Goal: Task Accomplishment & Management: Manage account settings

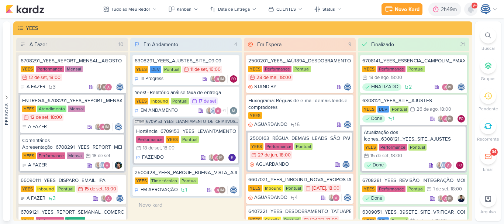
click at [467, 7] on icon at bounding box center [470, 9] width 9 height 9
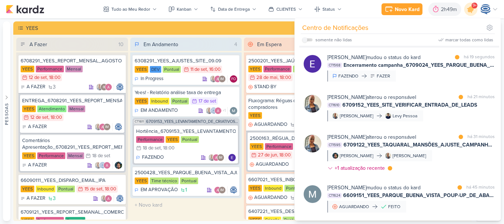
scroll to position [44, 0]
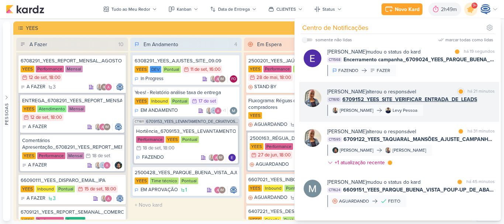
click at [443, 100] on span "6709152_YEES_SITE_VERIFICAR_ENTRADA_DE_LEADS" at bounding box center [409, 100] width 135 height 8
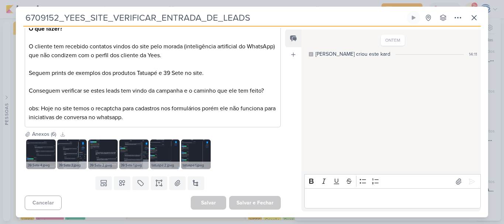
scroll to position [0, 0]
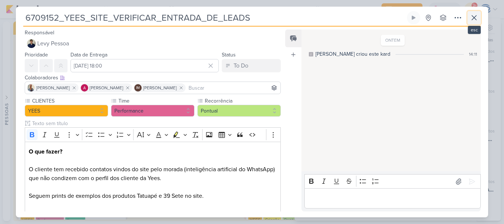
click at [473, 17] on icon at bounding box center [474, 17] width 9 height 9
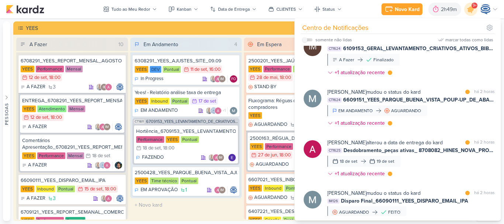
scroll to position [356, 0]
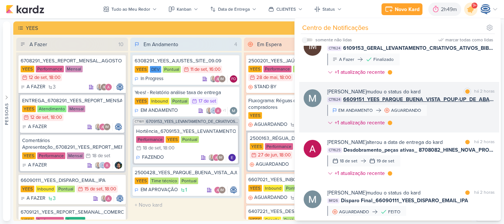
click at [365, 127] on div "Mariana Amorim mudou o status do kard marcar como lida há 2 horas CT1624 660915…" at bounding box center [410, 109] width 167 height 42
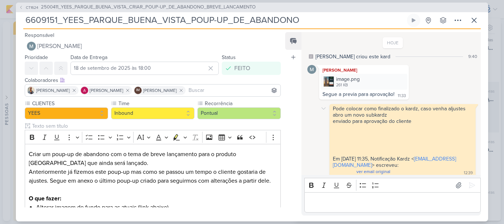
scroll to position [4, 0]
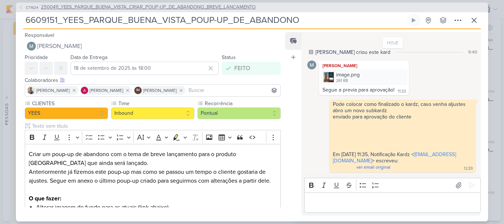
click at [205, 9] on span "2500411_YEES_PARQUE_BUENA_VISTA_CRIAR_POUP-UP_DE_ABANDONO_BREVE_LANCAMENTO" at bounding box center [148, 7] width 215 height 7
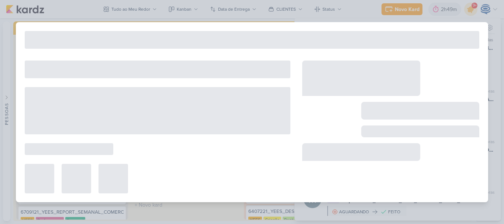
type input "2500411_YEES_PARQUE_BUENA_VISTA_CRIAR_POUP-UP_DE_ABANDONO_BREVE_LANCAMENTO"
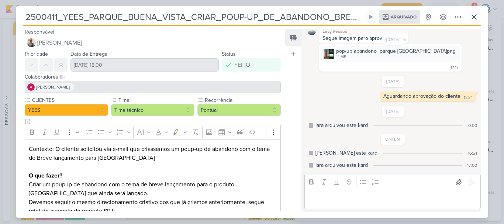
scroll to position [191, 0]
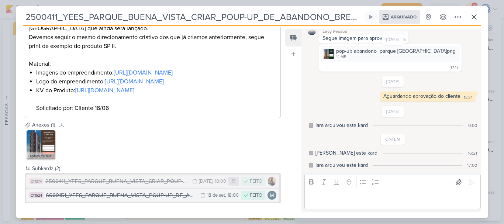
click at [177, 194] on div "6609151_YEES_PARQUE_BUENA_VISTA_POUP-UP_DE_ABANDONO" at bounding box center [121, 195] width 151 height 8
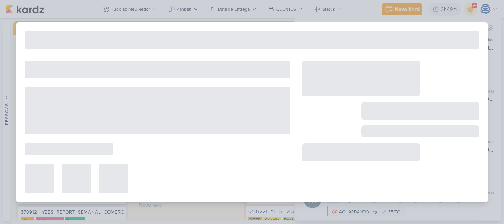
type input "6609151_YEES_PARQUE_BUENA_VISTA_POUP-UP_DE_ABANDONO"
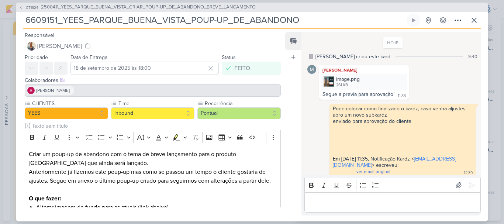
scroll to position [4, 0]
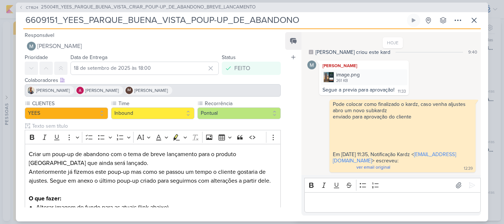
drag, startPoint x: 310, startPoint y: 20, endPoint x: 15, endPoint y: 19, distance: 295.1
click at [15, 19] on div "CT1624 2500411_YEES_PARQUE_BUENA_VISTA_CRIAR_POUP-UP_DE_ABANDONO_BREVE_LANCAMEN…" at bounding box center [252, 112] width 504 height 224
click at [45, 8] on span "2500411_YEES_PARQUE_BUENA_VISTA_CRIAR_POUP-UP_DE_ABANDONO_BREVE_LANCAMENTO" at bounding box center [148, 7] width 215 height 7
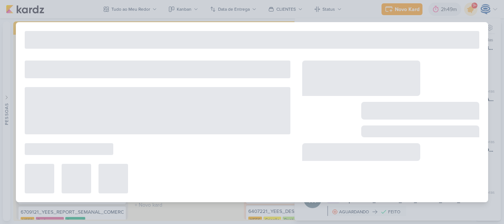
type input "2500411_YEES_PARQUE_BUENA_VISTA_CRIAR_POUP-UP_DE_ABANDONO_BREVE_LANCAMENTO"
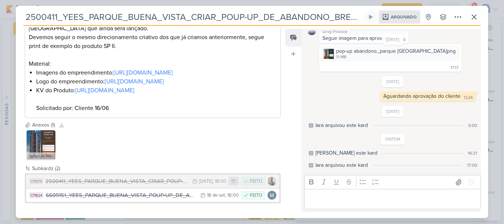
scroll to position [191, 0]
click at [451, 16] on button at bounding box center [457, 16] width 13 height 13
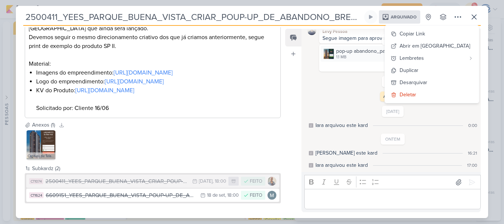
click at [399, 17] on span "Arquivado" at bounding box center [404, 17] width 26 height 4
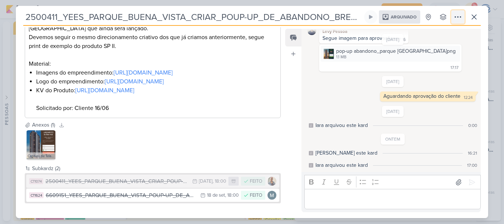
click at [458, 18] on icon at bounding box center [457, 17] width 9 height 9
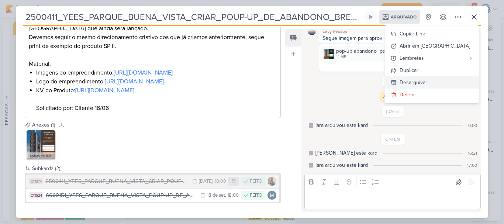
click at [427, 81] on div "Desarquivar" at bounding box center [414, 83] width 28 height 8
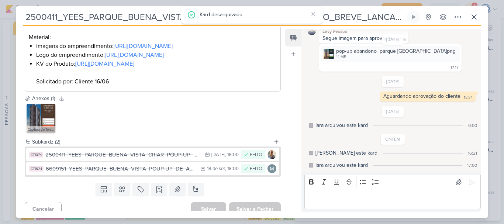
scroll to position [0, 0]
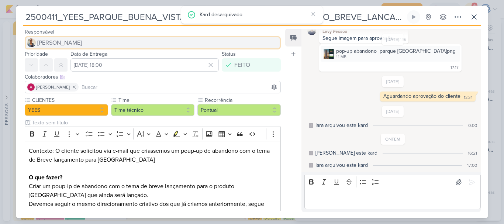
click at [63, 43] on span "[PERSON_NAME]" at bounding box center [59, 42] width 45 height 9
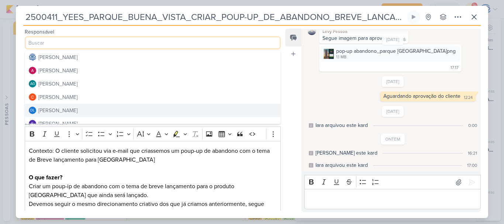
click at [287, 136] on div "Feed Atrelar email Solte o email para atrelar ao kard" at bounding box center [293, 120] width 16 height 183
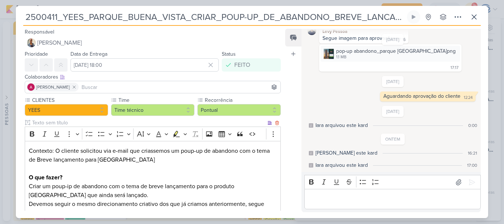
scroll to position [227, 0]
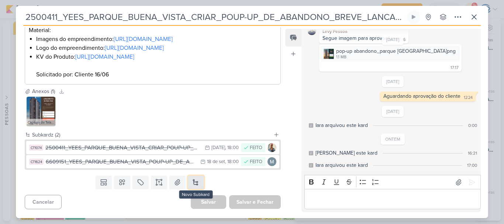
click at [192, 183] on button at bounding box center [196, 182] width 16 height 13
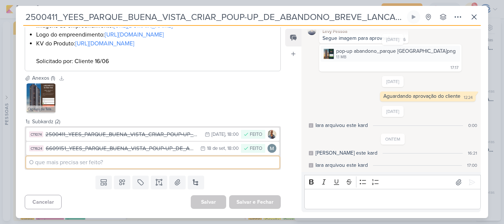
paste input "6609151_YEES_PARQUE_BUENA_VISTA_POUP-UP_DE_ABANDONO"
click at [31, 168] on input "6609151_YEES_PARQUE_BUENA_VISTA_POUP-UP_DE_ABANDONO" at bounding box center [152, 162] width 253 height 12
click at [218, 168] on input "6609151_YEES_PARQUE_BUENA_VISTA_POUP-UP_DE_ABANDONO" at bounding box center [152, 162] width 253 height 12
type input "6609151_YEES_PARQUE_BUENA_VISTA_POUP-UP_DE_ABANDONO"
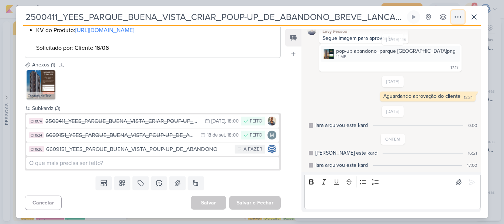
click at [454, 16] on icon at bounding box center [457, 17] width 9 height 9
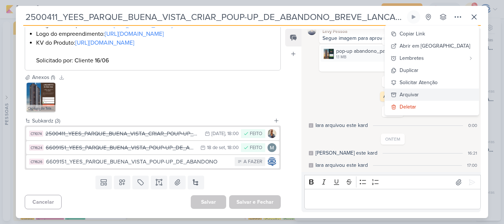
click at [419, 95] on div "Arquivar" at bounding box center [409, 95] width 19 height 8
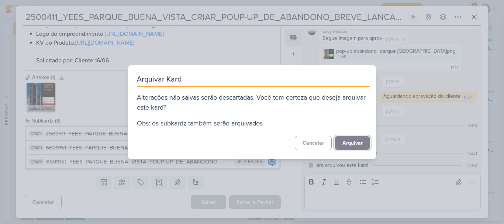
click at [345, 146] on button "Arquivar" at bounding box center [352, 143] width 35 height 14
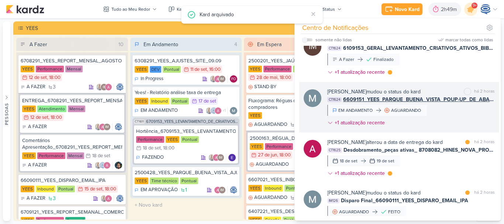
click at [428, 103] on span "6609151_YEES_PARQUE_BUENA_VISTA_POUP-UP_DE_ABANDONO" at bounding box center [419, 100] width 152 height 8
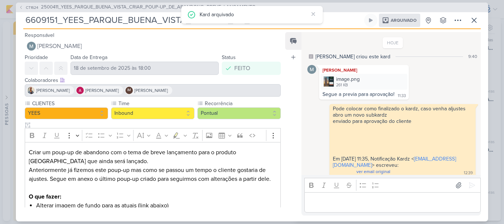
scroll to position [29, 0]
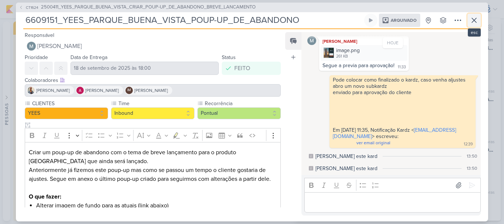
click at [471, 18] on icon at bounding box center [474, 20] width 9 height 9
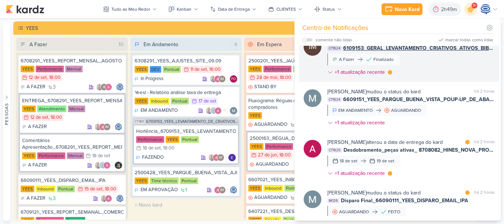
scroll to position [0, 0]
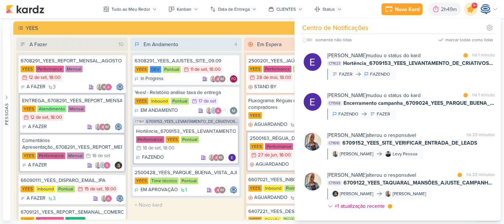
click at [471, 11] on icon at bounding box center [470, 9] width 9 height 9
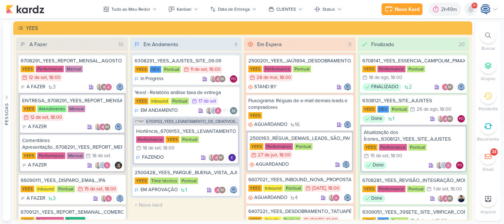
click at [471, 11] on icon at bounding box center [471, 9] width 6 height 7
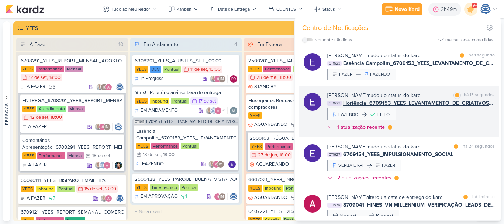
click at [402, 104] on span "Hortência_6709153_YEES_LEVANTAMENTO_DE_CRIATIVOS_ATIVOS" at bounding box center [419, 103] width 152 height 8
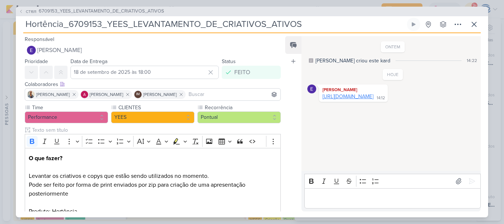
click at [354, 100] on link "https://docs.google.com/document/d/1ZJ7LXxPtPTfZ15MM_DY_jfWZpNWlpUD8A3wFn32O6Ms…" at bounding box center [347, 96] width 51 height 6
click at [188, 176] on p "O que fazer? Levantar os criativos e copys que estão sendo utilizados no moment…" at bounding box center [153, 167] width 248 height 27
click at [473, 23] on icon at bounding box center [474, 24] width 4 height 4
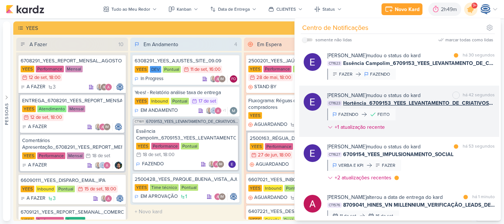
click at [402, 98] on div "Eduardo Quaresma mudou o status do kard" at bounding box center [373, 95] width 93 height 8
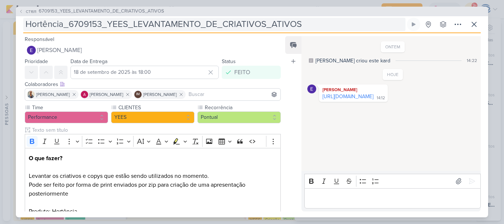
drag, startPoint x: 23, startPoint y: 25, endPoint x: 63, endPoint y: 26, distance: 40.2
click at [63, 26] on div "CT1611 6709153_YEES_LEVANTAMENTO_DE_CRIATIVOS_ATIVOS Hortência_6709153_YEES_LEV…" at bounding box center [252, 112] width 472 height 211
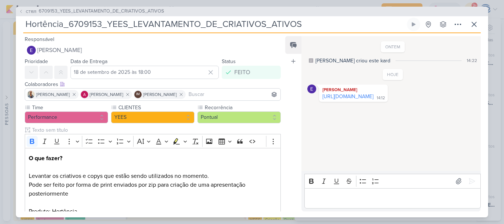
drag, startPoint x: 63, startPoint y: 26, endPoint x: 17, endPoint y: 23, distance: 45.8
click at [17, 23] on div "CT1611 6709153_YEES_LEVANTAMENTO_DE_CRIATIVOS_ATIVOS Hortência_6709153_YEES_LEV…" at bounding box center [252, 112] width 472 height 211
click at [74, 11] on span "6709153_YEES_LEVANTAMENTO_DE_CRIATIVOS_ATIVOS" at bounding box center [101, 11] width 125 height 7
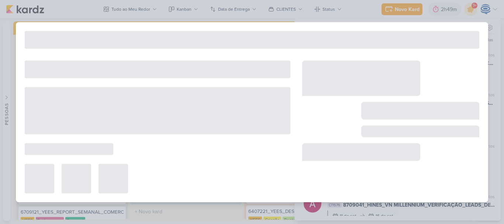
type input "6709153_YEES_LEVANTAMENTO_DE_CRIATIVOS_ATIVOS"
type input "24 de setembro de 2025 às 18:00"
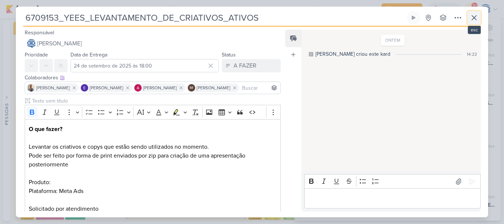
click at [478, 18] on icon at bounding box center [474, 17] width 9 height 9
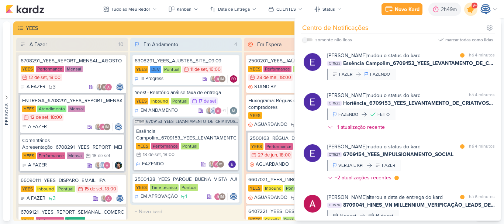
click at [465, 9] on icon at bounding box center [470, 9] width 13 height 13
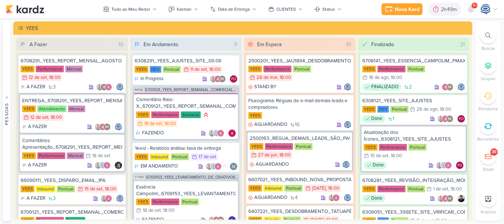
click at [483, 34] on div at bounding box center [488, 35] width 16 height 16
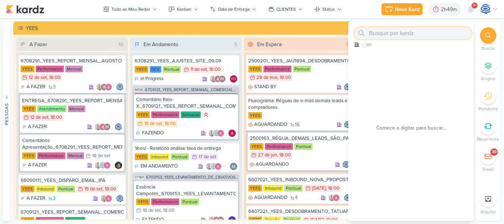
paste input "Encerramento campanha_6709024_YEES_PARQUE_BUENA_VISTA_NOVA_CAMPANHA_TEASER_META"
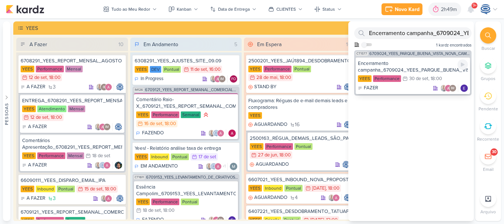
click at [409, 61] on div "Encerramento campanha_6709024_YEES_PARQUE_BUENA_VISTA_NOVA_CAMPANHA_TEASER_META" at bounding box center [413, 66] width 110 height 13
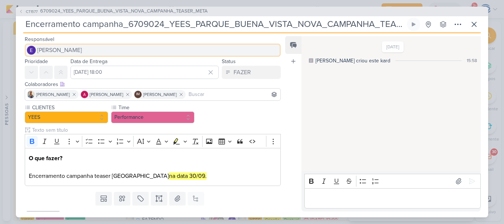
click at [114, 47] on button "[PERSON_NAME]" at bounding box center [153, 50] width 256 height 13
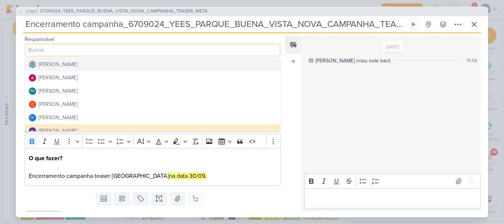
click at [110, 62] on button "[PERSON_NAME]" at bounding box center [152, 64] width 255 height 13
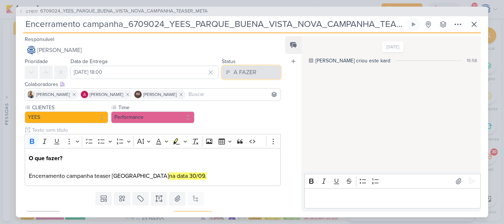
click at [256, 70] on button "A FAZER" at bounding box center [251, 72] width 59 height 13
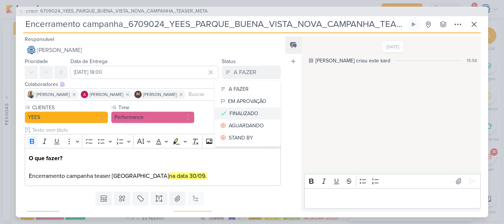
click at [244, 113] on div "FINALIZADO" at bounding box center [243, 114] width 29 height 8
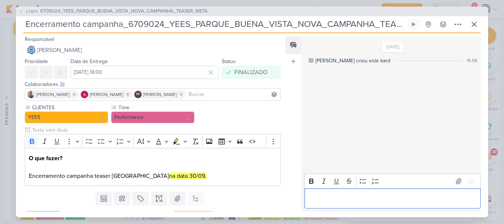
click at [338, 205] on div "Editor editing area: main" at bounding box center [392, 198] width 176 height 20
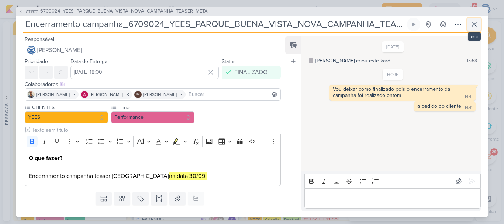
click at [478, 26] on icon at bounding box center [474, 24] width 9 height 9
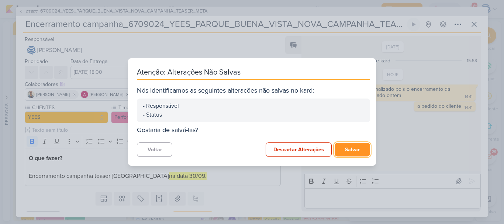
click at [352, 155] on button "Salvar" at bounding box center [352, 150] width 35 height 14
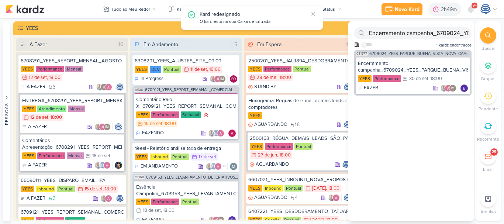
click at [485, 32] on icon at bounding box center [488, 35] width 6 height 6
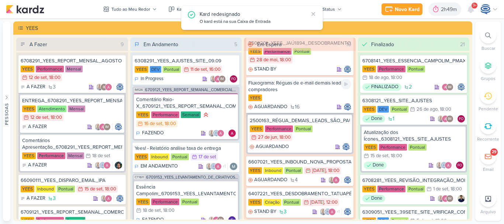
scroll to position [23, 0]
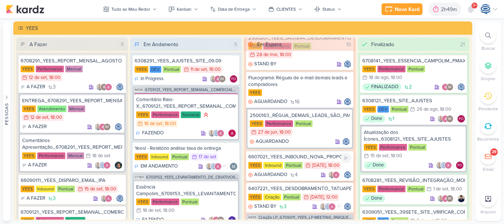
click at [314, 156] on div "6607021_YEES_INBOUND_NOVA_PROPOSTA_RÉGUA_NOVOS_LEADS" at bounding box center [299, 156] width 103 height 7
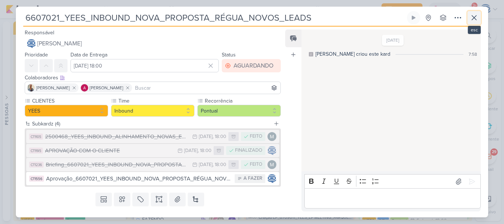
click at [478, 17] on icon at bounding box center [474, 17] width 9 height 9
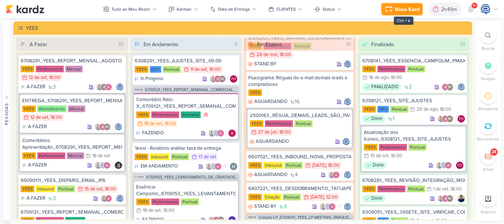
click at [396, 13] on button "Novo Kard" at bounding box center [401, 9] width 41 height 12
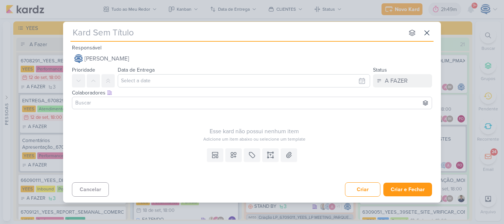
drag, startPoint x: 396, startPoint y: 13, endPoint x: 420, endPoint y: 35, distance: 32.4
click at [420, 35] on div "nenhum grupo disponível esc Responsável Caroline Traven De Andrade Nenhum conta…" at bounding box center [252, 112] width 504 height 224
drag, startPoint x: 420, startPoint y: 35, endPoint x: 424, endPoint y: 35, distance: 4.4
click at [424, 35] on div "nenhum grupo disponível esc" at bounding box center [251, 32] width 363 height 20
click at [424, 35] on icon at bounding box center [426, 32] width 9 height 9
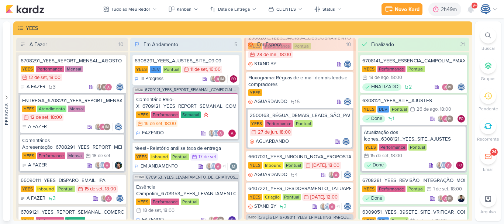
click at [489, 37] on icon at bounding box center [488, 35] width 6 height 6
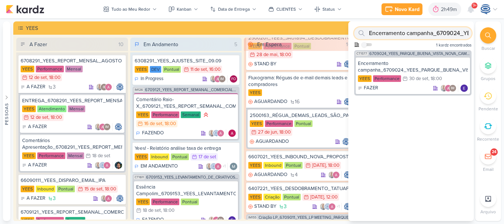
paste input "6607021_YEES_INBOUND_NOVA_PROPOSTA_RÉGUA_NOVOS_LEADS"
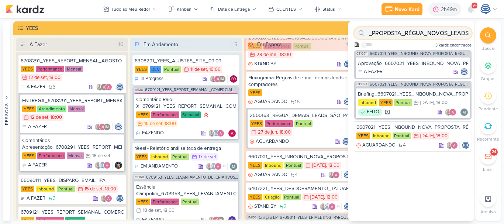
type input "6607021_YEES_INBOUND_NOVA_PROPOSTA_RÉGUA_NOVOS_LEADS"
click at [415, 83] on span "6607021_YEES_INBOUND_NOVA_PROPOSTA_RÉGUA_NOVOS_LEADS" at bounding box center [420, 84] width 100 height 4
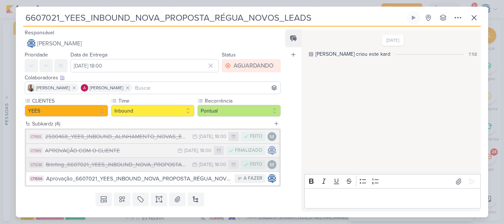
scroll to position [16, 0]
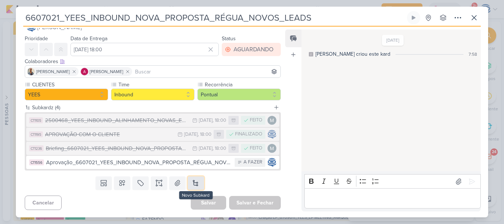
click at [196, 181] on button at bounding box center [196, 182] width 16 height 13
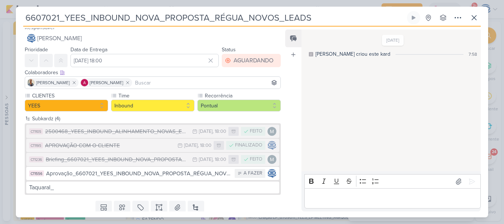
scroll to position [0, 0]
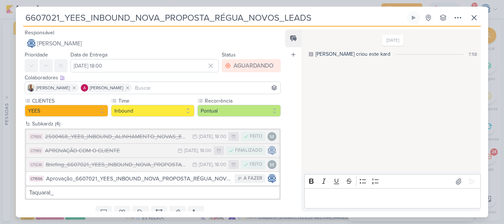
drag, startPoint x: 322, startPoint y: 21, endPoint x: 26, endPoint y: 24, distance: 296.2
click at [26, 24] on input "6607021_YEES_INBOUND_NOVA_PROPOSTA_RÉGUA_NOVOS_LEADS" at bounding box center [214, 17] width 382 height 13
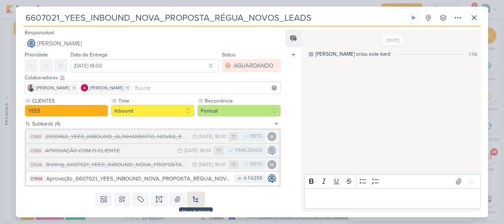
click at [190, 198] on button at bounding box center [196, 199] width 16 height 13
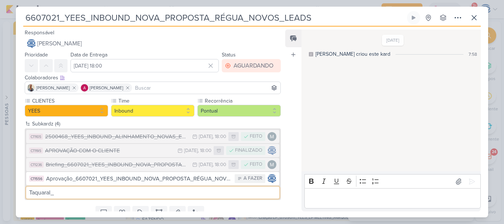
paste input "6607021_YEES_INBOUND_NOVA_PROPOSTA_RÉGUA_NOVOS_LEADS"
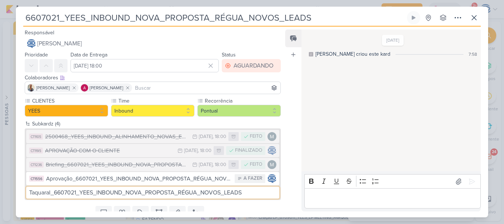
type input "Taquaral_6607021_YEES_INBOUND_NOVA_PROPOSTA_RÉGUA_NOVOS_LEADS"
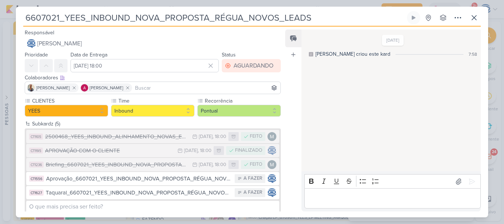
click at [180, 193] on div "Taquaral_6607021_YEES_INBOUND_NOVA_PROPOSTA_RÉGUA_NOVOS_LEADS" at bounding box center [138, 193] width 185 height 8
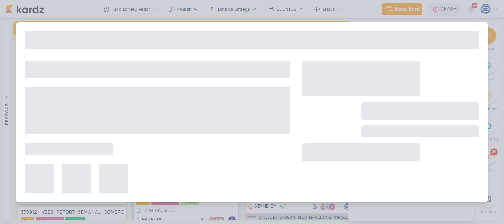
type input "Taquaral_6607021_YEES_INBOUND_NOVA_PROPOSTA_RÉGUA_NOVOS_LEADS"
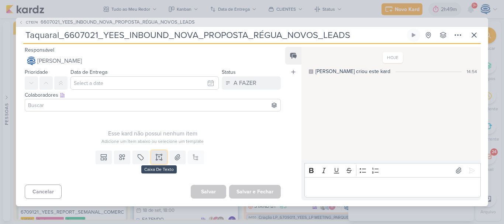
click at [159, 158] on icon at bounding box center [158, 156] width 7 height 7
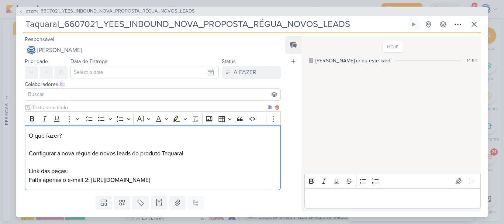
click at [92, 182] on p "O que fazer? Configurar a nova régua de novos leads do produto Taquaral Link da…" at bounding box center [153, 157] width 248 height 53
copy p "Falta apenas o e-mail 2"
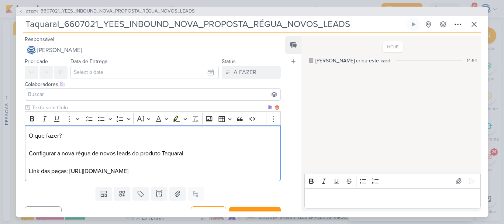
click at [268, 171] on p "O que fazer? Configurar a nova régua de novos leads do produto Taquaral Link da…" at bounding box center [153, 153] width 248 height 44
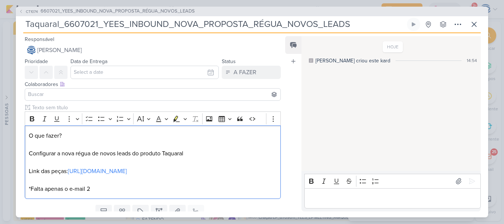
drag, startPoint x: 71, startPoint y: 131, endPoint x: 23, endPoint y: 124, distance: 49.2
click at [21, 124] on div "Clique para deixar o item visível somente à membros da sua organização Rich Tex…" at bounding box center [150, 153] width 268 height 98
click at [31, 120] on icon "Editor toolbar" at bounding box center [31, 118] width 7 height 7
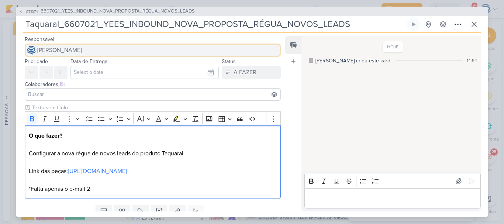
click at [69, 54] on span "[PERSON_NAME]" at bounding box center [59, 50] width 45 height 9
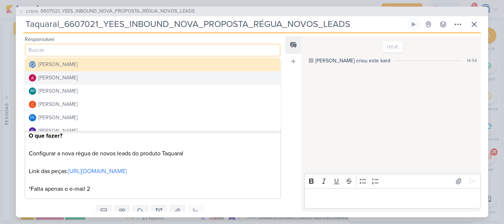
click at [74, 78] on div "[PERSON_NAME]" at bounding box center [57, 78] width 39 height 8
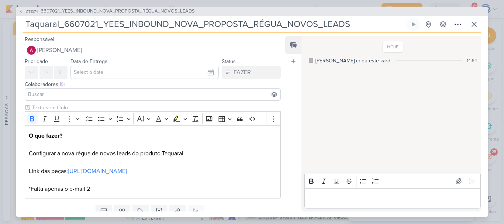
click at [82, 96] on input at bounding box center [153, 94] width 252 height 9
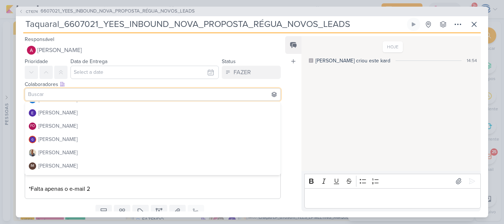
scroll to position [62, 0]
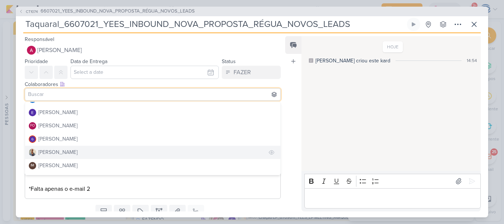
click at [80, 151] on button "Iara Santos" at bounding box center [152, 152] width 255 height 13
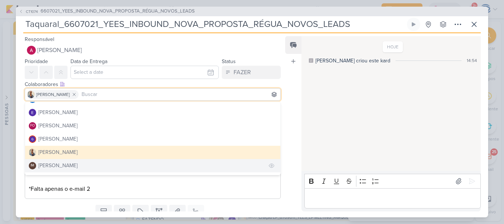
click at [77, 165] on div "Isabella Machado Guimarães" at bounding box center [57, 166] width 39 height 8
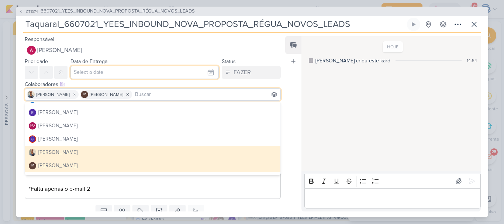
click at [106, 75] on input "text" at bounding box center [144, 72] width 148 height 13
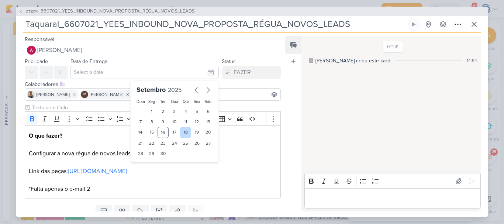
click at [185, 132] on div "18" at bounding box center [185, 132] width 11 height 11
type input "18 de setembro de 2025 às 23:59"
drag, startPoint x: 150, startPoint y: 165, endPoint x: 148, endPoint y: 104, distance: 60.6
click at [148, 104] on div "Setembro 2025 Dom Seg Ter Qua Qui Sex Sáb 1 2 3 4 5 6 7 8 9 10 11 12 13 14 15 1…" at bounding box center [174, 128] width 89 height 96
select select "18"
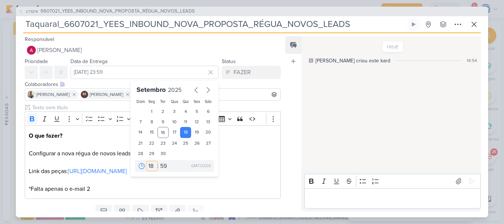
click at [147, 162] on select "00 01 02 03 04 05 06 07 08 09 10 11 12 13 14 15 16 17 18 19 20 21 22 23" at bounding box center [152, 166] width 10 height 9
type input "18 de setembro de 2025 às 18:59"
drag, startPoint x: 161, startPoint y: 165, endPoint x: 161, endPoint y: 42, distance: 123.2
click at [161, 42] on div "Responsável Alessandra Gomes Caroline Traven De Andrade Alessandra Gomes AG Ali…" at bounding box center [150, 123] width 268 height 177
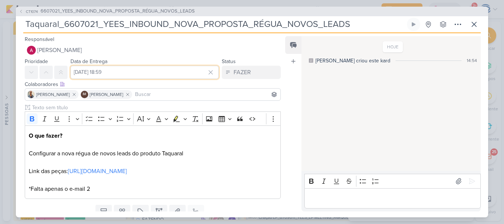
click at [153, 72] on input "18 de setembro de 2025 às 18:59" at bounding box center [144, 72] width 148 height 13
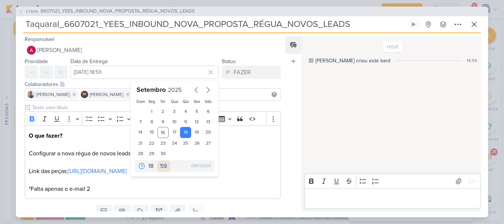
click at [160, 165] on select "00 05 10 15 20 25 30 35 40 45 50 55 59" at bounding box center [164, 166] width 10 height 9
select select "0"
click at [159, 162] on select "00 05 10 15 20 25 30 35 40 45 50 55 59" at bounding box center [164, 166] width 10 height 9
type input "18 de setembro de 2025 às 18:00"
click at [253, 189] on p "O que fazer? Configurar a nova régua de novos leads do produto Taquaral Link da…" at bounding box center [153, 162] width 248 height 62
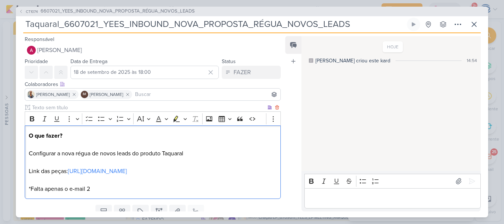
scroll to position [28, 0]
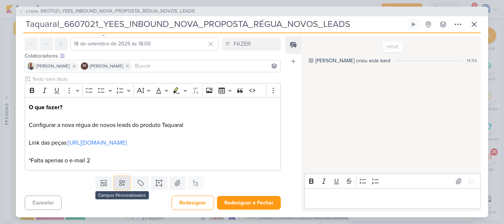
click at [122, 190] on button at bounding box center [122, 182] width 16 height 13
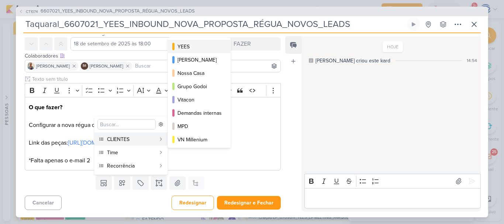
click at [186, 45] on div "YEES" at bounding box center [199, 47] width 44 height 8
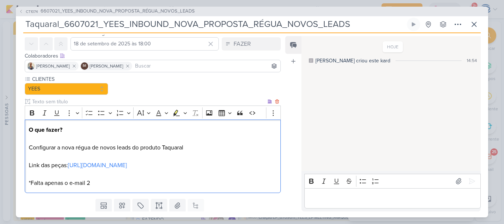
click at [121, 185] on p "O que fazer? Configurar a nova régua de novos leads do produto Taquaral Link da…" at bounding box center [153, 156] width 248 height 62
click at [122, 205] on icon at bounding box center [122, 205] width 5 height 5
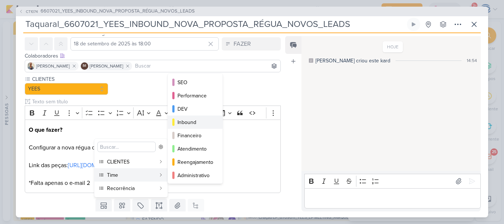
click at [189, 127] on button "Inbound" at bounding box center [195, 121] width 55 height 13
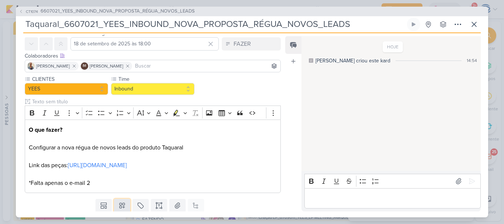
click at [122, 205] on icon at bounding box center [121, 205] width 7 height 7
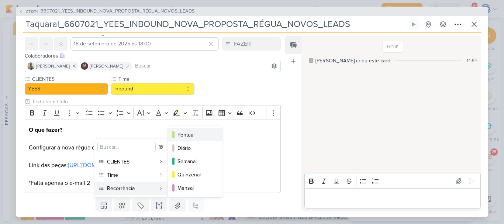
click at [188, 135] on div "Pontual" at bounding box center [195, 135] width 36 height 8
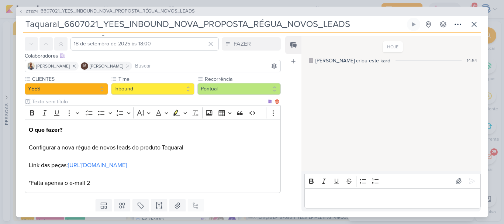
scroll to position [51, 0]
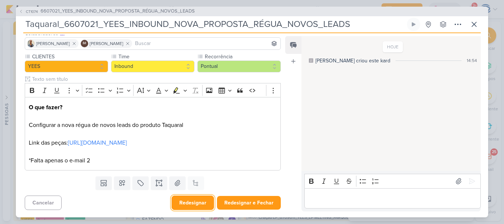
click at [203, 207] on button "Redesignar" at bounding box center [193, 203] width 42 height 14
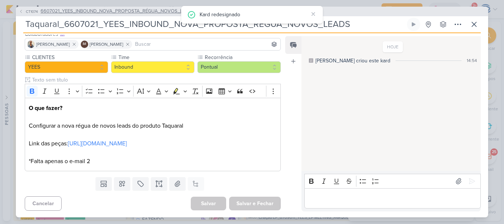
scroll to position [0, 0]
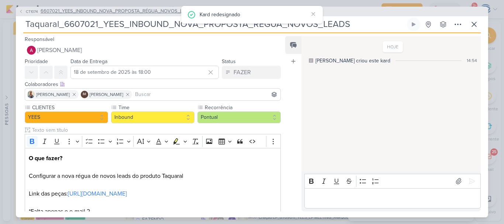
click at [92, 11] on span "6607021_YEES_INBOUND_NOVA_PROPOSTA_RÉGUA_NOVOS_LEADS" at bounding box center [118, 11] width 154 height 7
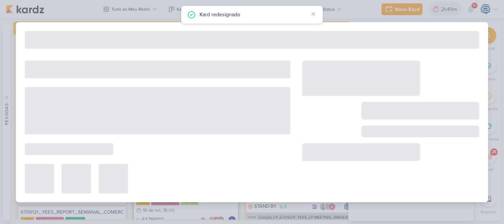
type input "6607021_YEES_INBOUND_NOVA_PROPOSTA_RÉGUA_NOVOS_LEADS"
type input "11 de julho de 2025 às 18:00"
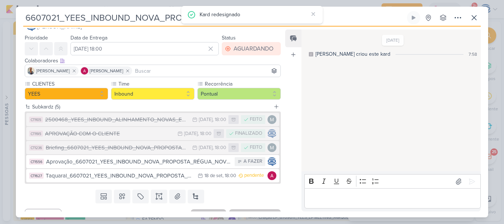
scroll to position [30, 0]
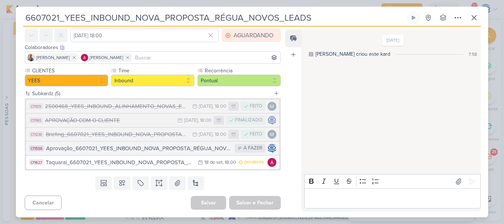
click at [171, 151] on div "Aprovação_6607021_YEES_INBOUND_NOVA_PROPOSTA_RÉGUA_NOVOS_LEADS" at bounding box center [138, 148] width 185 height 8
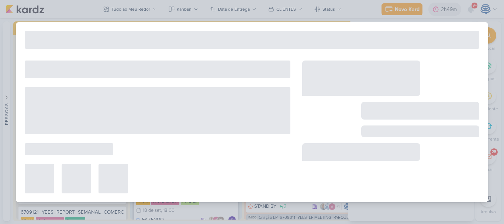
type input "Aprovação_6607021_YEES_INBOUND_NOVA_PROPOSTA_RÉGUA_NOVOS_LEADS"
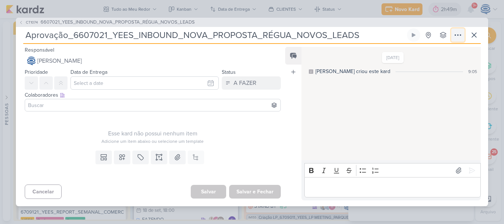
click at [457, 36] on icon at bounding box center [457, 35] width 9 height 9
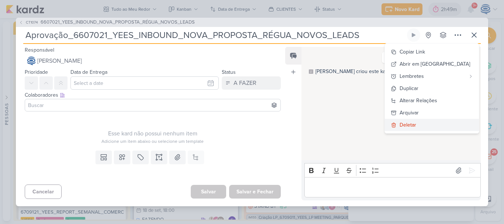
click at [416, 124] on div "Deletar" at bounding box center [408, 125] width 17 height 8
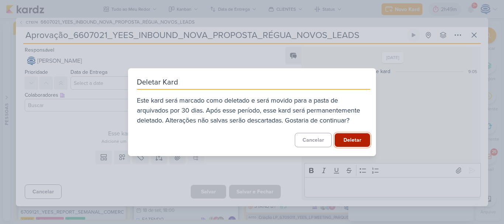
click at [350, 139] on button "Deletar" at bounding box center [352, 140] width 35 height 14
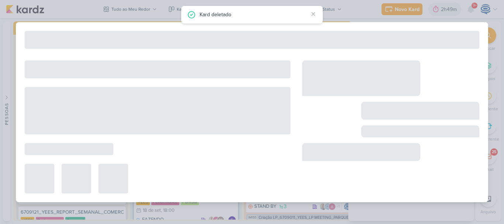
type input "6607021_YEES_INBOUND_NOVA_PROPOSTA_RÉGUA_NOVOS_LEADS"
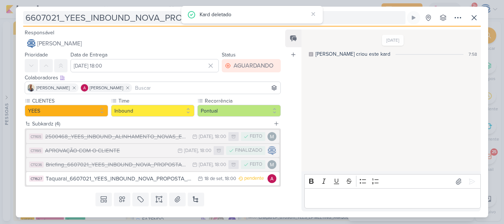
scroll to position [16, 0]
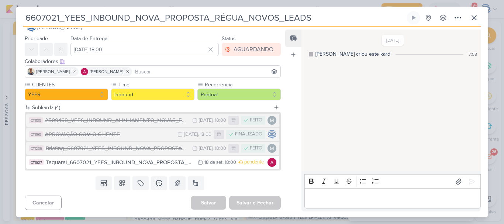
drag, startPoint x: 319, startPoint y: 14, endPoint x: 23, endPoint y: 16, distance: 295.9
click at [23, 16] on input "6607021_YEES_INBOUND_NOVA_PROPOSTA_RÉGUA_NOVOS_LEADS" at bounding box center [214, 17] width 382 height 13
click at [194, 182] on button at bounding box center [196, 182] width 16 height 13
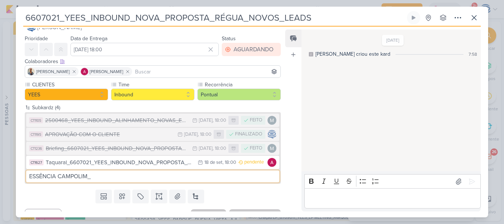
paste input "6607021_YEES_INBOUND_NOVA_PROPOSTA_RÉGUA_NOVOS_LEADS"
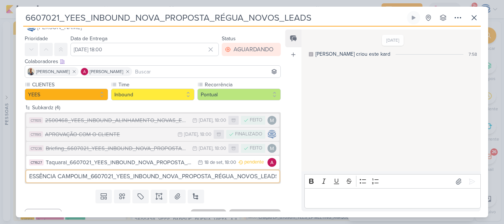
scroll to position [0, 7]
type input "ESSÊNCIA CAMPOLIM_6607021_YEES_INBOUND_NOVA_PROPOSTA_RÉGUA_NOVOS_LEADS"
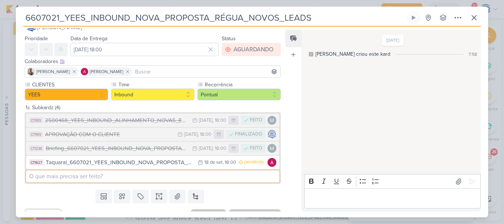
scroll to position [0, 0]
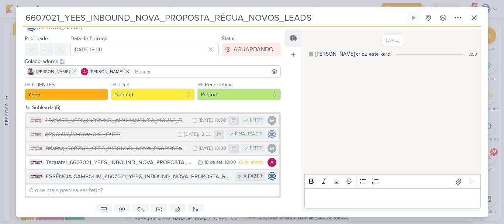
click at [189, 176] on div "ESSÊNCIA CAMPOLIM_6607021_YEES_INBOUND_NOVA_PROPOSTA_RÉGUA_NOVOS_LEADS" at bounding box center [138, 176] width 185 height 8
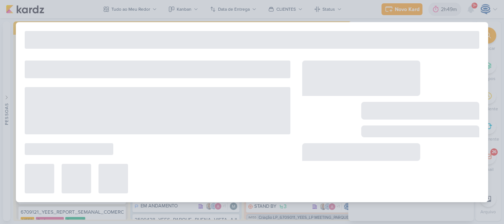
type input "ESSÊNCIA CAMPOLIM_6607021_YEES_INBOUND_NOVA_PROPOSTA_RÉGUA_NOVOS_LEADS"
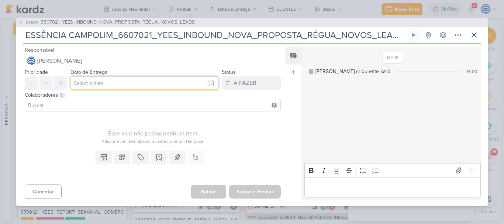
click at [94, 79] on input "text" at bounding box center [144, 82] width 148 height 13
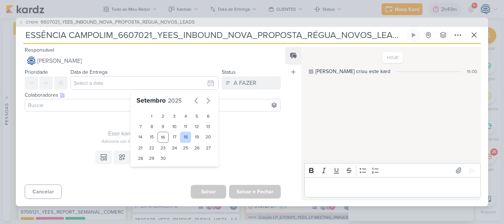
click at [184, 137] on div "18" at bounding box center [185, 137] width 11 height 11
type input "18 de setembro de 2025 às 23:59"
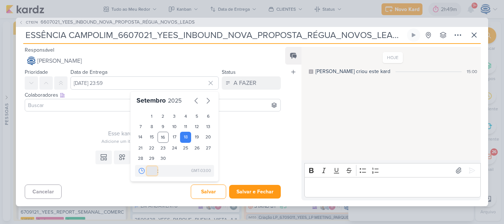
click at [147, 172] on select "00 01 02 03 04 05 06 07 08 09 10 11 12 13 14 15 16 17 18 19 20 21 22 23" at bounding box center [152, 170] width 10 height 9
select select "18"
click at [147, 166] on select "00 01 02 03 04 05 06 07 08 09 10 11 12 13 14 15 16 17 18 19 20 21 22 23" at bounding box center [152, 170] width 10 height 9
click at [162, 167] on select "00 05 10 15 20 25 30 35 40 45 50 55 59" at bounding box center [164, 170] width 10 height 9
select select "0"
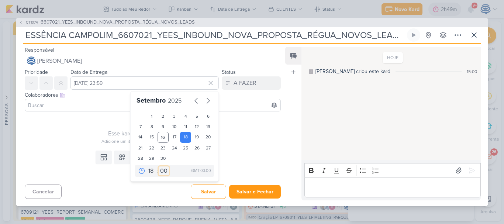
click at [159, 166] on select "00 05 10 15 20 25 30 35 40 45 50 55 59" at bounding box center [164, 170] width 10 height 9
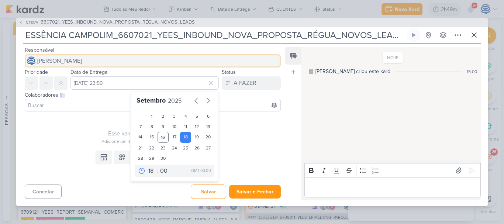
click at [110, 67] on button "[PERSON_NAME]" at bounding box center [153, 60] width 256 height 13
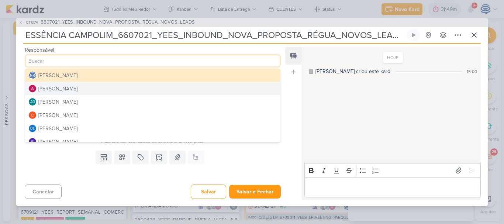
click at [106, 93] on button "Alessandra Gomes" at bounding box center [152, 88] width 255 height 13
click at [106, 93] on div "Responsável Caroline Traven De Andrade Caroline Traven De Andrade Alessandra Go…" at bounding box center [150, 122] width 268 height 155
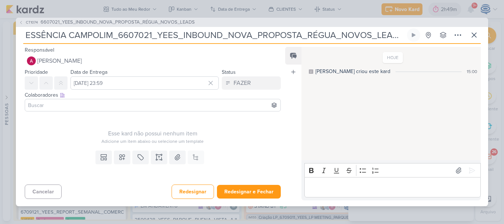
click at [65, 106] on input at bounding box center [153, 105] width 252 height 9
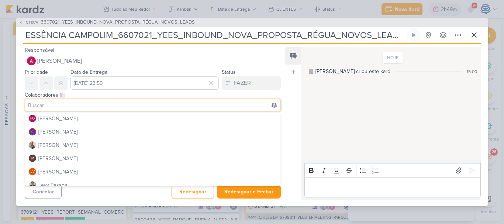
scroll to position [81, 0]
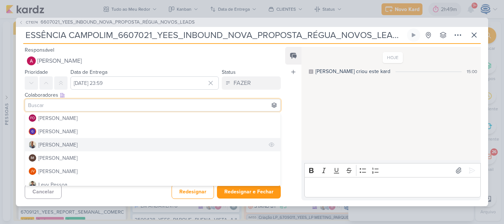
click at [66, 146] on button "Iara Santos" at bounding box center [152, 144] width 255 height 13
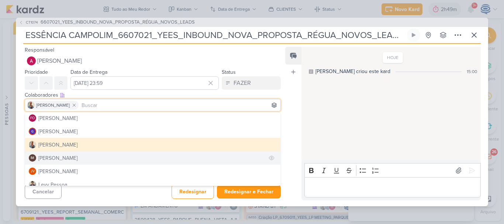
click at [66, 157] on div "Isabella Machado Guimarães" at bounding box center [57, 158] width 39 height 8
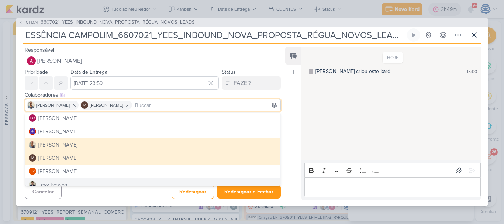
click at [140, 190] on div "Cancelar Redesignar Redesignar e Fechar Ctrl + Enter" at bounding box center [150, 190] width 268 height 19
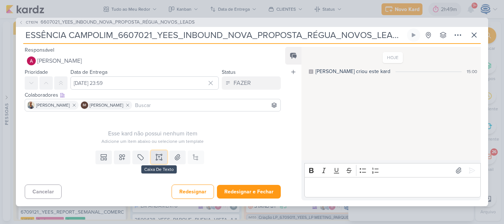
click at [161, 158] on icon at bounding box center [161, 157] width 0 height 4
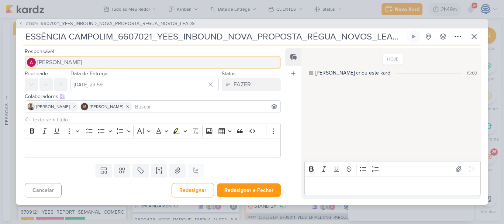
click at [71, 63] on span "Alessandra Gomes" at bounding box center [59, 62] width 45 height 9
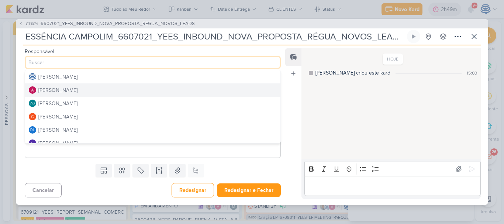
click at [285, 85] on div "Feed Atrelar email Solte o email para atrelar ao kard" at bounding box center [293, 123] width 16 height 151
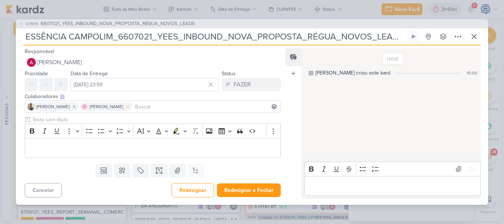
click at [130, 106] on icon at bounding box center [127, 106] width 5 height 5
click at [72, 109] on icon at bounding box center [74, 106] width 5 height 5
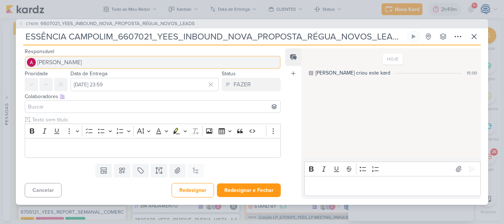
click at [88, 65] on button "Alessandra Gomes" at bounding box center [153, 62] width 256 height 13
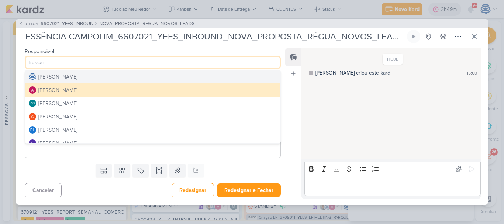
click at [77, 80] on div "[PERSON_NAME]" at bounding box center [57, 77] width 39 height 8
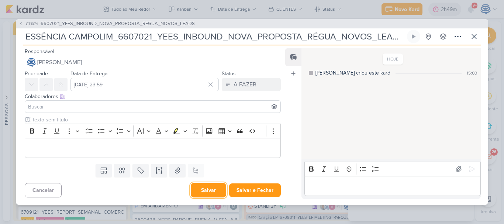
click at [199, 191] on button "Salvar" at bounding box center [208, 190] width 35 height 14
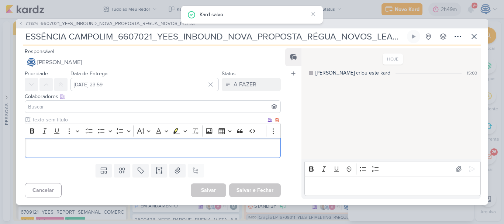
click at [173, 150] on p "Editor editing area: main" at bounding box center [153, 147] width 248 height 9
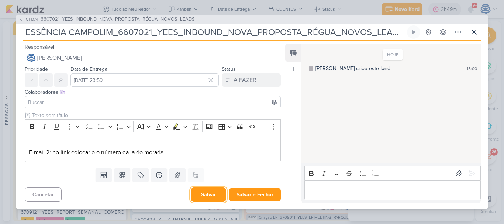
click at [209, 199] on button "Salvar" at bounding box center [208, 194] width 35 height 14
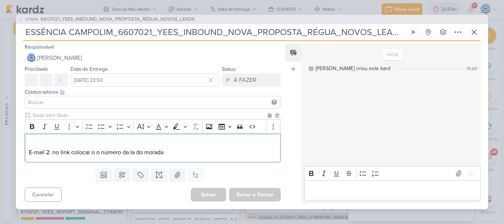
click at [173, 135] on div "E-mail 2: no link colocar o o número da Ia do morada" at bounding box center [153, 148] width 256 height 29
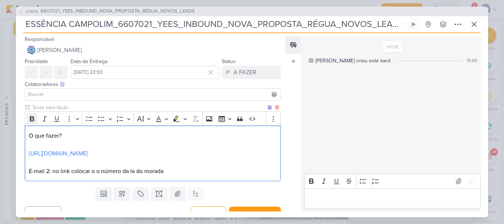
drag, startPoint x: 66, startPoint y: 134, endPoint x: 28, endPoint y: 122, distance: 39.9
click at [28, 122] on div "Rich Text Editor Bold Italic Underline More To-do List Bulleted List Bulleted L…" at bounding box center [153, 146] width 256 height 70
click at [28, 122] on button "Bold" at bounding box center [32, 118] width 11 height 11
click at [27, 151] on div "O que fazer? https://drive.google.com/drive/folders/1LTHsiaBKgfn6kLg_6azs_W3E2I…" at bounding box center [153, 153] width 256 height 56
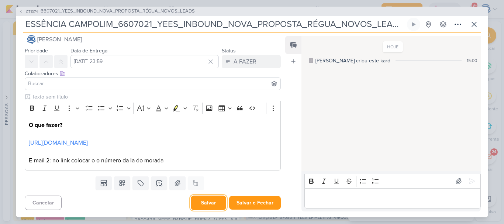
click at [210, 200] on button "Salvar" at bounding box center [208, 203] width 35 height 14
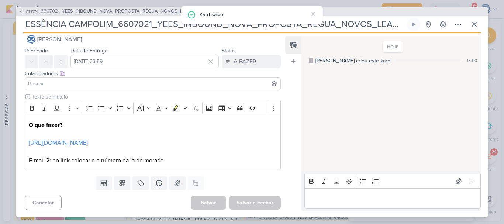
click at [115, 10] on span "6607021_YEES_INBOUND_NOVA_PROPOSTA_RÉGUA_NOVOS_LEADS" at bounding box center [118, 11] width 154 height 7
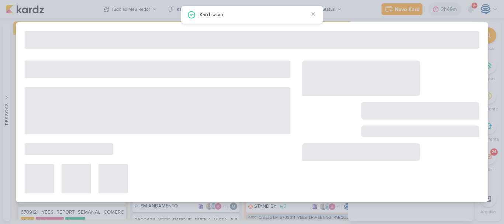
type input "6607021_YEES_INBOUND_NOVA_PROPOSTA_RÉGUA_NOVOS_LEADS"
type input "11 de julho de 2025 às 18:00"
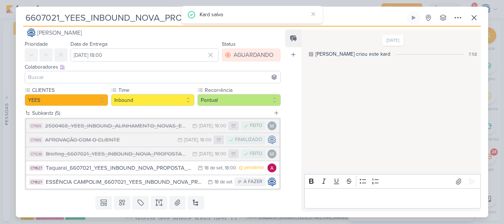
scroll to position [0, 0]
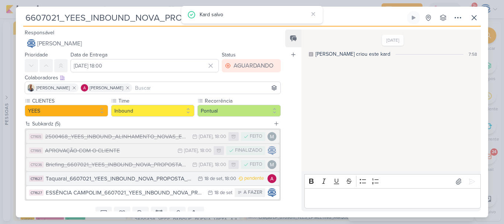
click at [125, 177] on div "Taquaral_6607021_YEES_INBOUND_NOVA_PROPOSTA_RÉGUA_NOVOS_LEADS" at bounding box center [120, 178] width 148 height 8
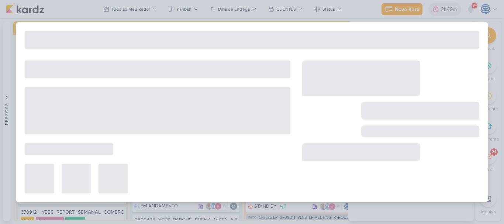
type input "Taquaral_6607021_YEES_INBOUND_NOVA_PROPOSTA_RÉGUA_NOVOS_LEADS"
type input "18 de setembro de 2025 às 18:00"
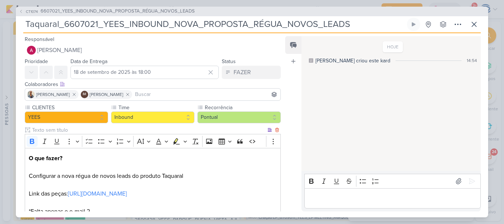
scroll to position [51, 0]
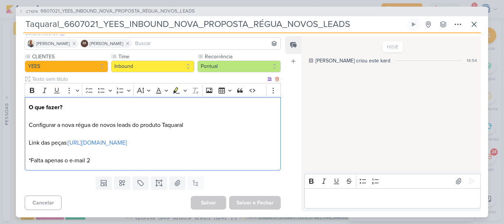
drag, startPoint x: 29, startPoint y: 123, endPoint x: 275, endPoint y: 143, distance: 247.2
click at [275, 143] on div "O que fazer? Configurar a nova régua de novos leads do produto Taquaral Link da…" at bounding box center [153, 133] width 256 height 73
copy p "Configurar a nova régua de novos leads do produto Taquaral Link das peças: http…"
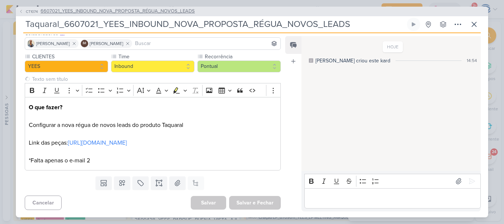
click at [156, 9] on span "6607021_YEES_INBOUND_NOVA_PROPOSTA_RÉGUA_NOVOS_LEADS" at bounding box center [118, 11] width 154 height 7
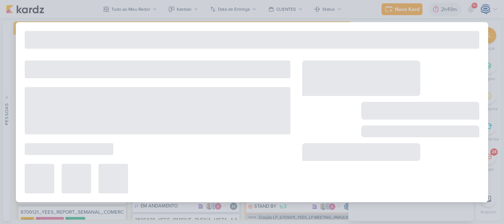
type input "6607021_YEES_INBOUND_NOVA_PROPOSTA_RÉGUA_NOVOS_LEADS"
type input "11 de julho de 2025 às 18:00"
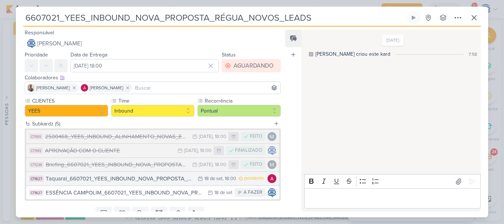
scroll to position [30, 0]
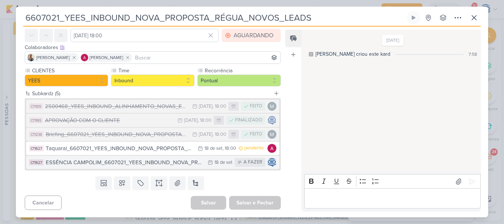
click at [121, 165] on div "ESSÊNCIA CAMPOLIM_6607021_YEES_INBOUND_NOVA_PROPOSTA_RÉGUA_NOVOS_LEADS" at bounding box center [125, 162] width 158 height 8
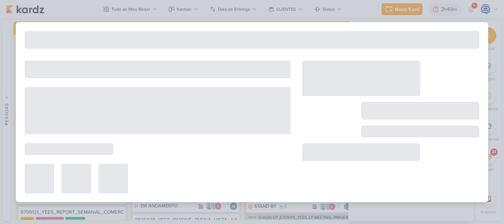
type input "ESSÊNCIA CAMPOLIM_6607021_YEES_INBOUND_NOVA_PROPOSTA_RÉGUA_NOVOS_LEADS"
type input "18 de setembro de 2025 às 23:59"
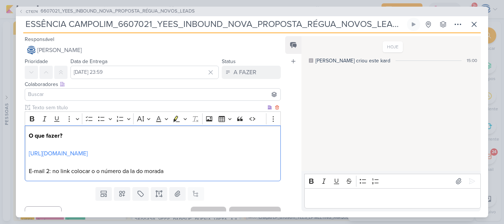
click at [68, 142] on p "O que fazer? https://drive.google.com/drive/folders/1LTHsiaBKgfn6kLg_6azs_W3E2I…" at bounding box center [153, 153] width 248 height 44
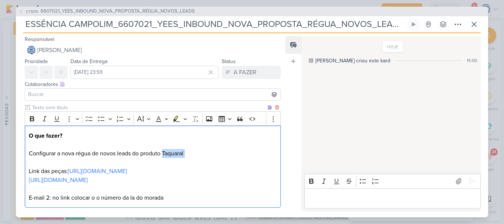
drag, startPoint x: 198, startPoint y: 158, endPoint x: 163, endPoint y: 153, distance: 34.7
click at [163, 153] on p "O que fazer? Configurar a nova régua de novos leads do produto Taquaral Link da…" at bounding box center [153, 166] width 248 height 71
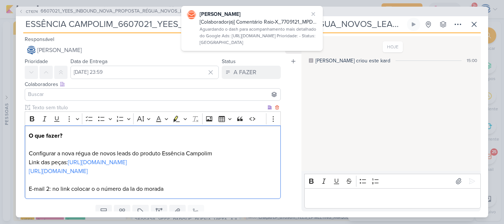
scroll to position [28, 0]
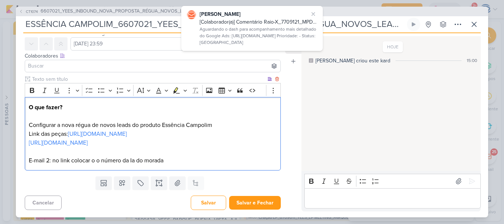
click at [132, 161] on p "O que fazer? Configurar a nova régua de novos leads do produto Essência Campoli…" at bounding box center [153, 134] width 248 height 62
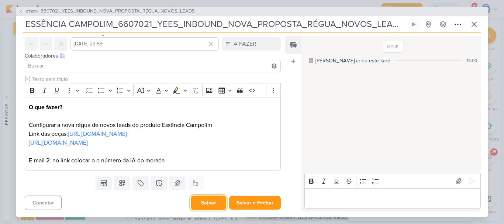
click at [207, 205] on button "Salvar" at bounding box center [208, 203] width 35 height 14
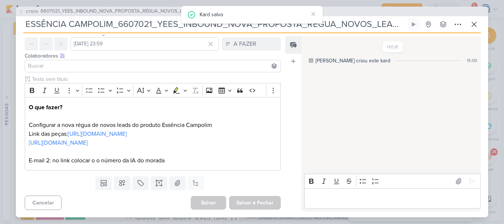
click at [98, 67] on input at bounding box center [153, 66] width 252 height 9
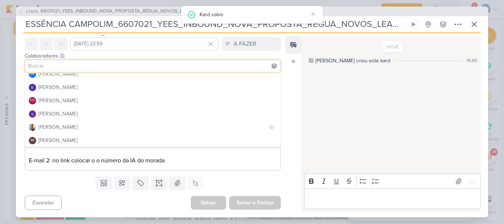
scroll to position [74, 0]
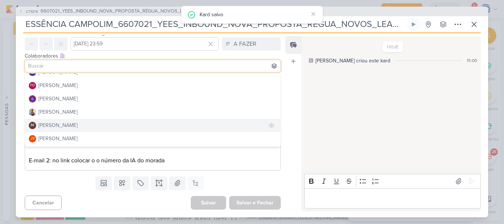
drag, startPoint x: 71, startPoint y: 108, endPoint x: 72, endPoint y: 125, distance: 17.0
click at [72, 125] on div "Caroline Traven De Andrade Alessandra Gomes AG Aline Gimenez Graciano Carlos Ma…" at bounding box center [153, 110] width 256 height 74
click at [72, 125] on div "Isabella Machado Guimarães" at bounding box center [57, 125] width 39 height 8
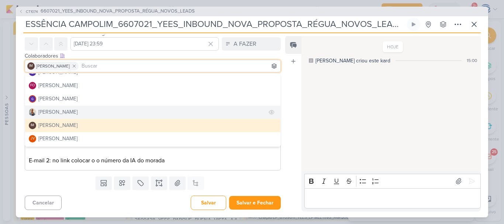
click at [70, 112] on button "Iara Santos" at bounding box center [152, 112] width 255 height 13
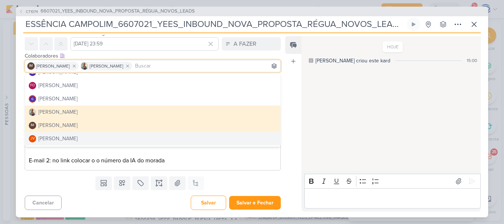
click at [234, 185] on div "Templates Campos Personalizados Marcadores Caixa De Texto Anexo Este kard já é …" at bounding box center [150, 182] width 268 height 19
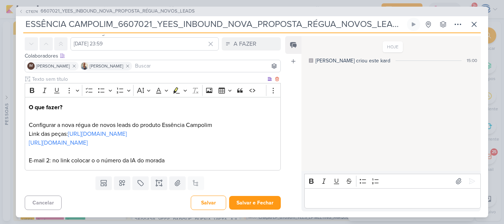
scroll to position [0, 0]
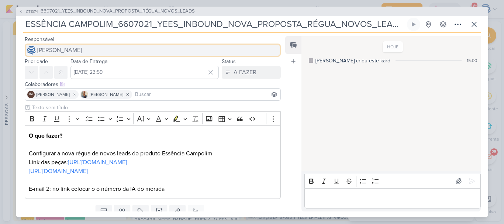
click at [82, 50] on span "[PERSON_NAME]" at bounding box center [59, 50] width 45 height 9
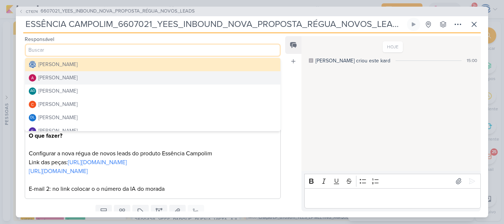
click at [78, 82] on button "Alessandra Gomes" at bounding box center [152, 77] width 255 height 13
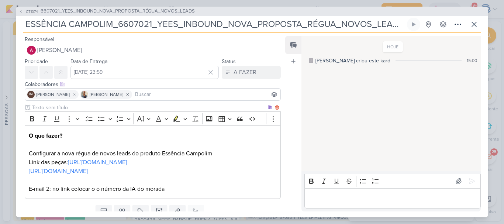
scroll to position [28, 0]
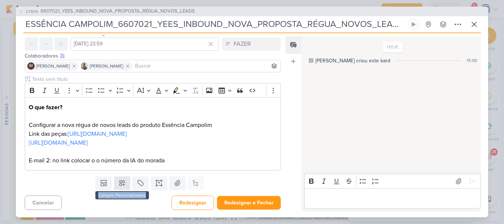
drag, startPoint x: 119, startPoint y: 191, endPoint x: 119, endPoint y: 184, distance: 7.0
click at [119, 184] on div "Templates Campos Personalizados Marcadores Caixa De Texto Anexo Este kard já é …" at bounding box center [150, 182] width 268 height 19
click at [119, 184] on icon at bounding box center [121, 182] width 7 height 7
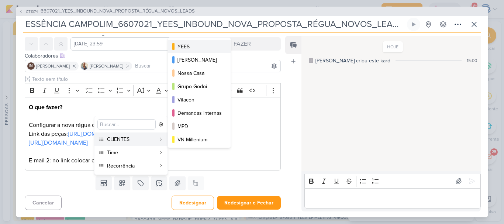
click at [189, 47] on div "YEES" at bounding box center [199, 47] width 44 height 8
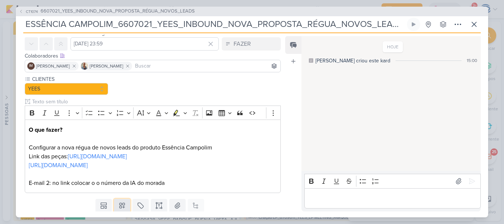
click at [121, 203] on icon at bounding box center [121, 205] width 7 height 7
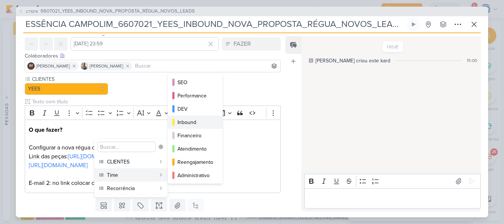
click at [190, 122] on div "Inbound" at bounding box center [195, 122] width 36 height 8
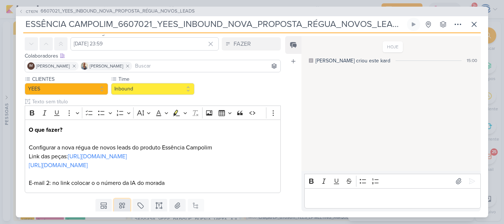
drag, startPoint x: 122, startPoint y: 208, endPoint x: 117, endPoint y: 208, distance: 4.8
click at [118, 208] on icon at bounding box center [121, 205] width 7 height 7
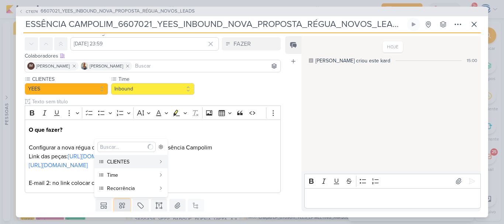
click at [118, 208] on icon at bounding box center [121, 205] width 7 height 7
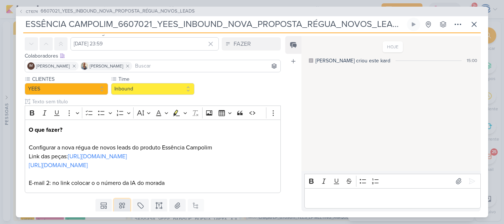
click at [120, 204] on icon at bounding box center [121, 205] width 7 height 7
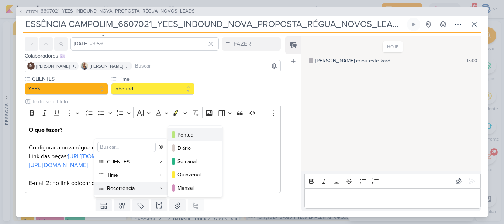
click at [178, 135] on div "Pontual" at bounding box center [195, 135] width 36 height 8
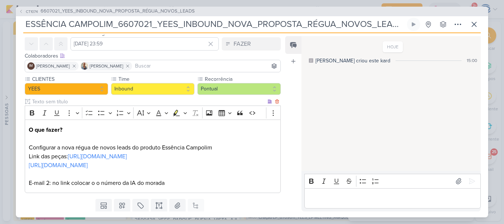
scroll to position [51, 0]
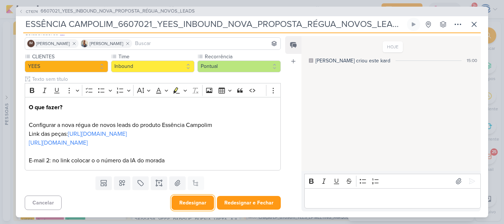
click at [187, 206] on button "Redesignar" at bounding box center [193, 203] width 42 height 14
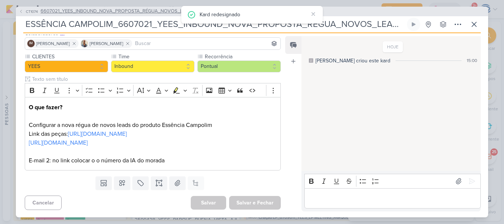
click at [145, 11] on span "6607021_YEES_INBOUND_NOVA_PROPOSTA_RÉGUA_NOVOS_LEADS" at bounding box center [118, 11] width 154 height 7
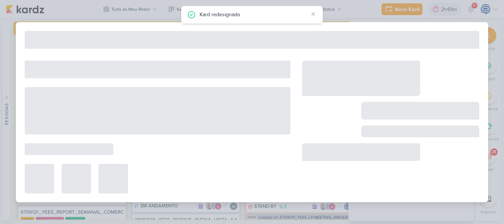
type input "6607021_YEES_INBOUND_NOVA_PROPOSTA_RÉGUA_NOVOS_LEADS"
type input "11 de julho de 2025 às 18:00"
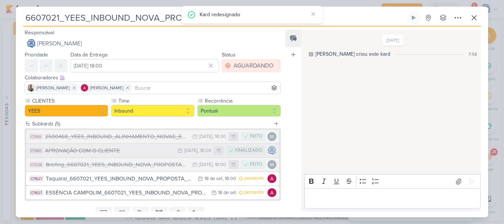
scroll to position [30, 0]
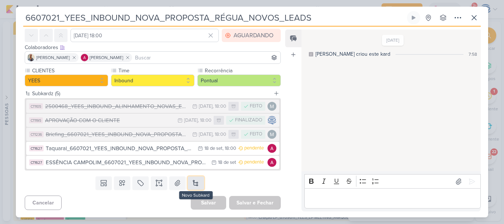
click at [194, 182] on button at bounding box center [196, 182] width 16 height 13
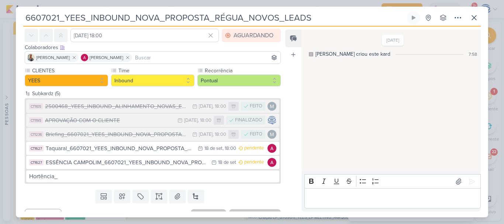
drag, startPoint x: 315, startPoint y: 23, endPoint x: 20, endPoint y: 29, distance: 295.5
click at [20, 29] on div "6607021_YEES_INBOUND_NOVA_PROPOSTA_RÉGUA_NOVOS_LEADS Criado por mim nenhum grup…" at bounding box center [252, 114] width 472 height 206
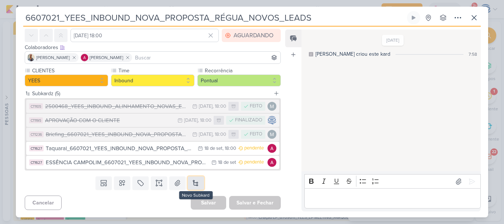
click at [196, 181] on button at bounding box center [196, 182] width 16 height 13
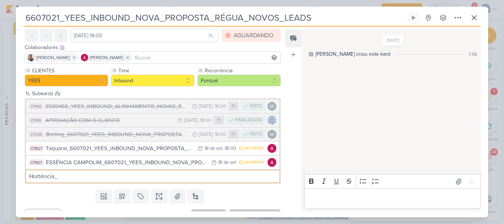
paste input "6607021_YEES_INBOUND_NOVA_PROPOSTA_RÉGUA_NOVOS_LEADS"
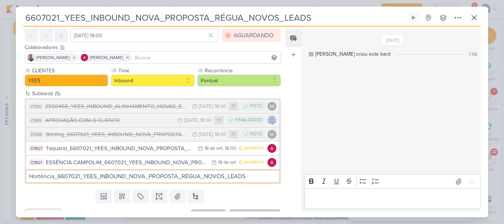
type input "Hortência_6607021_YEES_INBOUND_NOVA_PROPOSTA_RÉGUA_NOVOS_LEADS"
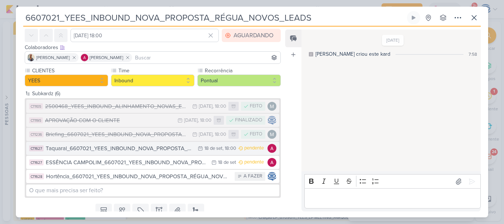
click at [138, 150] on div "Taquaral_6607021_YEES_INBOUND_NOVA_PROPOSTA_RÉGUA_NOVOS_LEADS" at bounding box center [120, 148] width 148 height 8
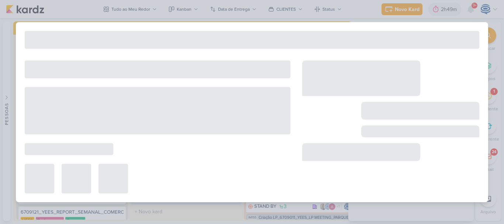
type input "Taquaral_6607021_YEES_INBOUND_NOVA_PROPOSTA_RÉGUA_NOVOS_LEADS"
type input "18 de setembro de 2025 às 18:00"
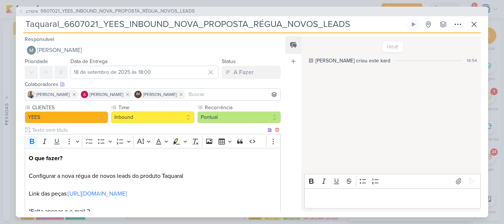
scroll to position [23, 0]
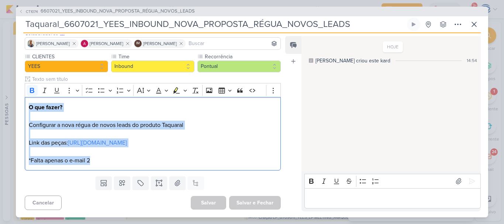
drag, startPoint x: 110, startPoint y: 162, endPoint x: 20, endPoint y: 110, distance: 103.5
click at [20, 110] on div "CLIENTES YEES Time" at bounding box center [150, 113] width 268 height 121
copy p "O que fazer? Configurar a nova régua de novos leads do produto Taquaral Link da…"
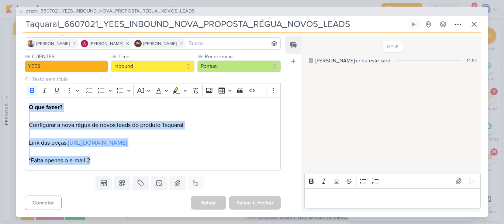
click at [86, 8] on span "6607021_YEES_INBOUND_NOVA_PROPOSTA_RÉGUA_NOVOS_LEADS" at bounding box center [118, 11] width 154 height 7
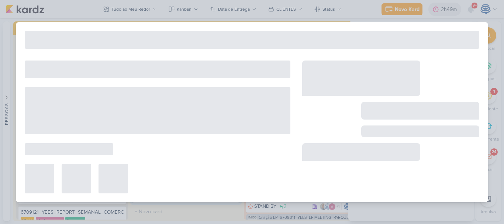
type input "6607021_YEES_INBOUND_NOVA_PROPOSTA_RÉGUA_NOVOS_LEADS"
type input "11 de julho de 2025 às 18:00"
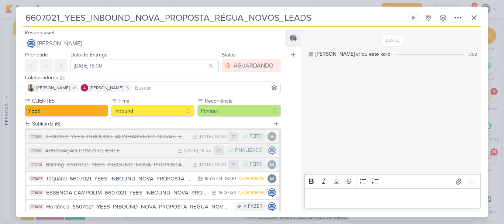
scroll to position [44, 0]
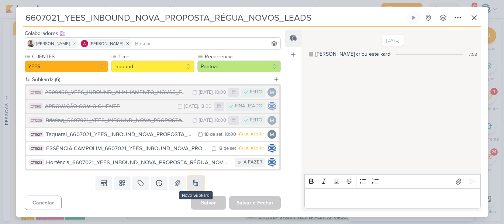
click at [196, 183] on button at bounding box center [196, 182] width 16 height 13
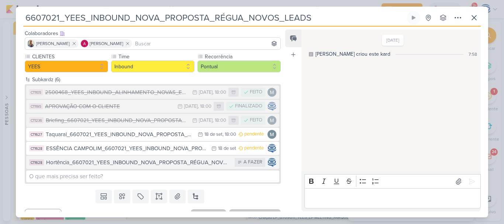
click at [142, 165] on div "Hortência_6607021_YEES_INBOUND_NOVA_PROPOSTA_RÉGUA_NOVOS_LEADS" at bounding box center [138, 162] width 185 height 8
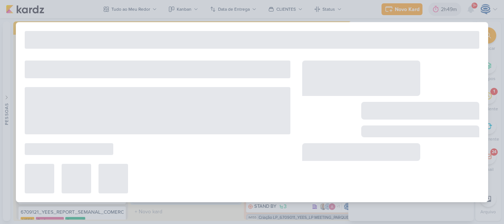
type input "Hortência_6607021_YEES_INBOUND_NOVA_PROPOSTA_RÉGUA_NOVOS_LEADS"
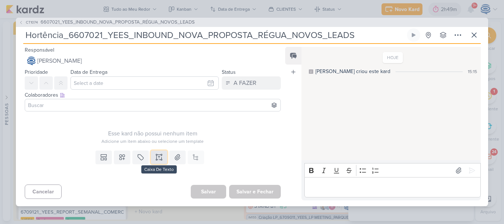
click at [156, 156] on icon at bounding box center [158, 156] width 7 height 7
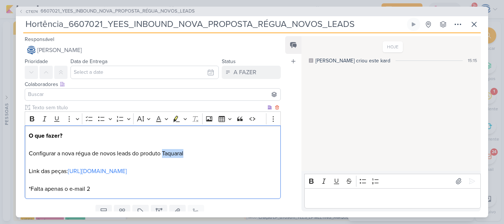
drag, startPoint x: 191, startPoint y: 153, endPoint x: 165, endPoint y: 152, distance: 27.0
click at [165, 152] on p "O que fazer? Configurar a nova régua de novos leads do produto Taquaral Link da…" at bounding box center [153, 162] width 248 height 62
click at [122, 188] on p "O que fazer? Configurar a nova régua de novos leads do produto Hortência Link d…" at bounding box center [153, 162] width 248 height 62
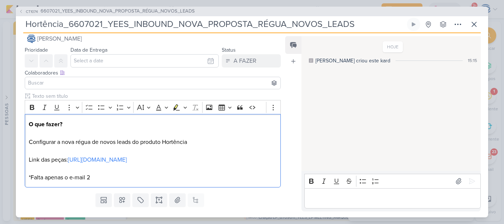
scroll to position [12, 0]
drag, startPoint x: 272, startPoint y: 158, endPoint x: 69, endPoint y: 159, distance: 202.5
click at [69, 159] on p "O que fazer? Configurar a nova régua de novos leads do produto Hortência Link d…" at bounding box center [153, 151] width 248 height 62
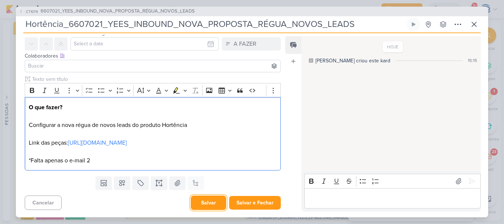
click at [211, 200] on button "Salvar" at bounding box center [208, 203] width 35 height 14
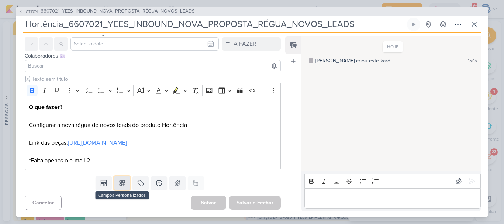
click at [116, 187] on button at bounding box center [122, 182] width 16 height 13
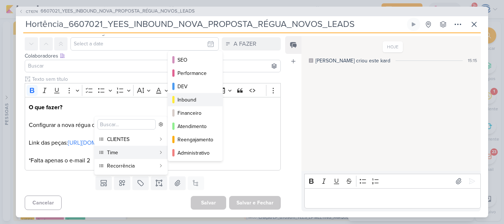
click at [193, 97] on div "Inbound" at bounding box center [195, 100] width 36 height 8
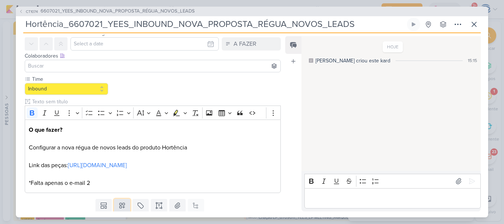
click at [120, 206] on icon at bounding box center [122, 205] width 5 height 5
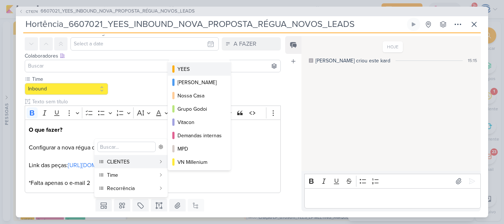
click at [193, 70] on div "YEES" at bounding box center [199, 69] width 44 height 8
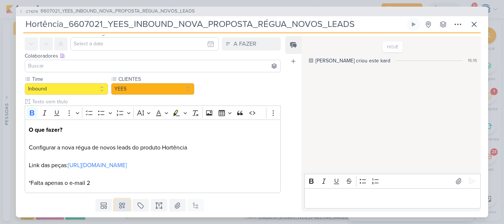
click at [120, 205] on icon at bounding box center [122, 205] width 5 height 5
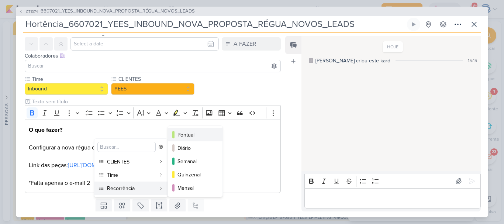
click at [184, 135] on div "Pontual" at bounding box center [195, 135] width 36 height 8
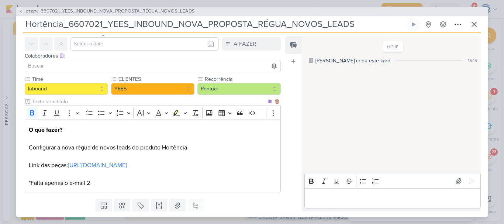
scroll to position [51, 0]
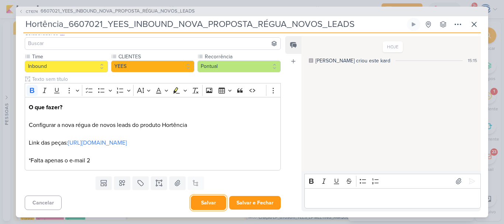
click at [200, 207] on button "Salvar" at bounding box center [208, 203] width 35 height 14
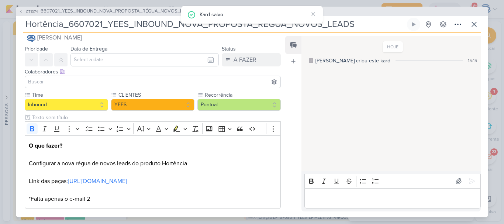
scroll to position [0, 0]
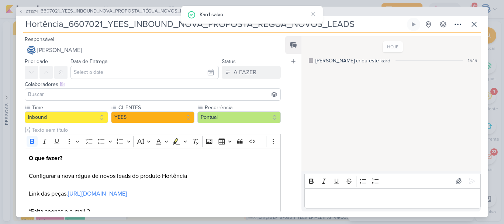
click at [102, 9] on span "6607021_YEES_INBOUND_NOVA_PROPOSTA_RÉGUA_NOVOS_LEADS" at bounding box center [118, 11] width 154 height 7
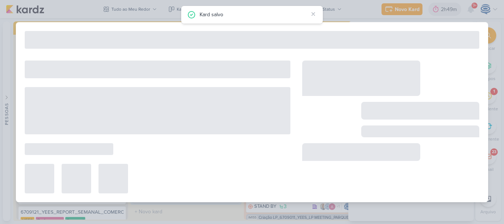
type input "6607021_YEES_INBOUND_NOVA_PROPOSTA_RÉGUA_NOVOS_LEADS"
type input "11 de julho de 2025 às 18:00"
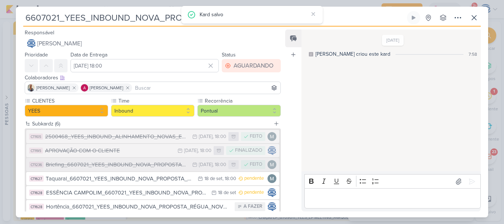
scroll to position [44, 0]
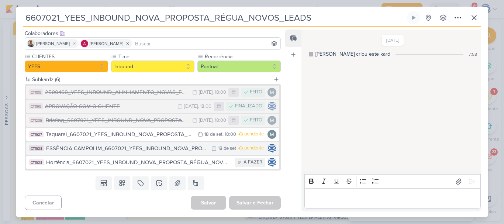
click at [158, 146] on div "ESSÊNCIA CAMPOLIM_6607021_YEES_INBOUND_NOVA_PROPOSTA_RÉGUA_NOVOS_LEADS" at bounding box center [127, 148] width 162 height 8
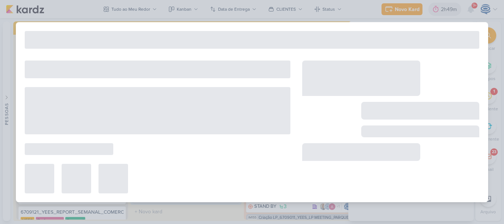
type input "ESSÊNCIA CAMPOLIM_6607021_YEES_INBOUND_NOVA_PROPOSTA_RÉGUA_NOVOS_LEADS"
type input "18 de setembro de 2025 às 23:59"
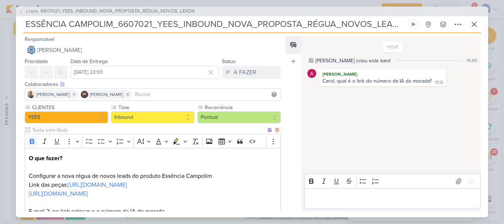
scroll to position [51, 0]
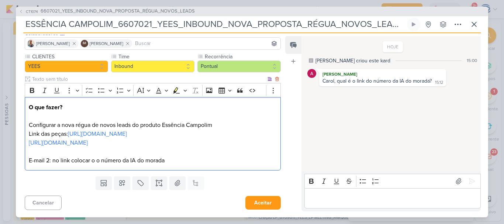
click at [239, 145] on p "O que fazer? Configurar a nova régua de novos leads do produto Essência Campoli…" at bounding box center [153, 134] width 248 height 62
click at [217, 165] on p "O que fazer? Configurar a nova régua de novos leads do produto Essência Campoli…" at bounding box center [153, 134] width 248 height 62
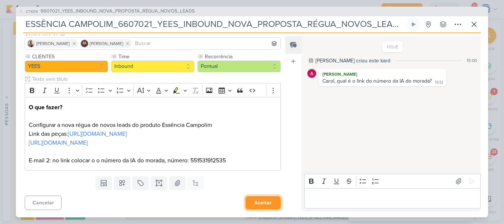
click at [261, 201] on button "Aceitar" at bounding box center [262, 203] width 35 height 14
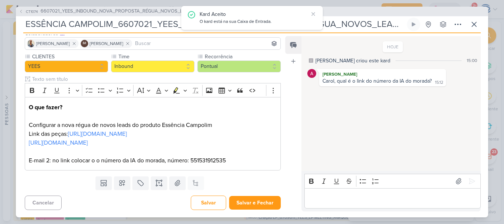
scroll to position [0, 0]
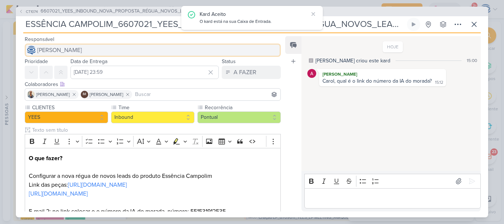
click at [135, 49] on button "[PERSON_NAME]" at bounding box center [153, 50] width 256 height 13
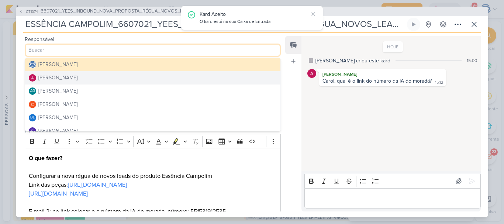
click at [88, 76] on button "[PERSON_NAME]" at bounding box center [152, 77] width 255 height 13
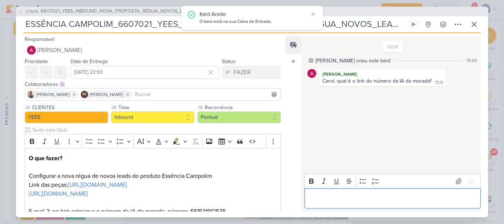
click at [339, 197] on p "Editor editing area: main" at bounding box center [392, 198] width 169 height 9
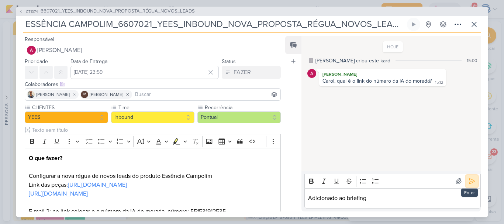
click at [473, 178] on button at bounding box center [472, 181] width 12 height 12
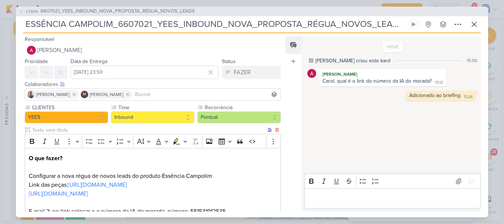
scroll to position [51, 0]
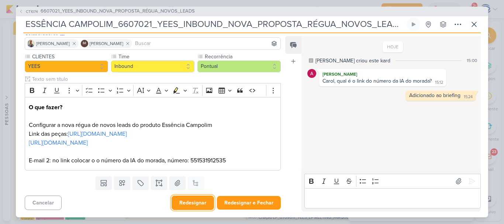
click at [181, 204] on button "Redesignar" at bounding box center [193, 203] width 42 height 14
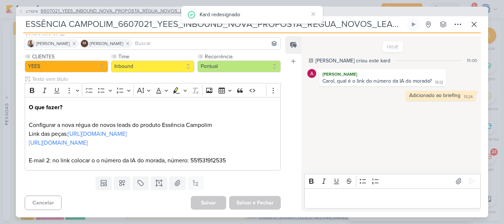
click at [151, 11] on span "6607021_YEES_INBOUND_NOVA_PROPOSTA_RÉGUA_NOVOS_LEADS" at bounding box center [118, 11] width 154 height 7
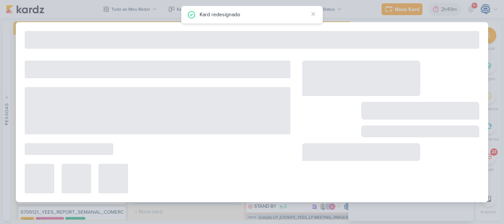
type input "6607021_YEES_INBOUND_NOVA_PROPOSTA_RÉGUA_NOVOS_LEADS"
type input "11 de julho de 2025 às 18:00"
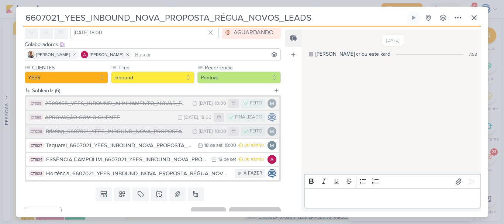
scroll to position [43, 0]
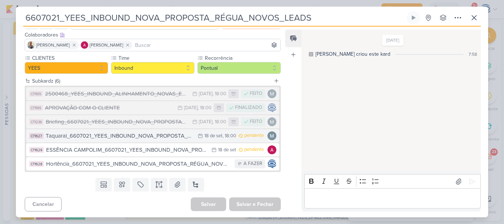
click at [153, 135] on div "Taquaral_6607021_YEES_INBOUND_NOVA_PROPOSTA_RÉGUA_NOVOS_LEADS" at bounding box center [120, 136] width 148 height 8
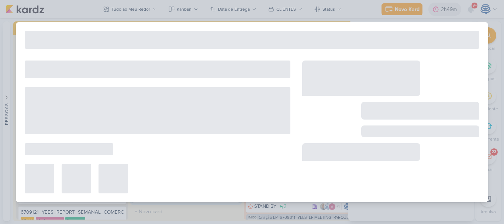
type input "Taquaral_6607021_YEES_INBOUND_NOVA_PROPOSTA_RÉGUA_NOVOS_LEADS"
type input "18 de setembro de 2025 às 18:00"
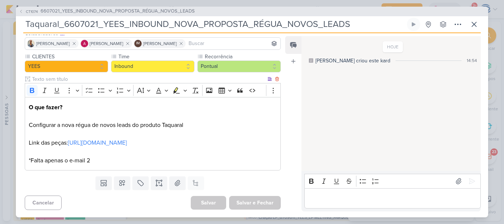
scroll to position [0, 0]
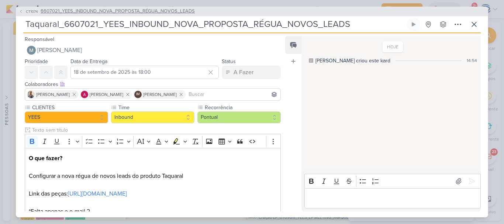
click at [115, 8] on span "6607021_YEES_INBOUND_NOVA_PROPOSTA_RÉGUA_NOVOS_LEADS" at bounding box center [118, 11] width 154 height 7
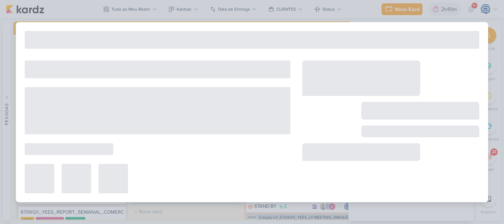
type input "6607021_YEES_INBOUND_NOVA_PROPOSTA_RÉGUA_NOVOS_LEADS"
type input "11 de julho de 2025 às 18:00"
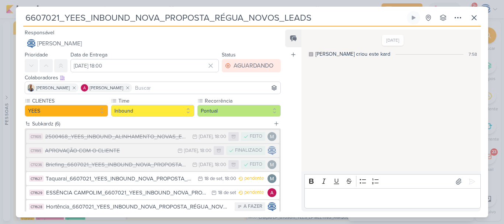
scroll to position [44, 0]
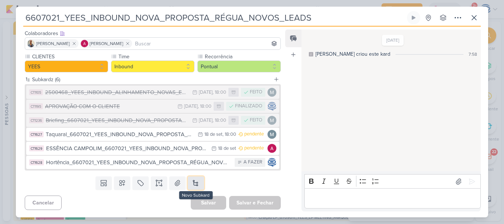
click at [197, 184] on button at bounding box center [196, 182] width 16 height 13
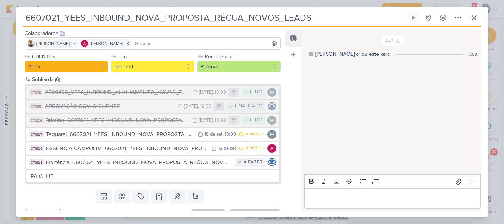
drag, startPoint x: 312, startPoint y: 17, endPoint x: 23, endPoint y: 7, distance: 289.0
click at [23, 7] on div "6607021_YEES_INBOUND_NOVA_PROPOSTA_RÉGUA_NOVOS_LEADS Criado por mim" at bounding box center [252, 112] width 472 height 211
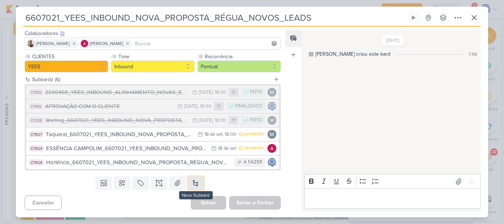
click at [198, 183] on button at bounding box center [196, 182] width 16 height 13
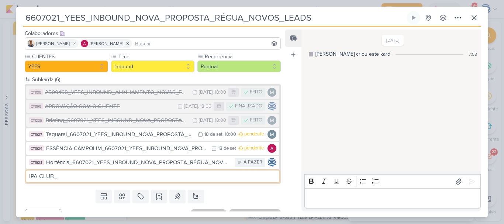
paste input "6607021_YEES_INBOUND_NOVA_PROPOSTA_RÉGUA_NOVOS_LEADS"
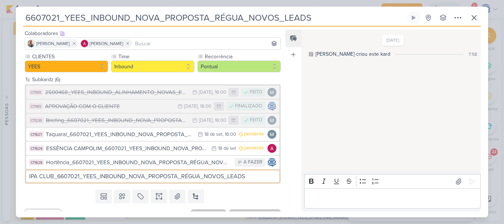
type input "IPA CLUB_6607021_YEES_INBOUND_NOVA_PROPOSTA_RÉGUA_NOVOS_LEADS"
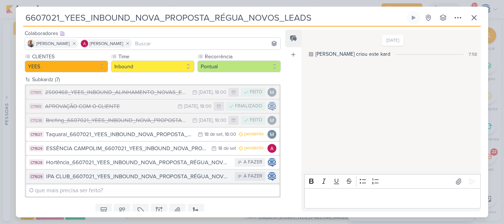
click at [211, 179] on div "IPA CLUB_6607021_YEES_INBOUND_NOVA_PROPOSTA_RÉGUA_NOVOS_LEADS" at bounding box center [138, 176] width 185 height 8
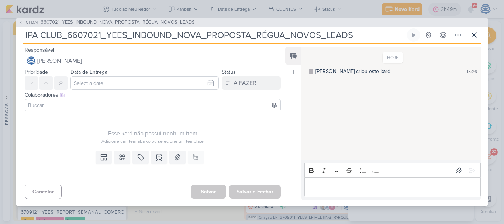
click at [141, 20] on span "6607021_YEES_INBOUND_NOVA_PROPOSTA_RÉGUA_NOVOS_LEADS" at bounding box center [118, 22] width 154 height 7
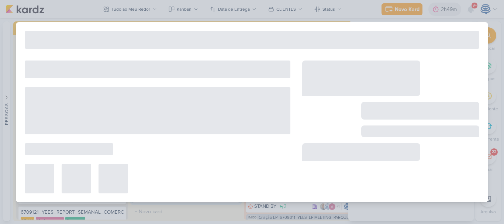
type input "6607021_YEES_INBOUND_NOVA_PROPOSTA_RÉGUA_NOVOS_LEADS"
type input "11 de julho de 2025 às 18:00"
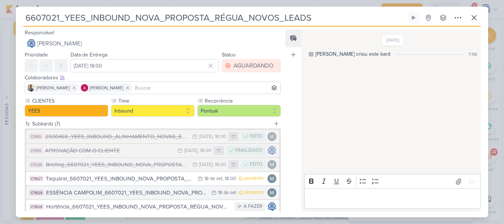
scroll to position [50, 0]
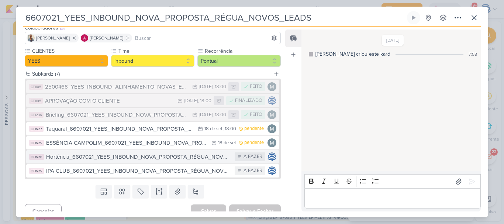
click at [106, 160] on div "Hortência_6607021_YEES_INBOUND_NOVA_PROPOSTA_RÉGUA_NOVOS_LEADS" at bounding box center [138, 157] width 185 height 8
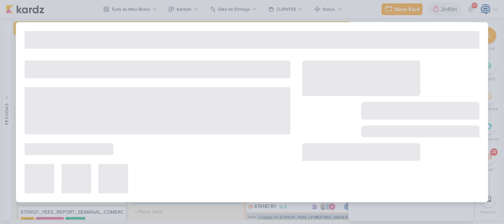
type input "Hortência_6607021_YEES_INBOUND_NOVA_PROPOSTA_RÉGUA_NOVOS_LEADS"
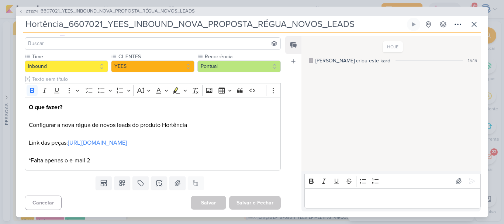
scroll to position [51, 0]
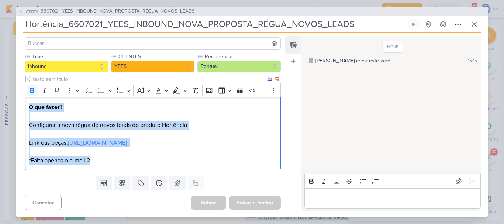
drag, startPoint x: 107, startPoint y: 159, endPoint x: 26, endPoint y: 104, distance: 97.5
click at [26, 104] on div "O que fazer? Configurar a nova régua de novos leads do produto Hortência Link d…" at bounding box center [153, 133] width 256 height 73
copy p "O que fazer? Configurar a nova régua de novos leads do produto Hortência Link d…"
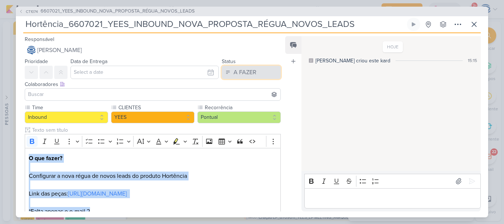
click at [240, 68] on div "A FAZER" at bounding box center [245, 72] width 23 height 9
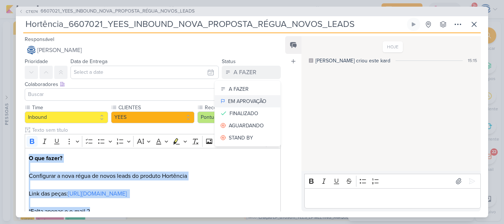
click at [245, 105] on div "EM APROVAÇÃO" at bounding box center [247, 101] width 38 height 8
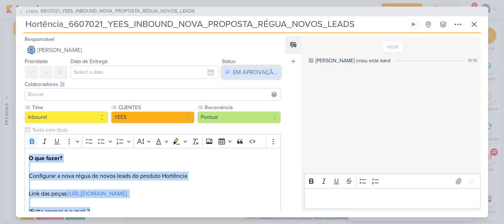
click at [239, 71] on div "EM APROVAÇÃO" at bounding box center [255, 72] width 44 height 9
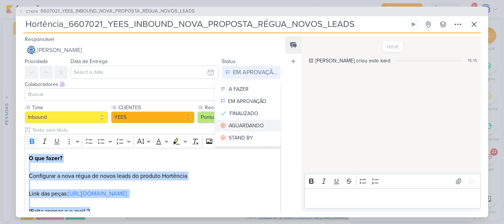
click at [244, 124] on div "AGUARDANDO" at bounding box center [246, 126] width 35 height 8
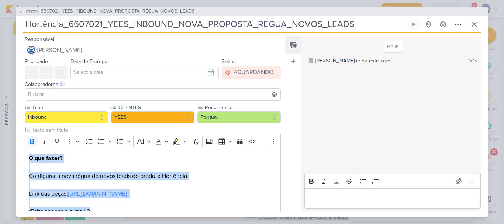
scroll to position [51, 0]
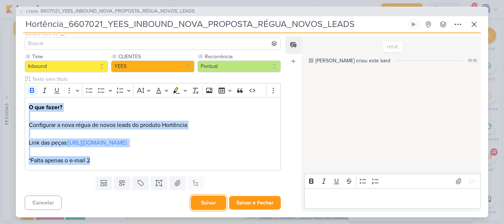
click at [209, 206] on button "Salvar" at bounding box center [208, 203] width 35 height 14
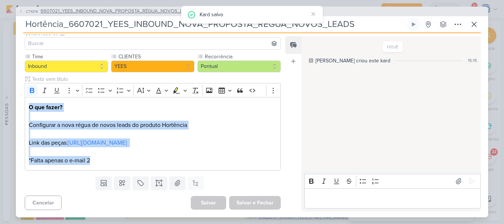
click at [100, 12] on span "6607021_YEES_INBOUND_NOVA_PROPOSTA_RÉGUA_NOVOS_LEADS" at bounding box center [118, 11] width 154 height 7
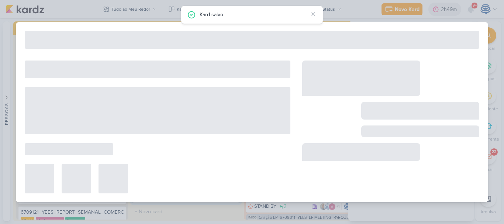
type input "6607021_YEES_INBOUND_NOVA_PROPOSTA_RÉGUA_NOVOS_LEADS"
type input "11 de julho de 2025 às 18:00"
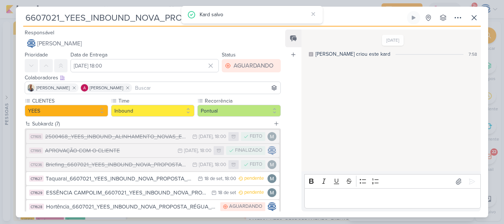
scroll to position [58, 0]
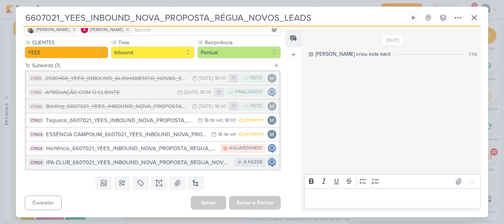
click at [126, 163] on div "IPA CLUB_6607021_YEES_INBOUND_NOVA_PROPOSTA_RÉGUA_NOVOS_LEADS" at bounding box center [138, 162] width 185 height 8
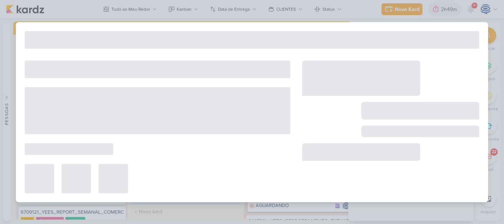
type input "IPA CLUB_6607021_YEES_INBOUND_NOVA_PROPOSTA_RÉGUA_NOVOS_LEADS"
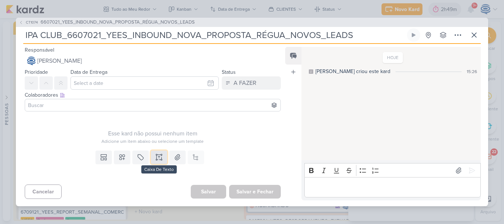
click at [155, 161] on icon at bounding box center [158, 156] width 7 height 7
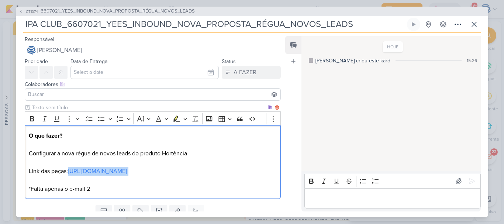
drag, startPoint x: 272, startPoint y: 173, endPoint x: 69, endPoint y: 175, distance: 202.2
click at [69, 175] on p "O que fazer? Configurar a nova régua de novos leads do produto Hortência Link d…" at bounding box center [153, 162] width 248 height 62
click at [98, 186] on p "O que fazer? Configurar a nova régua de novos leads do produto Hortência Link d…" at bounding box center [153, 162] width 248 height 62
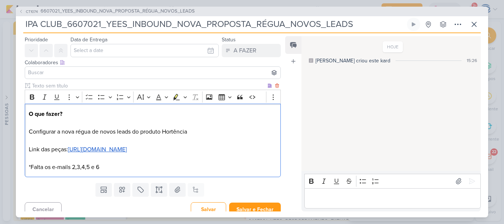
scroll to position [22, 0]
click at [125, 188] on button at bounding box center [122, 189] width 16 height 13
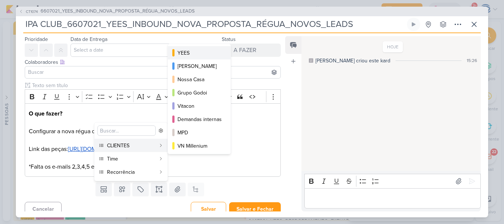
click at [193, 49] on div "YEES" at bounding box center [199, 53] width 44 height 8
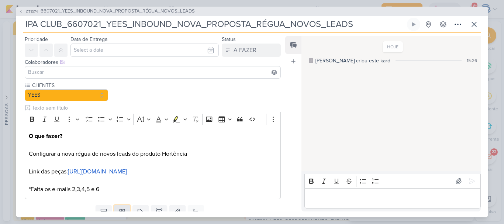
click at [124, 210] on button at bounding box center [122, 211] width 16 height 13
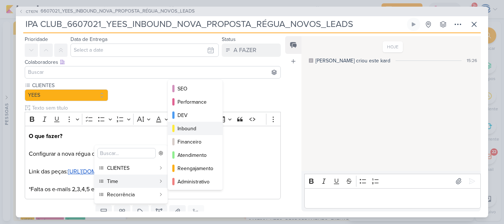
click at [193, 127] on div "Inbound" at bounding box center [195, 129] width 36 height 8
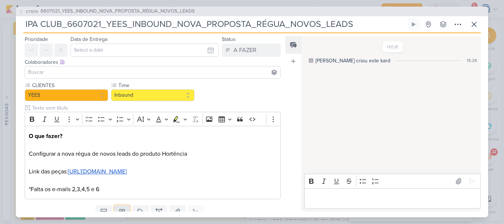
click at [122, 210] on icon at bounding box center [121, 211] width 7 height 7
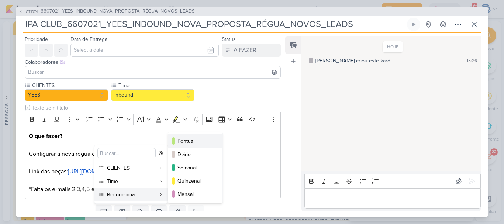
click at [190, 141] on div "Pontual" at bounding box center [195, 141] width 36 height 8
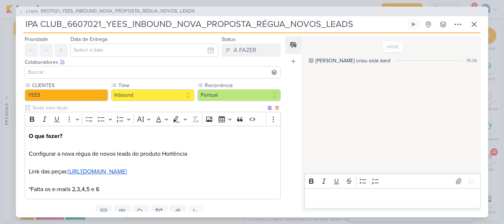
scroll to position [51, 0]
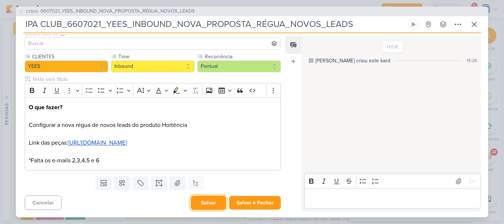
click at [206, 203] on button "Salvar" at bounding box center [208, 203] width 35 height 14
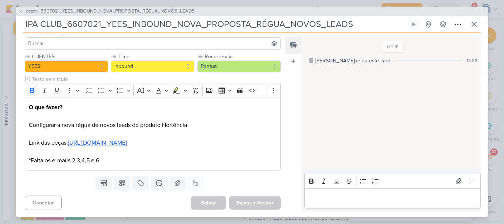
scroll to position [0, 0]
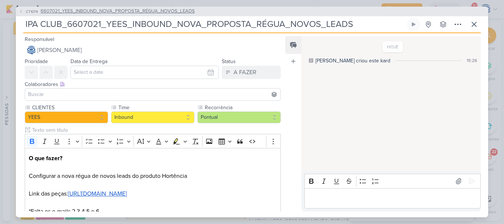
click at [118, 13] on span "6607021_YEES_INBOUND_NOVA_PROPOSTA_RÉGUA_NOVOS_LEADS" at bounding box center [118, 11] width 154 height 7
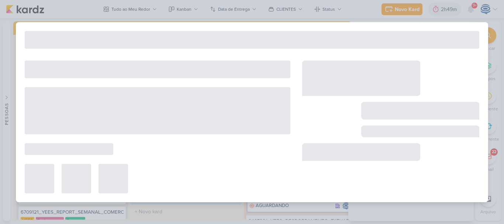
type input "6607021_YEES_INBOUND_NOVA_PROPOSTA_RÉGUA_NOVOS_LEADS"
type input "11 de julho de 2025 às 18:00"
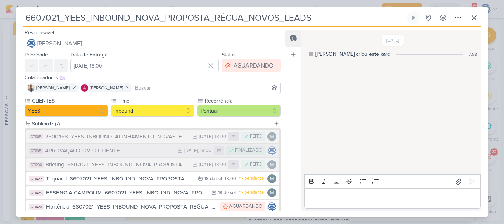
scroll to position [58, 0]
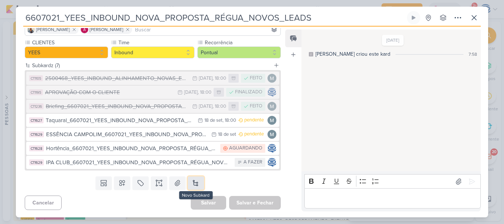
click at [194, 183] on button at bounding box center [196, 182] width 16 height 13
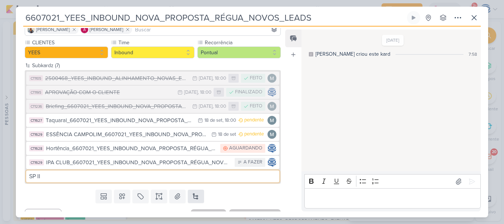
type input "SP II"
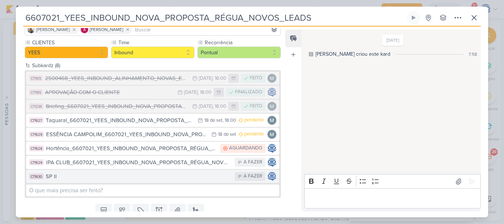
click at [196, 175] on div "SP II" at bounding box center [138, 176] width 185 height 8
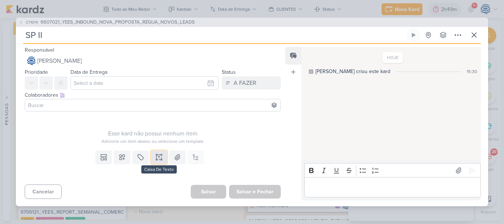
click at [159, 155] on icon at bounding box center [158, 156] width 7 height 7
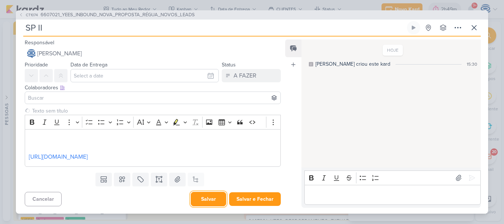
click at [214, 200] on button "Salvar" at bounding box center [208, 199] width 35 height 14
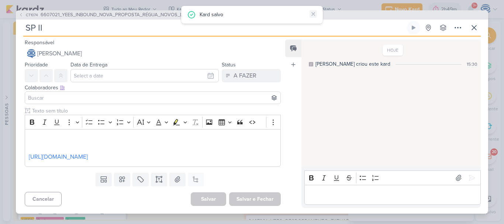
click at [314, 15] on icon at bounding box center [313, 14] width 6 height 6
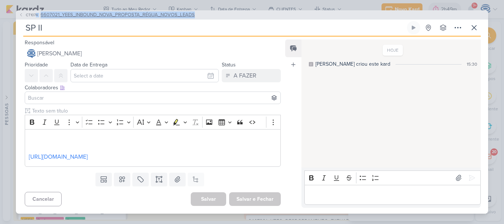
drag, startPoint x: 207, startPoint y: 13, endPoint x: 36, endPoint y: 14, distance: 170.8
click at [36, 14] on div "CT1074 6607021_YEES_INBOUND_NOVA_PROPOSTA_RÉGUA_NOVOS_LEADS" at bounding box center [252, 15] width 472 height 10
copy button "4 6607021_YEES_INBOUND_NOVA_PROPOSTA_RÉGUA_NOVOS_LEADS"
click at [77, 30] on input "SP II" at bounding box center [214, 27] width 382 height 13
paste input "4 6607021_YEES_INBOUND_NOVA_PROPOSTA_RÉGUA_NOVOS_LEADS"
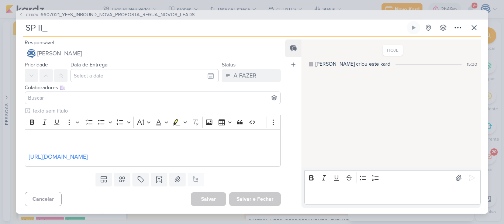
type input "SP II_4 6607021_YEES_INBOUND_NOVA_PROPOSTA_RÉGUA_NOVOS_LEADS"
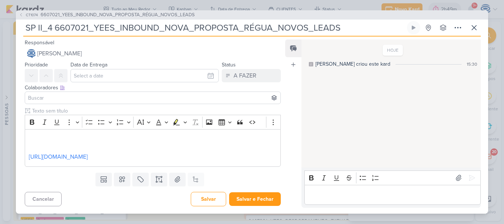
click at [56, 28] on input "SP II_4 6607021_YEES_INBOUND_NOVA_PROPOSTA_RÉGUA_NOVOS_LEADS" at bounding box center [214, 27] width 382 height 13
type input "SP II_6607021_YEES_INBOUND_NOVA_PROPOSTA_RÉGUA_NOVOS_LEADS"
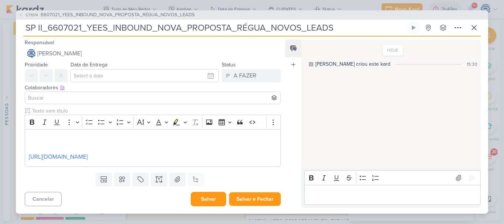
type input "SP II_6607021_YEES_INBOUND_NOVA_PROPOSTA_RÉGUA_NOVOS_LEADS"
click at [205, 195] on button "Salvar" at bounding box center [208, 199] width 35 height 14
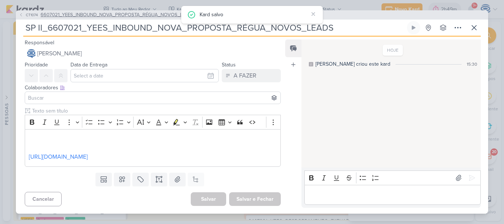
click at [154, 14] on span "6607021_YEES_INBOUND_NOVA_PROPOSTA_RÉGUA_NOVOS_LEADS" at bounding box center [118, 14] width 154 height 7
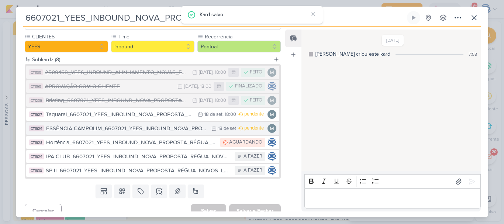
scroll to position [72, 0]
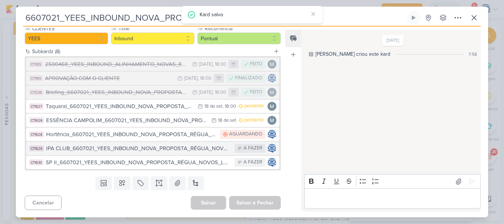
click at [138, 148] on div "IPA CLUB_6607021_YEES_INBOUND_NOVA_PROPOSTA_RÉGUA_NOVOS_LEADS" at bounding box center [138, 148] width 185 height 8
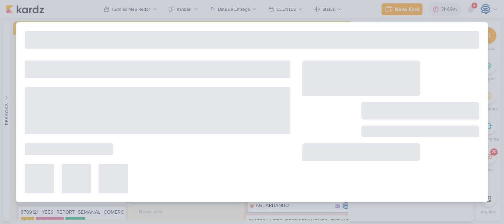
type input "IPA CLUB_6607021_YEES_INBOUND_NOVA_PROPOSTA_RÉGUA_NOVOS_LEADS"
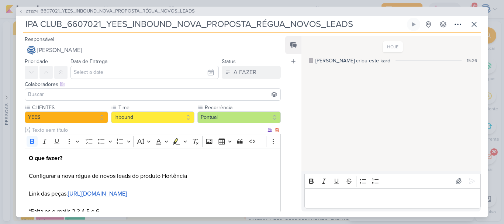
scroll to position [38, 0]
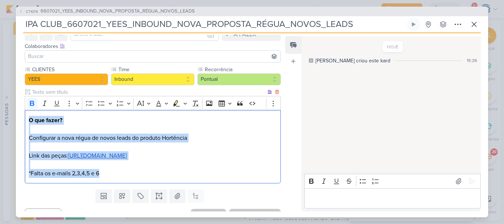
drag, startPoint x: 125, startPoint y: 176, endPoint x: 27, endPoint y: 122, distance: 112.1
click at [27, 122] on div "O que fazer? Configurar a nova régua de novos leads do produto Hortência Link d…" at bounding box center [153, 146] width 256 height 73
copy p "O que fazer? Configurar a nova régua de novos leads do produto Hortência Link d…"
click at [197, 136] on p "O que fazer? Configurar a nova régua de novos leads do produto Hortência Link d…" at bounding box center [153, 147] width 248 height 62
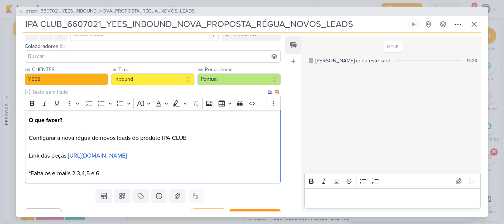
scroll to position [51, 0]
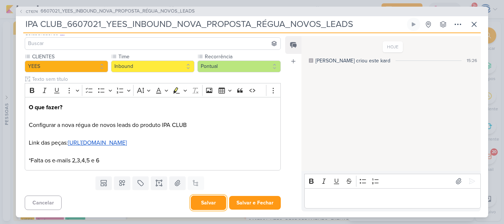
click at [204, 203] on button "Salvar" at bounding box center [208, 203] width 35 height 14
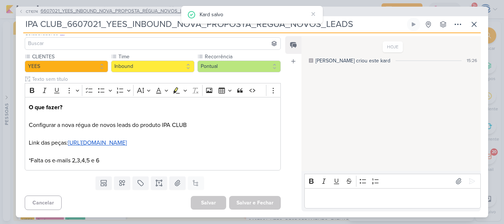
click at [111, 13] on span "6607021_YEES_INBOUND_NOVA_PROPOSTA_RÉGUA_NOVOS_LEADS" at bounding box center [118, 11] width 154 height 7
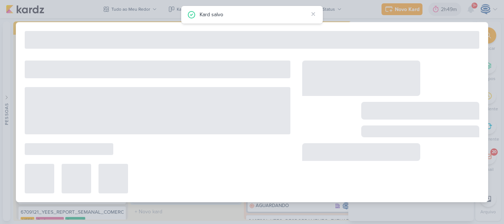
type input "6607021_YEES_INBOUND_NOVA_PROPOSTA_RÉGUA_NOVOS_LEADS"
type input "11 de julho de 2025 às 18:00"
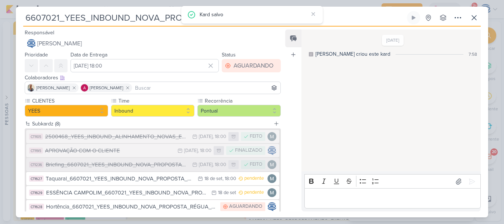
scroll to position [72, 0]
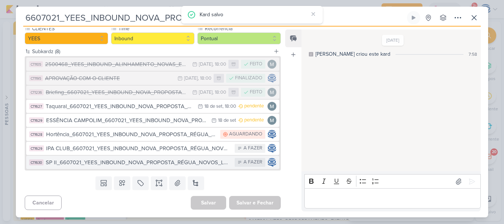
click at [103, 165] on div "SP II_6607021_YEES_INBOUND_NOVA_PROPOSTA_RÉGUA_NOVOS_LEADS" at bounding box center [138, 162] width 185 height 8
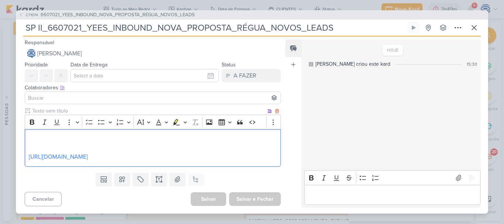
click at [65, 133] on div "⁠⁠⁠⁠⁠⁠⁠ https://drive.google.com/drive/folders/1AjoXu2D8rplPh7vw10R_xp1nbyWRPML0" at bounding box center [153, 148] width 256 height 38
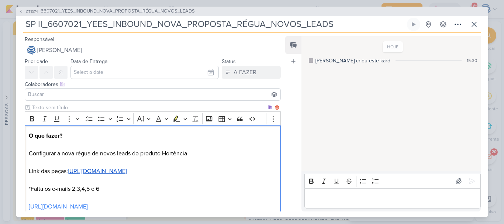
drag, startPoint x: 244, startPoint y: 210, endPoint x: 253, endPoint y: 203, distance: 11.4
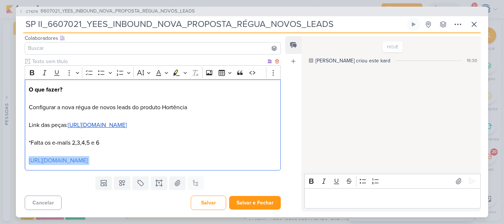
drag, startPoint x: 253, startPoint y: 203, endPoint x: 26, endPoint y: 161, distance: 231.5
click at [26, 161] on div "O que fazer? Configurar a nova régua de novos leads do produto Hortência Link d…" at bounding box center [153, 124] width 256 height 91
copy p "https://drive.google.com/drive/folders/1AjoXu2D8rplPh7vw10R_xp1nbyWRPML0"
click at [274, 126] on div "O que fazer? Configurar a nova régua de novos leads do produto Hortência Link d…" at bounding box center [153, 124] width 256 height 91
click at [238, 108] on p "O que fazer? Configurar a nova régua de novos leads do produto Hortência Link d…" at bounding box center [153, 125] width 248 height 80
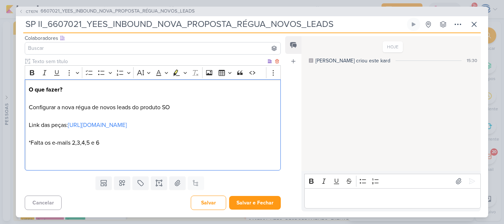
click at [211, 110] on p "O que fazer? Configurar a nova régua de novos leads do produto SO Link das peça…" at bounding box center [153, 125] width 248 height 80
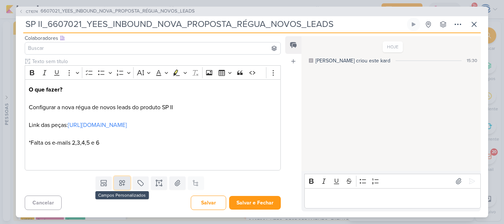
click at [120, 184] on icon at bounding box center [121, 182] width 7 height 7
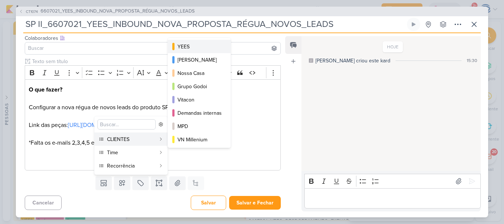
click at [206, 43] on div "YEES" at bounding box center [199, 47] width 44 height 8
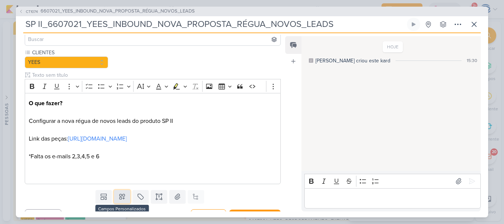
click at [121, 200] on icon at bounding box center [121, 196] width 7 height 7
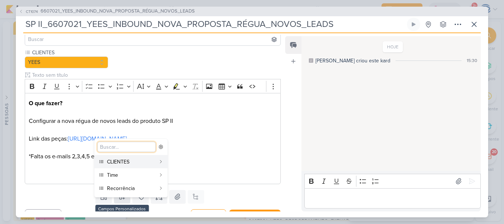
click at [121, 200] on icon at bounding box center [121, 196] width 7 height 7
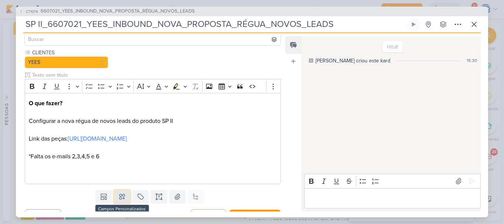
click at [122, 201] on button at bounding box center [122, 196] width 16 height 13
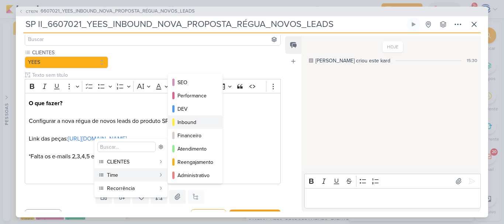
click at [197, 120] on div "Inbound" at bounding box center [195, 122] width 36 height 8
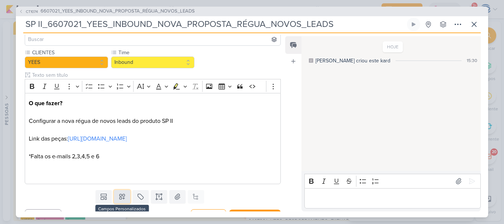
click at [120, 199] on icon at bounding box center [122, 196] width 5 height 5
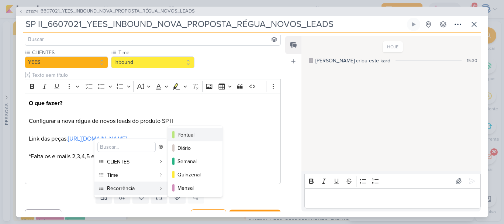
click at [190, 135] on div "Pontual" at bounding box center [195, 135] width 36 height 8
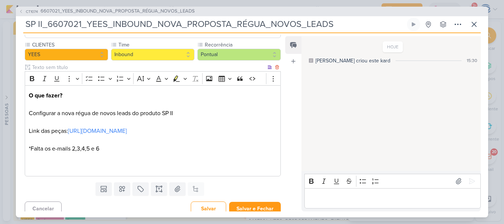
scroll to position [77, 0]
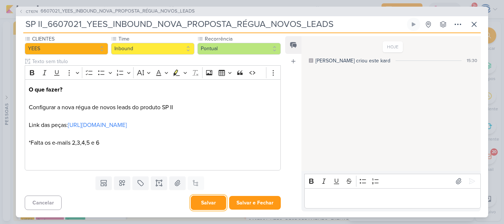
click at [202, 205] on button "Salvar" at bounding box center [208, 203] width 35 height 14
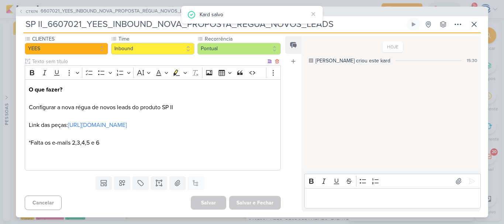
scroll to position [0, 0]
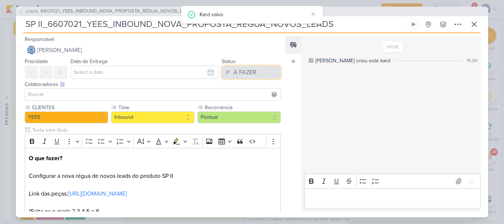
click at [239, 71] on div "A FAZER" at bounding box center [245, 72] width 23 height 9
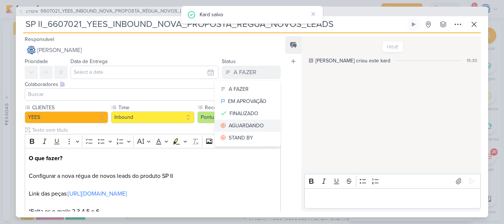
click at [237, 123] on div "AGUARDANDO" at bounding box center [246, 126] width 35 height 8
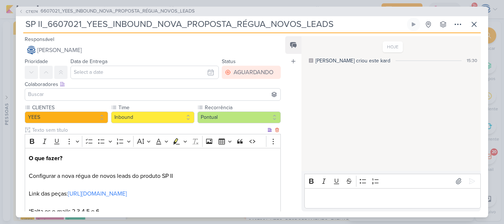
scroll to position [77, 0]
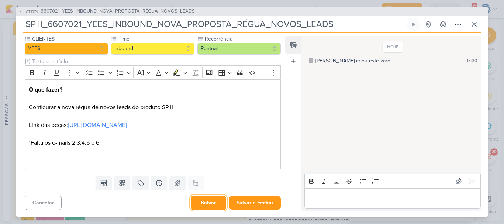
click at [207, 204] on button "Salvar" at bounding box center [208, 203] width 35 height 14
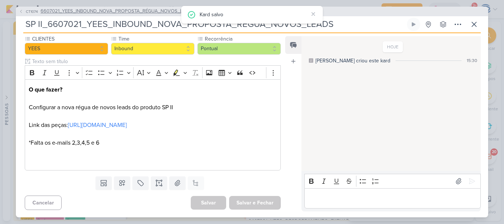
click at [113, 12] on span "6607021_YEES_INBOUND_NOVA_PROPOSTA_RÉGUA_NOVOS_LEADS" at bounding box center [118, 11] width 154 height 7
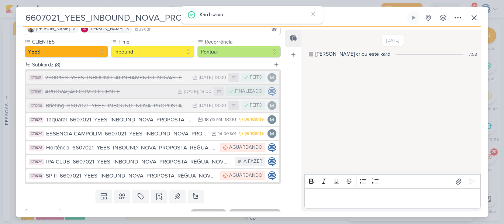
scroll to position [72, 0]
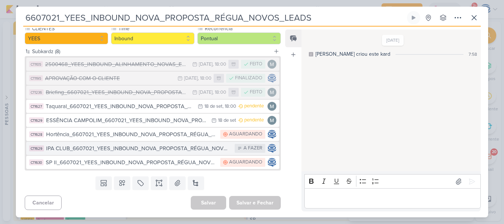
click at [168, 147] on div "IPA CLUB_6607021_YEES_INBOUND_NOVA_PROPOSTA_RÉGUA_NOVOS_LEADS" at bounding box center [138, 148] width 185 height 8
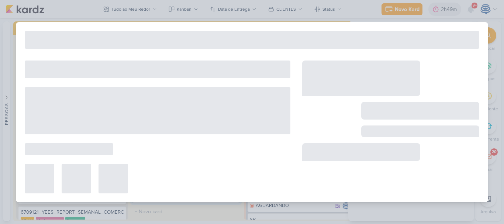
type input "IPA CLUB_6607021_YEES_INBOUND_NOVA_PROPOSTA_RÉGUA_NOVOS_LEADS"
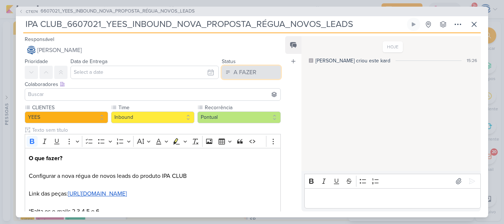
click at [247, 72] on div "A FAZER" at bounding box center [245, 72] width 23 height 9
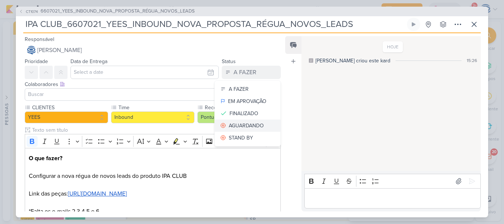
click at [237, 123] on div "AGUARDANDO" at bounding box center [246, 126] width 35 height 8
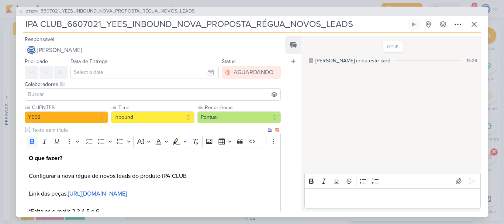
scroll to position [51, 0]
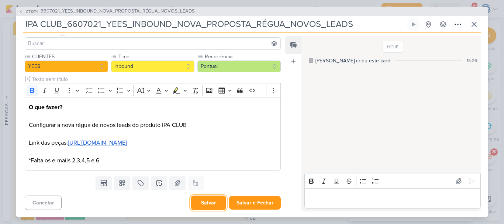
click at [204, 200] on button "Salvar" at bounding box center [208, 203] width 35 height 14
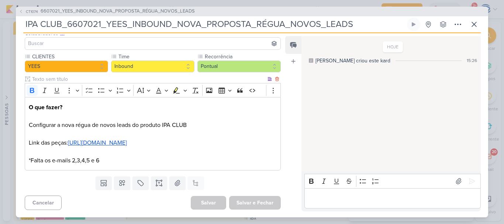
scroll to position [0, 0]
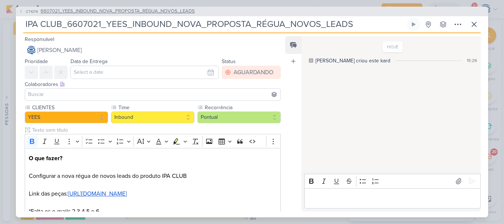
click at [86, 11] on span "6607021_YEES_INBOUND_NOVA_PROPOSTA_RÉGUA_NOVOS_LEADS" at bounding box center [118, 11] width 154 height 7
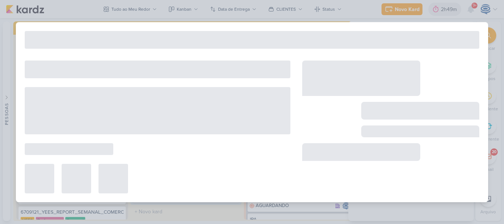
type input "6607021_YEES_INBOUND_NOVA_PROPOSTA_RÉGUA_NOVOS_LEADS"
type input "11 de julho de 2025 às 18:00"
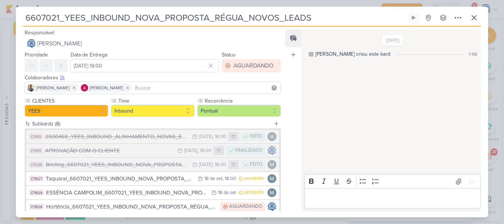
click at [86, 11] on div "6607021_YEES_INBOUND_NOVA_PROPOSTA_RÉGUA_NOVOS_LEADS Criado por mim" at bounding box center [252, 112] width 472 height 211
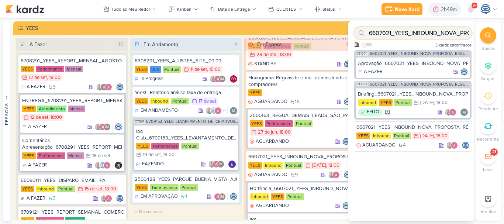
click at [390, 32] on input "6607021_YEES_INBOUND_NOVA_PROPOSTA_RÉGUA_NOVOS_LEADS" at bounding box center [412, 33] width 117 height 12
paste input "707222_YEES_ENVIO_BRIEFING_E-BOOK_REGUA_DE_COMPRADORES_LARISSA"
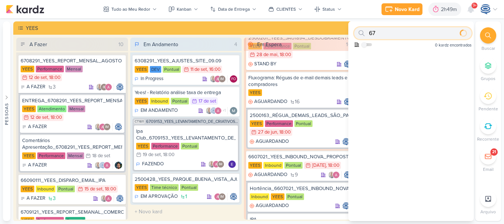
type input "6"
paste input "6607241_YEES_REGUA_DEMAIS_LEADS_CAMPINAS_SOROCABA"
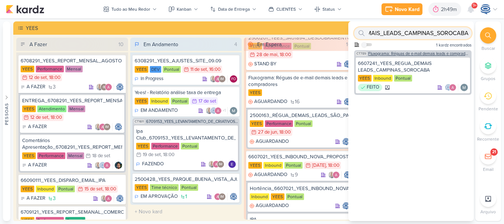
type input "6607241_YEES_REGUA_DEMAIS_LEADS_CAMPINAS_SOROCABA"
click at [407, 54] on span "Fluxograma: Réguas de e-mail demais leads e compradores" at bounding box center [419, 54] width 102 height 4
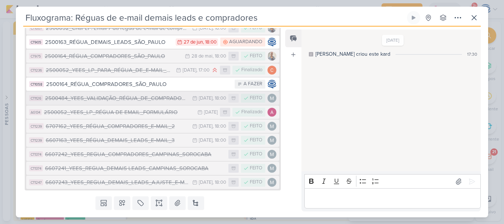
scroll to position [184, 0]
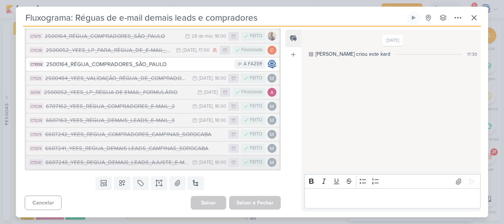
click at [142, 162] on div "6607243_YEES_REGUA_DEMAIS_LEADS_AJUSTE_E-MAIL_4" at bounding box center [116, 162] width 143 height 8
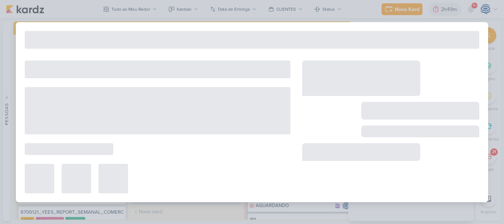
type input "6607243_YEES_REGUA_DEMAIS_LEADS_AJUSTE_E-MAIL_4"
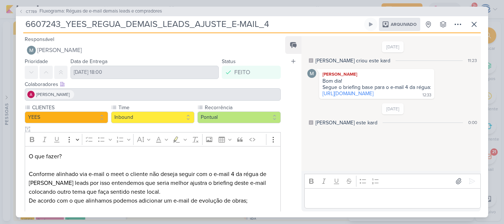
scroll to position [86, 0]
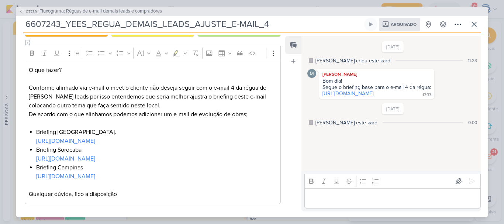
drag, startPoint x: 89, startPoint y: 86, endPoint x: 207, endPoint y: 107, distance: 120.3
drag, startPoint x: 207, startPoint y: 107, endPoint x: 163, endPoint y: 104, distance: 44.4
click at [163, 104] on p "Conforme alinhado via e-mail o meet o cliente não deseja seguir com o e-mail 4 …" at bounding box center [153, 100] width 248 height 35
drag, startPoint x: 256, startPoint y: 115, endPoint x: 85, endPoint y: 123, distance: 171.4
drag, startPoint x: 85, startPoint y: 123, endPoint x: 59, endPoint y: 120, distance: 26.3
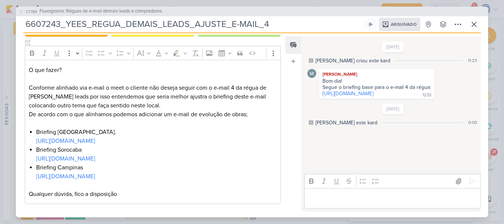
click at [59, 120] on p "Editor editing area: main" at bounding box center [153, 123] width 248 height 9
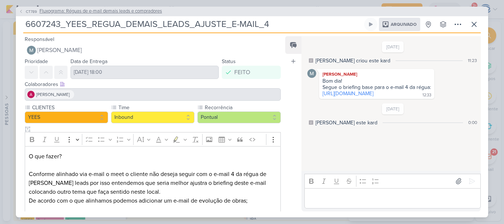
click at [59, 10] on span "Fluxograma: Réguas de e-mail demais leads e compradores" at bounding box center [100, 11] width 122 height 7
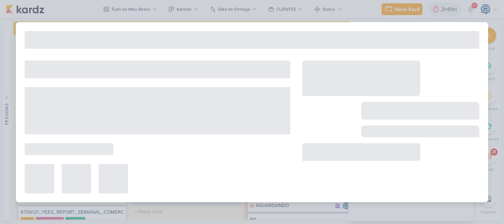
type input "Fluxograma: Réguas de e-mail demais leads e compradores"
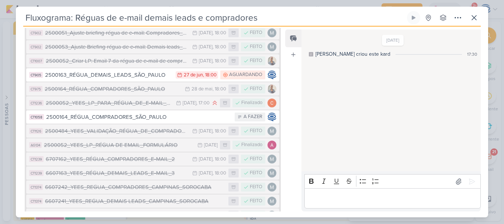
scroll to position [184, 0]
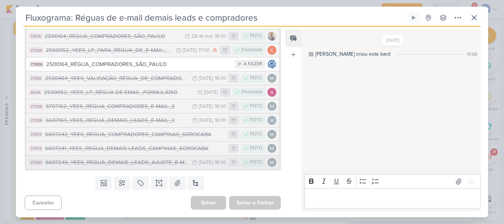
click at [124, 163] on div "6607243_YEES_REGUA_DEMAIS_LEADS_AJUSTE_E-MAIL_4" at bounding box center [116, 162] width 143 height 8
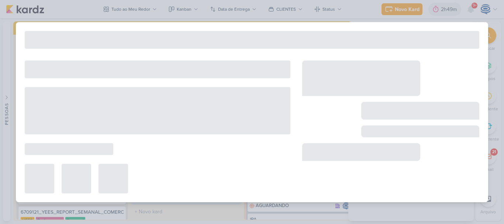
type input "6607243_YEES_REGUA_DEMAIS_LEADS_AJUSTE_E-MAIL_4"
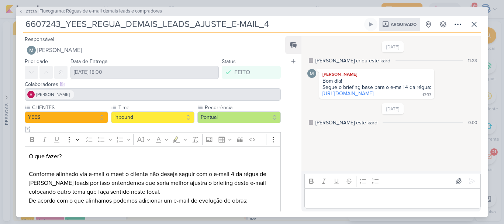
click at [72, 8] on span "Fluxograma: Réguas de e-mail demais leads e compradores" at bounding box center [100, 11] width 122 height 7
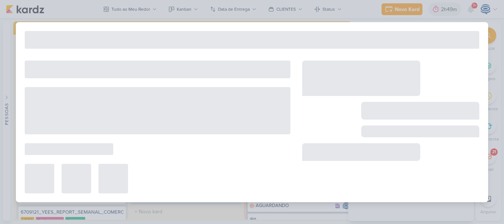
type input "Fluxograma: Réguas de e-mail demais leads e compradores"
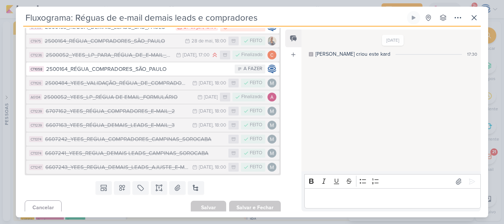
scroll to position [180, 0]
click at [112, 156] on div "6607241_YEES_REGUA_DEMAIS LEADS_CAMPINAS_SOROCABA" at bounding box center [135, 153] width 180 height 8
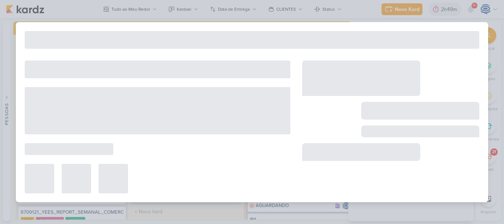
type input "6607241_YEES_REGUA_DEMAIS LEADS_CAMPINAS_SOROCABA"
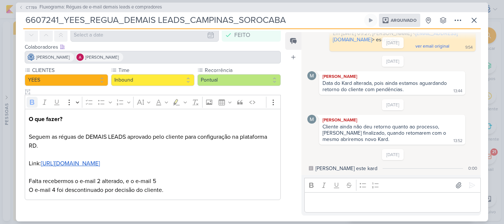
scroll to position [29, 0]
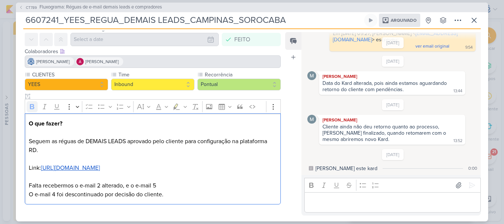
click at [100, 168] on u "https://drive.google.com/drive/folders/1RZ2zpnrJcQgfm0pIIGPBC8w9w_UQhNMx" at bounding box center [70, 167] width 59 height 7
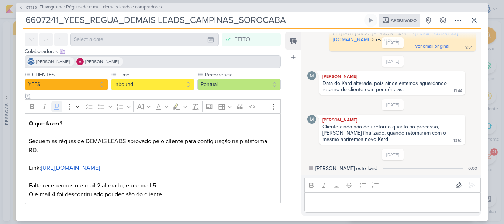
drag, startPoint x: 265, startPoint y: 168, endPoint x: 167, endPoint y: 193, distance: 100.8
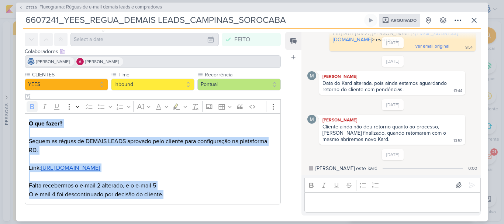
drag, startPoint x: 167, startPoint y: 193, endPoint x: 15, endPoint y: 118, distance: 169.4
click at [15, 118] on div "CT789 Fluxograma: Réguas de e-mail demais leads e compradores 6607241_YEES_REGU…" at bounding box center [252, 112] width 504 height 224
click at [146, 6] on span "Fluxograma: Réguas de e-mail demais leads e compradores" at bounding box center [100, 7] width 122 height 7
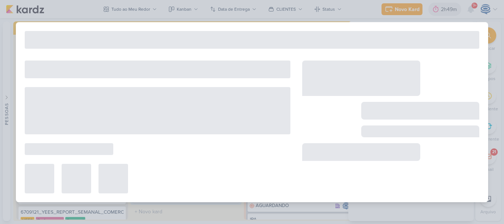
type input "Fluxograma: Réguas de e-mail demais leads e compradores"
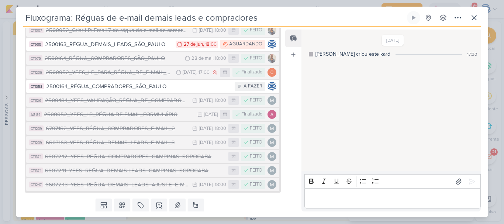
scroll to position [165, 0]
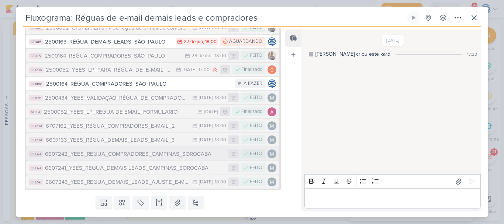
click at [171, 156] on div "6607242_YEES_REGUA_COMPRADORES_CAMPINAS_SOROCABA" at bounding box center [135, 154] width 180 height 8
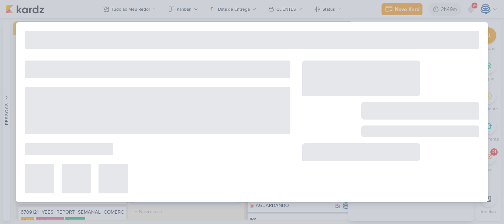
type input "6607242_YEES_REGUA_COMPRADORES_CAMPINAS_SOROCABA"
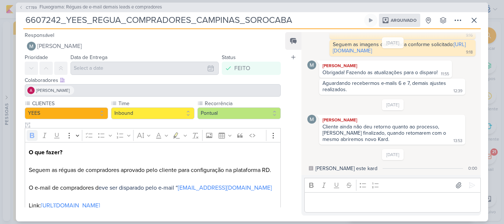
scroll to position [30, 0]
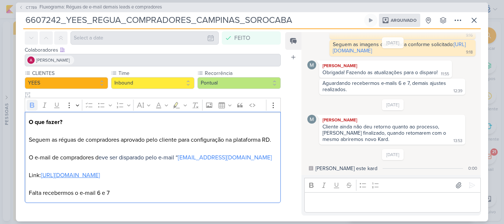
click at [100, 179] on link "https://drive.google.com/drive/folders/1rbPgGq1mvpEPItkcagO1KhSLNxFgGVMB" at bounding box center [70, 175] width 59 height 7
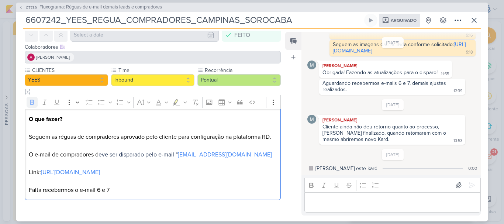
scroll to position [42, 0]
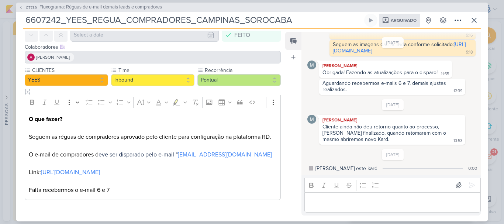
drag, startPoint x: 117, startPoint y: 188, endPoint x: 29, endPoint y: 112, distance: 116.6
drag, startPoint x: 29, startPoint y: 112, endPoint x: 26, endPoint y: 109, distance: 4.4
click at [26, 109] on div "O que fazer? Seguem as réguas de compradores aprovado pelo cliente para configu…" at bounding box center [153, 154] width 256 height 91
click at [30, 110] on div "O que fazer? Seguem as réguas de compradores aprovado pelo cliente para configu…" at bounding box center [153, 154] width 256 height 91
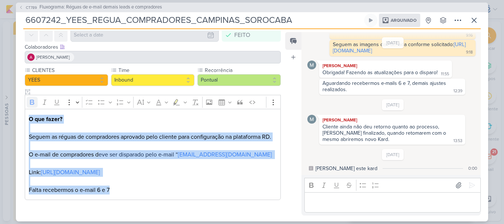
drag, startPoint x: 30, startPoint y: 110, endPoint x: 128, endPoint y: 190, distance: 126.6
click at [128, 190] on p "O que fazer? Seguem as réguas de compradores aprovado pelo cliente para configu…" at bounding box center [153, 155] width 248 height 80
copy p "O que fazer? Seguem as réguas de compradores aprovado pelo cliente para configu…"
click at [59, 8] on span "Fluxograma: Réguas de e-mail demais leads e compradores" at bounding box center [100, 7] width 122 height 7
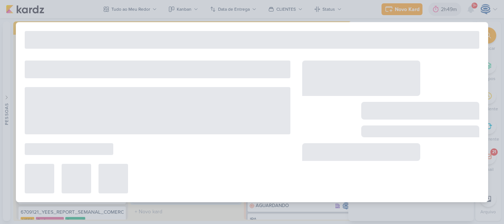
type input "Fluxograma: Réguas de e-mail demais leads e compradores"
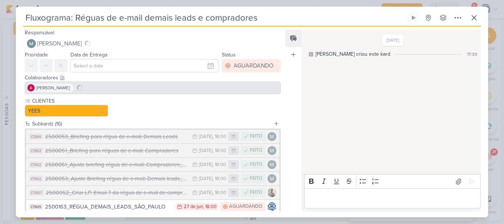
scroll to position [184, 0]
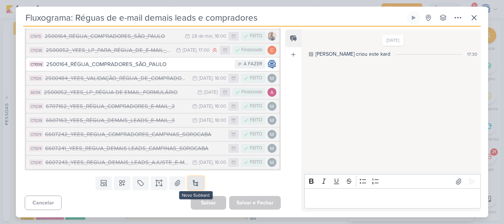
click at [195, 181] on button at bounding box center [196, 182] width 16 height 13
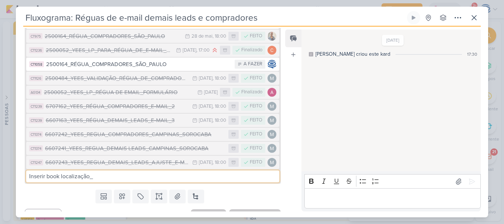
paste input "O que fazer? Seguem as réguas de compradores aprovado pelo cliente para configu…"
type input "Inserir book localização_"
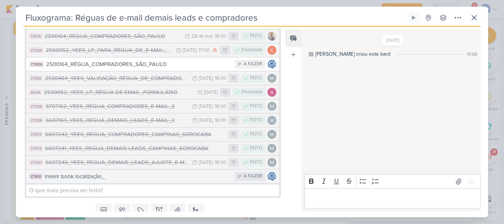
click at [115, 176] on div "Inserir book localização_" at bounding box center [138, 176] width 186 height 8
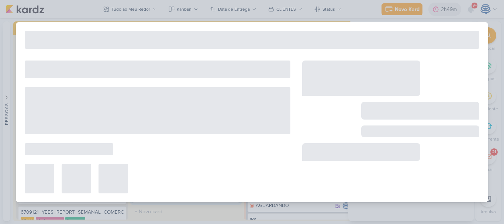
type input "Inserir book localização_"
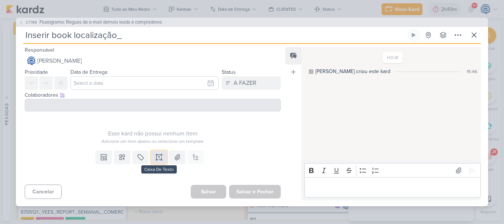
click at [155, 154] on icon at bounding box center [158, 156] width 7 height 7
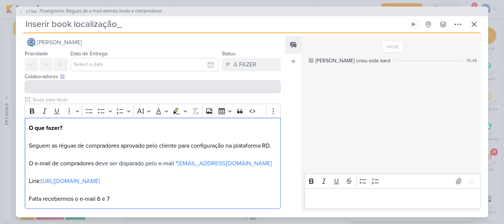
scroll to position [55, 0]
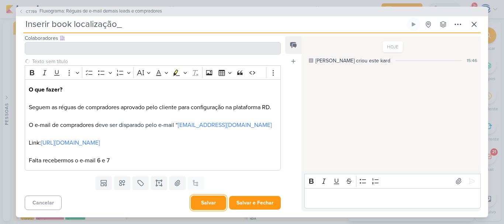
click at [200, 208] on button "Salvar" at bounding box center [208, 203] width 35 height 14
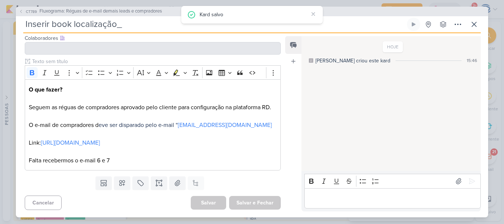
scroll to position [0, 0]
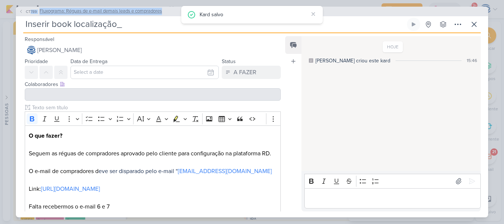
drag, startPoint x: 169, startPoint y: 9, endPoint x: 32, endPoint y: 9, distance: 137.6
click at [32, 9] on div "CT789 Fluxograma: Réguas de e-mail demais leads e compradores" at bounding box center [252, 12] width 472 height 10
click at [169, 8] on div "CT789 Fluxograma: Réguas de e-mail demais leads e compradores" at bounding box center [252, 12] width 472 height 10
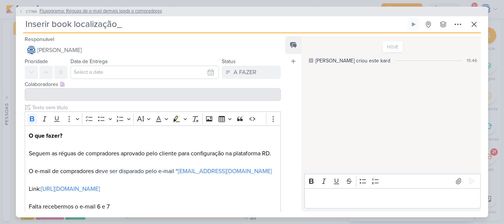
click at [21, 14] on button "CT789 Fluxograma: Réguas de e-mail demais leads e compradores" at bounding box center [90, 11] width 143 height 7
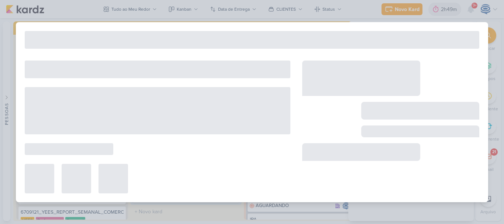
type input "Fluxograma: Réguas de e-mail demais leads e compradores"
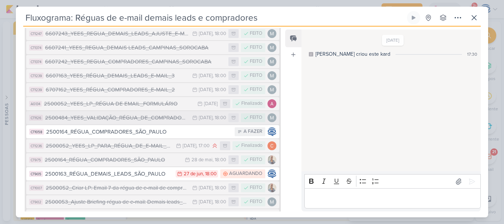
scroll to position [166, 0]
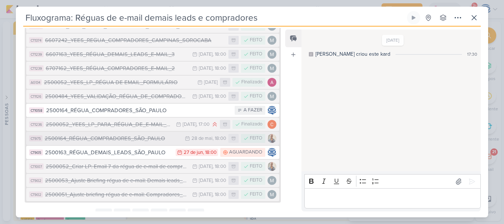
click at [136, 139] on div "2500164_RÉGUA_COMPRADORES_SÃO_PAULO" at bounding box center [113, 138] width 136 height 8
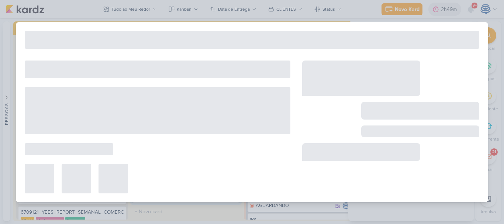
type input "2500164_RÉGUA_COMPRADORES_SÃO_PAULO"
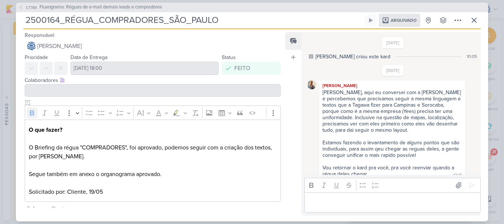
scroll to position [7, 0]
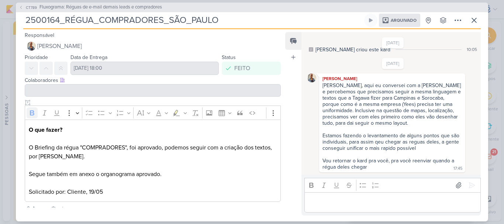
click at [22, 25] on div "CT789 Fluxograma: Réguas de e-mail demais leads e compradores 2500164_RÉGUA_COM…" at bounding box center [252, 112] width 472 height 219
click at [85, 6] on span "Fluxograma: Réguas de e-mail demais leads e compradores" at bounding box center [100, 7] width 122 height 7
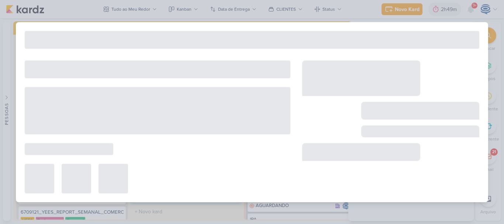
type input "Fluxograma: Réguas de e-mail demais leads e compradores"
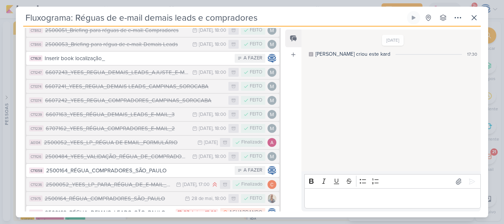
scroll to position [106, 0]
click at [155, 117] on div "6607163_YEES_RÉGUA_DEMAIS_LEADS_E-MAIL_3" at bounding box center [117, 115] width 143 height 8
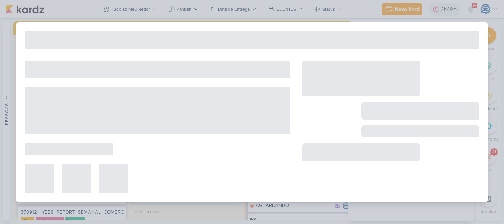
type input "6607163_YEES_RÉGUA_DEMAIS_LEADS_E-MAIL_3"
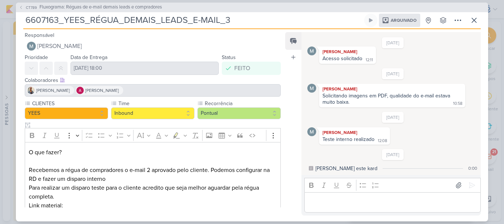
scroll to position [69, 0]
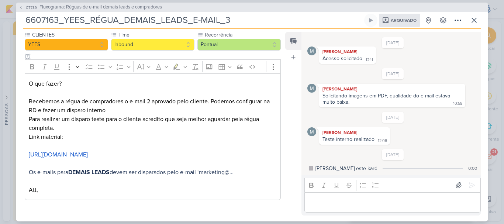
click at [23, 7] on icon at bounding box center [21, 7] width 4 height 4
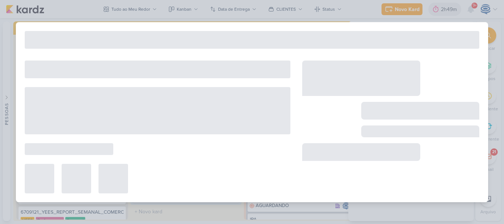
type input "Fluxograma: Réguas de e-mail demais leads e compradores"
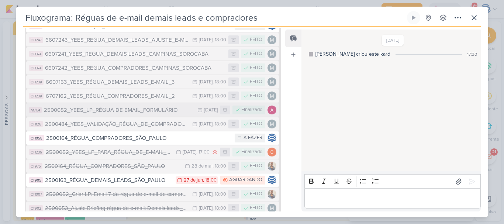
scroll to position [137, 0]
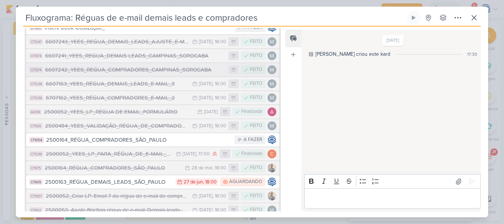
click at [150, 68] on div "6607242_YEES_REGUA_COMPRADORES_CAMPINAS_SOROCABA" at bounding box center [135, 70] width 180 height 8
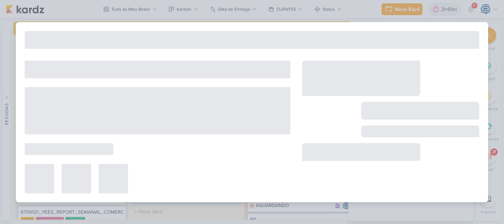
type input "6607242_YEES_REGUA_COMPRADORES_CAMPINAS_SOROCABA"
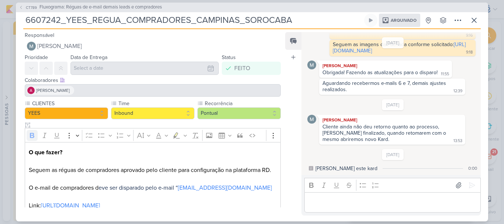
scroll to position [42, 0]
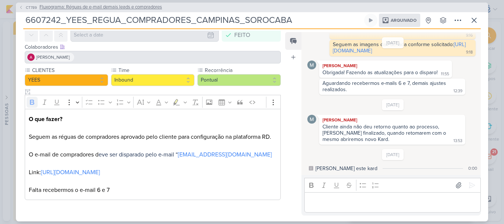
click at [96, 6] on span "Fluxograma: Réguas de e-mail demais leads e compradores" at bounding box center [100, 7] width 122 height 7
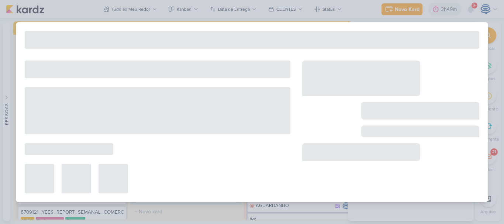
type input "Fluxograma: Réguas de e-mail demais leads e compradores"
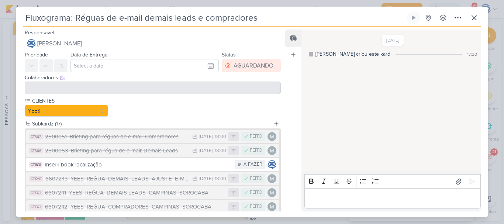
scroll to position [198, 0]
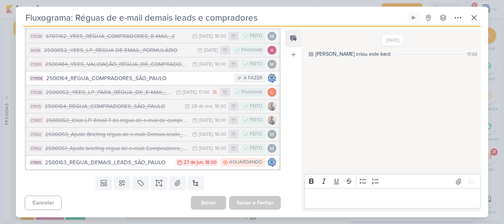
click at [130, 164] on div "2500163_RÉGUA_DEMAIS_LEADS_SÃO_PAULO" at bounding box center [108, 162] width 127 height 8
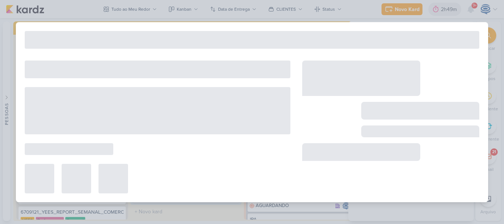
type input "2500163_RÉGUA_DEMAIS_LEADS_SÃO_PAULO"
type input "27 de junho de 2025 às 18:00"
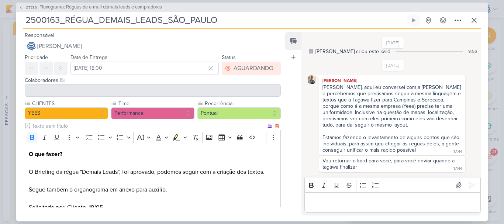
scroll to position [94, 0]
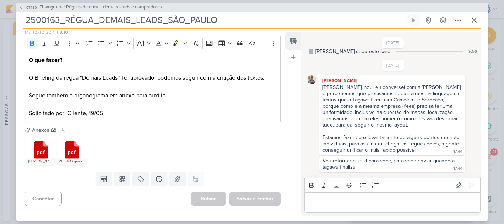
drag, startPoint x: 63, startPoint y: 3, endPoint x: 65, endPoint y: 8, distance: 4.6
click at [65, 8] on div "CT789 Fluxograma: Réguas de e-mail demais leads e compradores" at bounding box center [252, 8] width 472 height 10
click at [65, 8] on span "Fluxograma: Réguas de e-mail demais leads e compradores" at bounding box center [100, 7] width 122 height 7
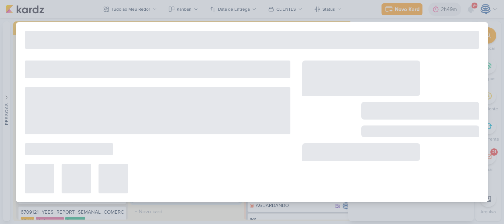
type input "Fluxograma: Réguas de e-mail demais leads e compradores"
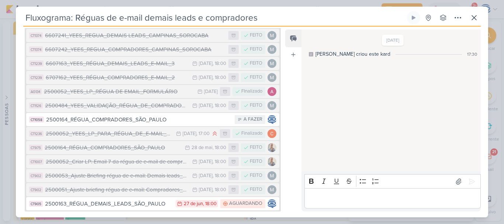
scroll to position [198, 0]
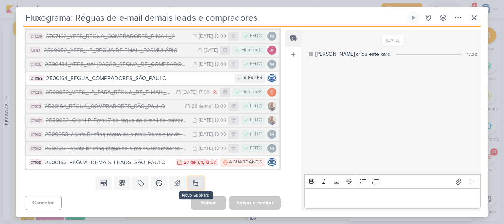
click at [191, 183] on button at bounding box center [196, 182] width 16 height 13
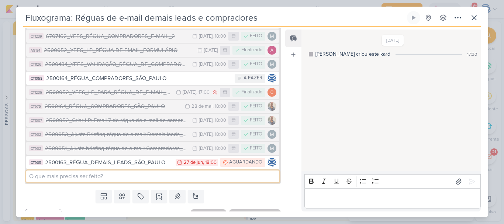
paste input "6607242_YEES_REGUA_COMPRADORES_CAMPINAS_SOROCABA"
type input "6607242_YEES_REGUA_COMPRADORES_CAMPINAS_SOROCABA"
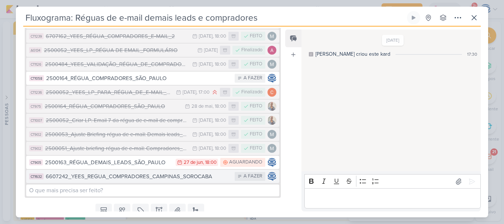
click at [149, 178] on div "6607242_YEES_REGUA_COMPRADORES_CAMPINAS_SOROCABA" at bounding box center [138, 176] width 185 height 8
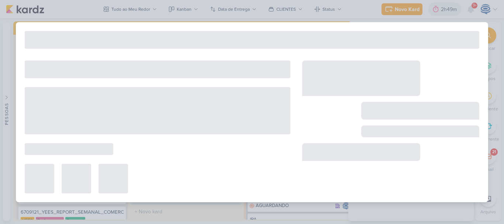
type input "6607242_YEES_REGUA_COMPRADORES_CAMPINAS_SOROCABA"
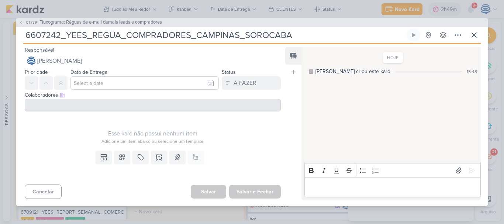
click at [27, 34] on input "6607242_YEES_REGUA_COMPRADORES_CAMPINAS_SOROCABA" at bounding box center [214, 34] width 382 height 13
type input "B6607242_YEES_REGUA_COMPRADORES_CAMPINAS_SOROCABA"
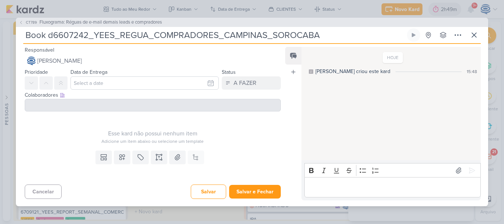
type input "Book de6607242_YEES_REGUA_COMPRADORES_CAMPINAS_SOROCABA"
type input "Book de loca6607242_YEES_REGUA_COMPRADORES_CAMPINAS_SOROCABA"
type input "Book de localização6607242_YEES_REGUA_COMPRADORES_CAMPINAS_SOROCABA"
type input "Book de localização_6607242_YEES_REGUA_COMPRADORES_CAMPINAS_SOROCABA"
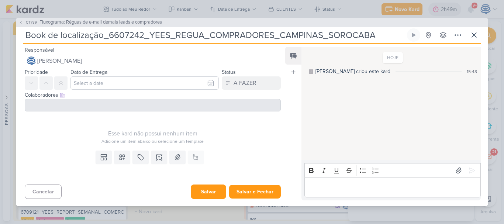
type input "Book de localização_6607242_YEES_REGUA_COMPRADORES_CAMPINAS_SOROCABA"
click at [212, 191] on button "Salvar" at bounding box center [208, 191] width 35 height 14
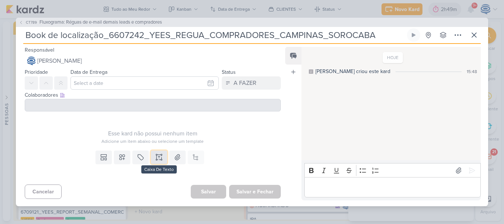
click at [161, 155] on icon at bounding box center [158, 156] width 7 height 7
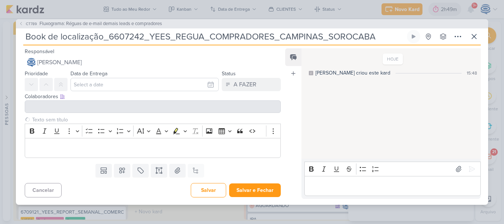
drag, startPoint x: 383, startPoint y: 39, endPoint x: 265, endPoint y: 38, distance: 118.4
click at [265, 38] on input "Book de localização_6607242_YEES_REGUA_COMPRADORES_CAMPINAS_SOROCABA" at bounding box center [214, 36] width 382 height 13
click at [388, 37] on input "Book de localização_6607242_YEES_REGUA_COMPRADORES_CAMPINAS_SOROCABA" at bounding box center [214, 36] width 382 height 13
drag, startPoint x: 388, startPoint y: 37, endPoint x: 107, endPoint y: 37, distance: 280.7
drag, startPoint x: 107, startPoint y: 37, endPoint x: 307, endPoint y: 29, distance: 200.5
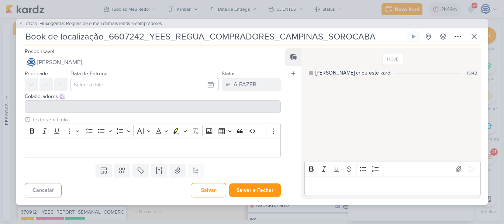
click at [307, 29] on div "CT789 Fluxograma: Réguas de e-mail demais leads e compradores Book de localizaç…" at bounding box center [252, 112] width 472 height 186
drag, startPoint x: 381, startPoint y: 41, endPoint x: 107, endPoint y: 39, distance: 274.1
click at [107, 39] on input "Book de localização_6607242_YEES_REGUA_COMPRADORES_CAMPINAS_SOROCABA" at bounding box center [214, 36] width 382 height 13
click at [474, 32] on button at bounding box center [473, 36] width 13 height 13
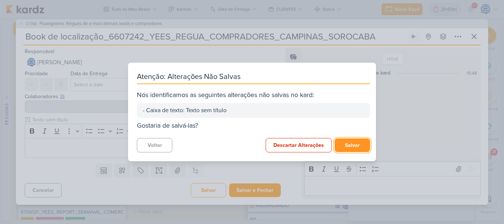
click at [343, 148] on button "Salvar" at bounding box center [352, 145] width 35 height 14
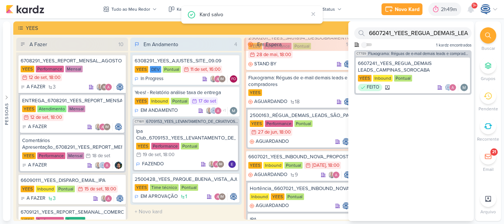
click at [492, 35] on div at bounding box center [488, 35] width 16 height 16
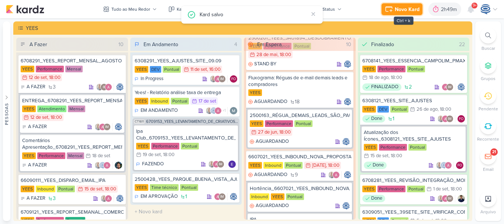
click at [395, 6] on div "Novo Kard" at bounding box center [407, 10] width 25 height 8
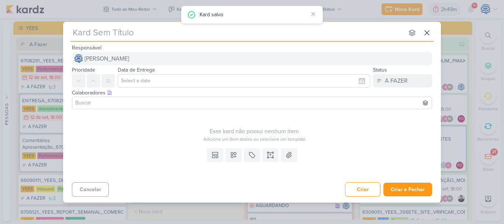
type input "6607242_YEES_REGUA_COMPRADORES_CAMPINAS_SOROCABA"
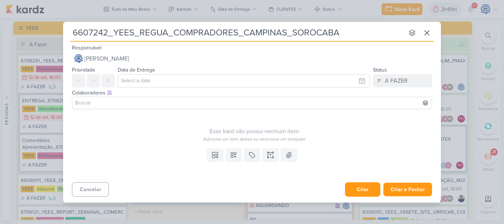
type input "6607242_YEES_REGUA_COMPRADORES_CAMPINAS_SOROCABA"
click at [367, 189] on button "Criar" at bounding box center [362, 189] width 35 height 14
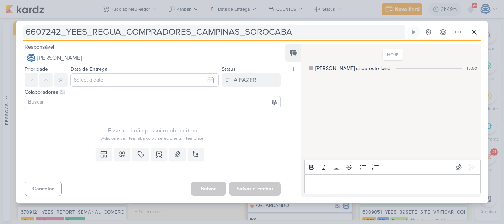
click at [24, 35] on input "6607242_YEES_REGUA_COMPRADORES_CAMPINAS_SOROCABA" at bounding box center [214, 31] width 382 height 13
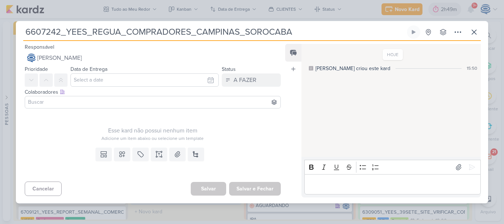
type input "x6607242_YEES_REGUA_COMPRADORES_CAMPINAS_SOROCABA"
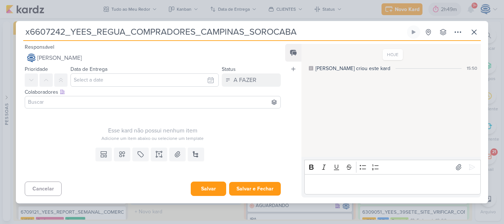
type input "x6607242_YEES_REGUA_COMPRADORES_CAMPINAS_SOROCABA"
click at [205, 187] on button "Salvar" at bounding box center [208, 188] width 35 height 14
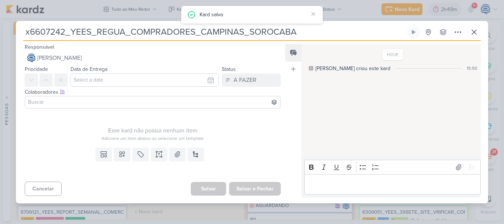
drag, startPoint x: 318, startPoint y: 35, endPoint x: 27, endPoint y: 34, distance: 291.4
click at [27, 34] on input "x6607242_YEES_REGUA_COMPRADORES_CAMPINAS_SOROCABA" at bounding box center [214, 31] width 382 height 13
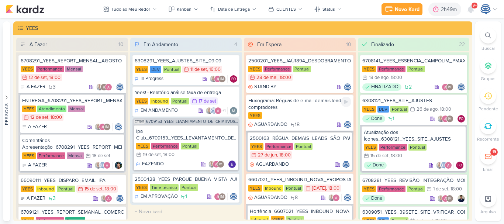
click at [296, 114] on div "YEES" at bounding box center [299, 115] width 103 height 7
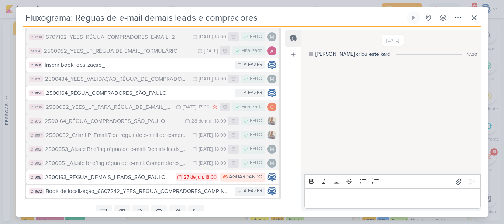
scroll to position [196, 0]
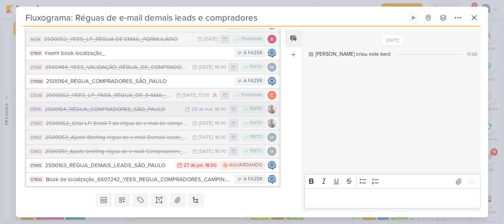
drag, startPoint x: 113, startPoint y: 56, endPoint x: 116, endPoint y: 103, distance: 47.3
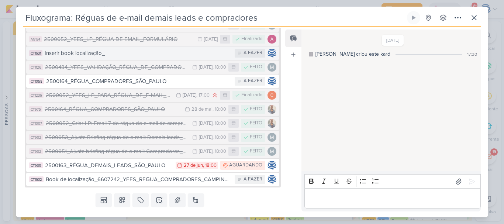
drag, startPoint x: 116, startPoint y: 103, endPoint x: 104, endPoint y: 53, distance: 51.8
click at [104, 53] on div "Inserir book localização_" at bounding box center [138, 53] width 186 height 8
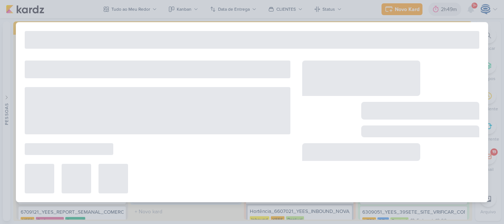
type input "Inserir book localização_"
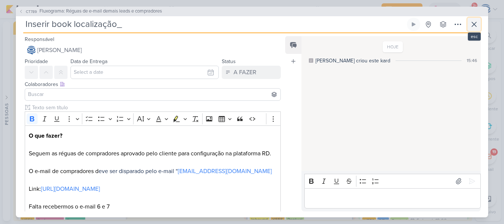
click at [471, 27] on icon at bounding box center [474, 24] width 9 height 9
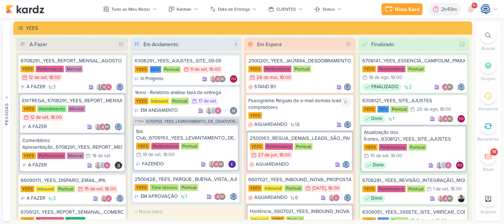
click at [300, 119] on div "YEES" at bounding box center [299, 115] width 103 height 7
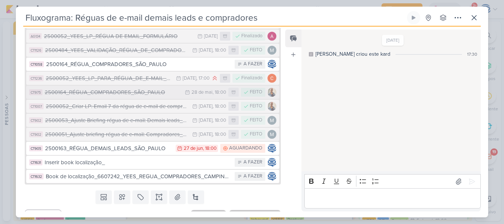
scroll to position [212, 0]
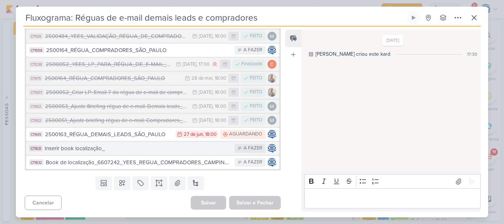
click at [108, 150] on div "Inserir book localização_" at bounding box center [138, 148] width 186 height 8
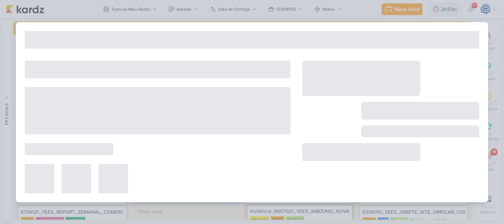
type input "Inserir book localização_"
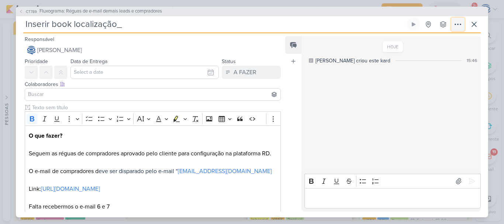
click at [459, 24] on icon at bounding box center [457, 24] width 9 height 9
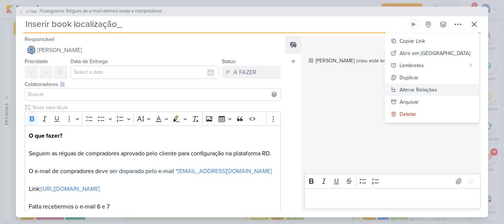
click at [437, 90] on div "Alterar Relações" at bounding box center [419, 90] width 38 height 8
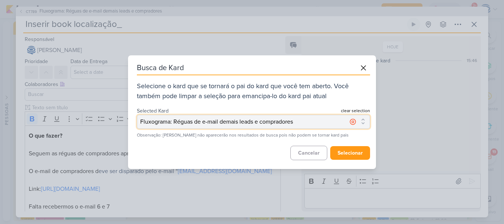
click at [319, 124] on button "Fluxograma: Réguas de e-mail demais leads e compradores" at bounding box center [253, 122] width 233 height 14
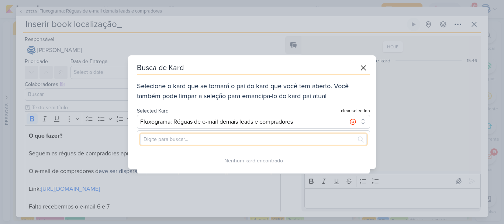
paste input "x6607242_YEES_REGUA_COMPRADORES_CAMPINAS_SOROCABA"
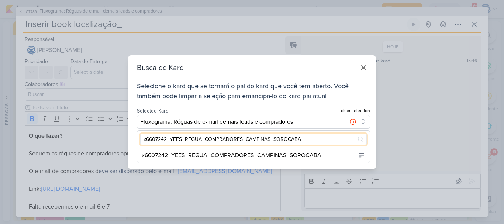
type input "x6607242_YEES_REGUA_COMPRADORES_CAMPINAS_SOROCABA"
click at [323, 106] on div "Busca de Kard Selecione o kard que se tornará o pai do kard que você tem aberto…" at bounding box center [253, 99] width 233 height 77
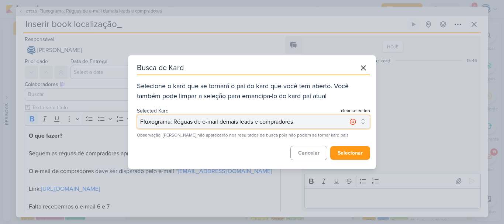
click at [314, 117] on button "Fluxograma: Réguas de e-mail demais leads e compradores" at bounding box center [253, 122] width 233 height 14
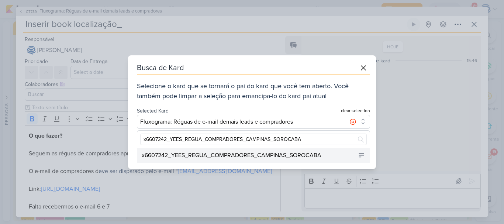
click at [295, 159] on div "x6607242_YEES_REGUA_COMPRADORES_CAMPINAS_SOROCABA" at bounding box center [232, 155] width 180 height 9
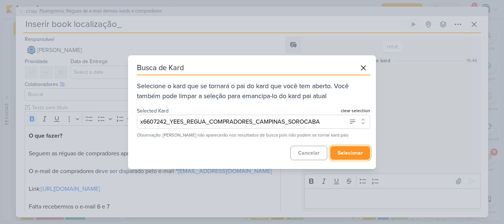
click at [343, 155] on button "selecionar" at bounding box center [350, 153] width 40 height 14
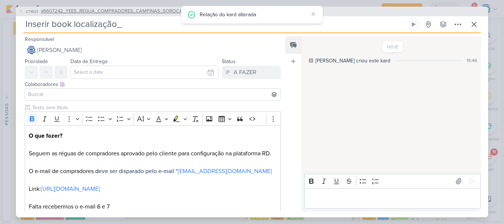
click at [131, 12] on span "x6607242_YEES_REGUA_COMPRADORES_CAMPINAS_SOROCABA" at bounding box center [115, 11] width 148 height 7
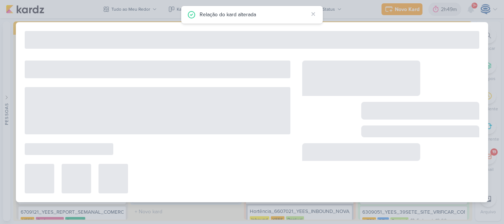
type input "x6607242_YEES_REGUA_COMPRADORES_CAMPINAS_SOROCABA"
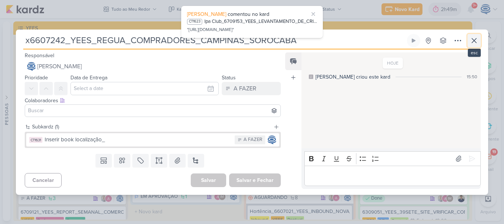
click at [475, 38] on icon at bounding box center [474, 40] width 9 height 9
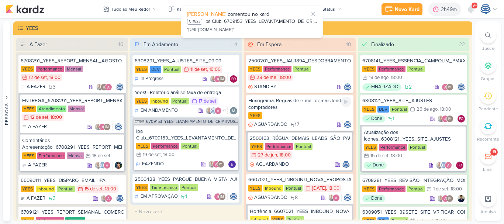
click at [308, 107] on div "Fluxograma: Réguas de e-mail demais leads e compradores" at bounding box center [299, 103] width 103 height 13
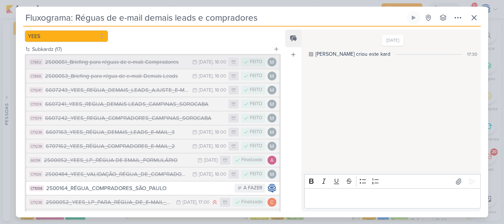
scroll to position [75, 0]
click at [145, 63] on div "2500051_Briefing para réguas de e-mail: Compradores" at bounding box center [116, 62] width 143 height 8
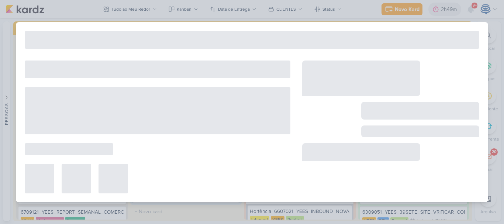
type input "2500051_Briefing para réguas de e-mail: Compradores"
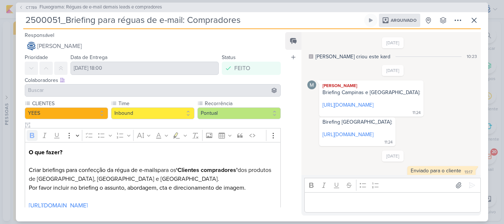
scroll to position [16, 0]
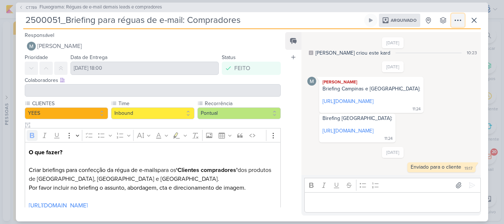
click at [458, 21] on icon at bounding box center [457, 20] width 9 height 9
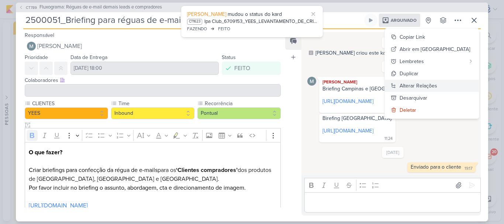
click at [437, 85] on div "Alterar Relações" at bounding box center [419, 86] width 38 height 8
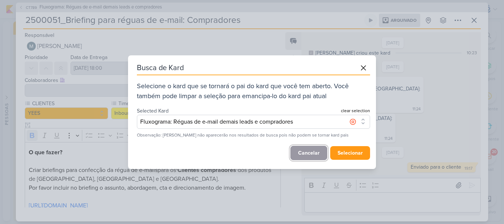
click at [307, 152] on button "cancelar" at bounding box center [308, 153] width 37 height 14
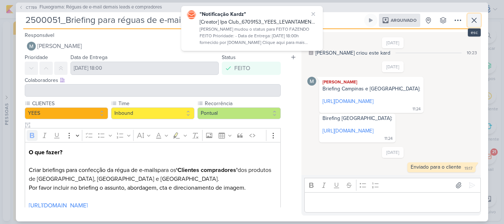
click at [474, 20] on icon at bounding box center [474, 20] width 4 height 4
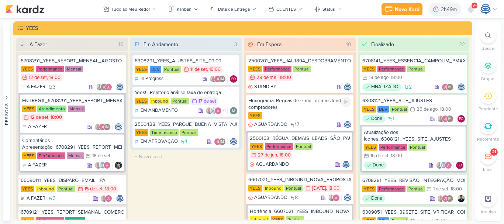
click at [313, 112] on div "Fluxograma: Réguas de e-mail demais leads e compradores YEES AGUARDANDO 17" at bounding box center [299, 112] width 107 height 36
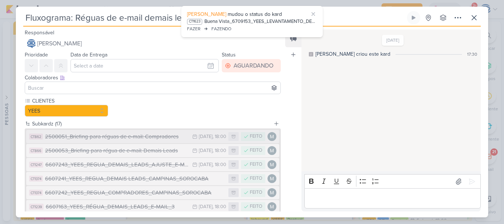
click at [137, 141] on div "2500051_Briefing para réguas de e-mail: Compradores" at bounding box center [116, 136] width 143 height 8
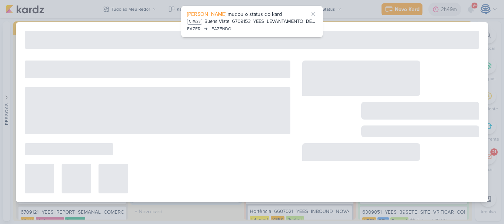
type input "2500051_Briefing para réguas de e-mail: Compradores"
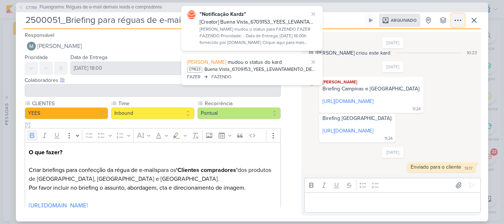
click at [459, 20] on icon at bounding box center [457, 20] width 9 height 9
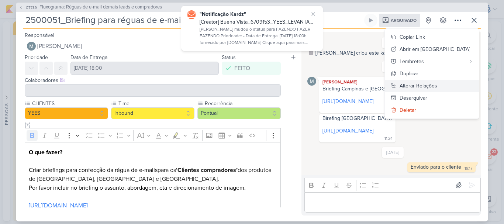
click at [437, 85] on div "Alterar Relações" at bounding box center [419, 86] width 38 height 8
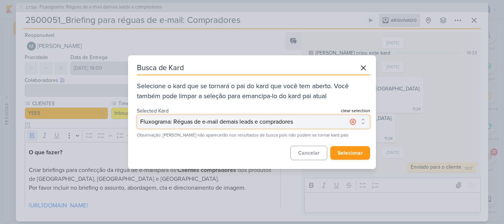
click at [335, 123] on button "Fluxograma: Réguas de e-mail demais leads e compradores" at bounding box center [253, 122] width 233 height 14
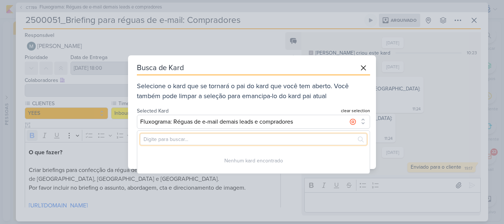
paste input "x6607242_YEES_REGUA_COMPRADORES_CAMPINAS_SOROCABA"
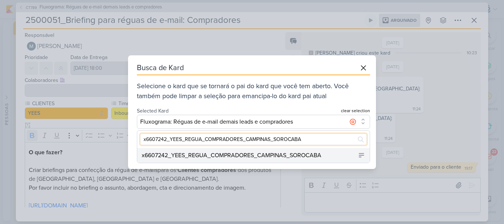
type input "x6607242_YEES_REGUA_COMPRADORES_CAMPINAS_SOROCABA"
click at [270, 155] on div "x6607242_YEES_REGUA_COMPRADORES_CAMPINAS_SOROCABA" at bounding box center [232, 155] width 180 height 9
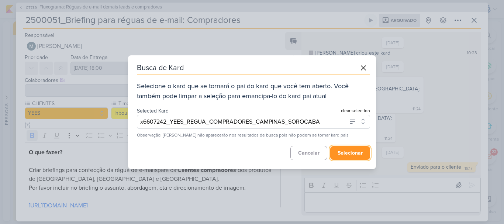
click at [353, 148] on button "selecionar" at bounding box center [350, 153] width 40 height 14
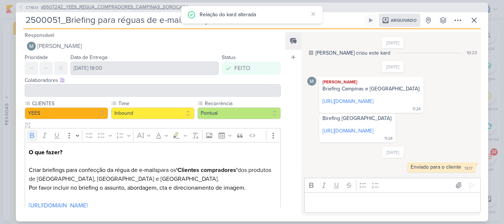
click at [134, 8] on span "x6607242_YEES_REGUA_COMPRADORES_CAMPINAS_SOROCABA" at bounding box center [115, 7] width 148 height 7
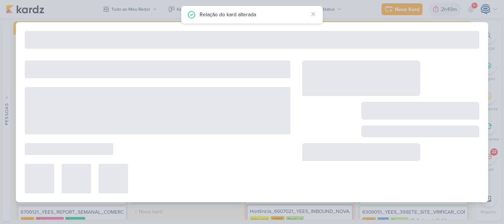
type input "x6607242_YEES_REGUA_COMPRADORES_CAMPINAS_SOROCABA"
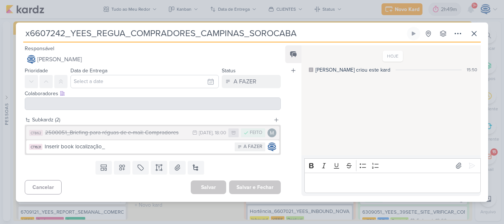
drag, startPoint x: 307, startPoint y: 35, endPoint x: 22, endPoint y: 31, distance: 284.8
click at [22, 31] on div "x6607242_YEES_REGUA_COMPRADORES_CAMPINAS_SOROCABA Criado por mim nenhum grupo d…" at bounding box center [252, 114] width 472 height 175
click at [474, 34] on icon at bounding box center [474, 33] width 4 height 4
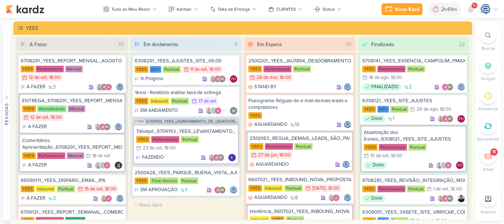
click at [492, 36] on div at bounding box center [488, 35] width 16 height 16
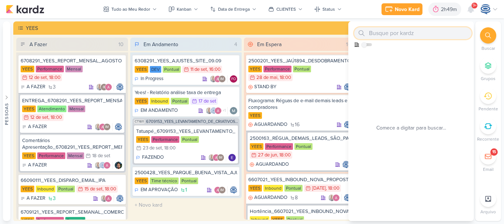
paste input "x6607242_YEES_REGUA_COMPRADORES_CAMPINAS_SOROCABA"
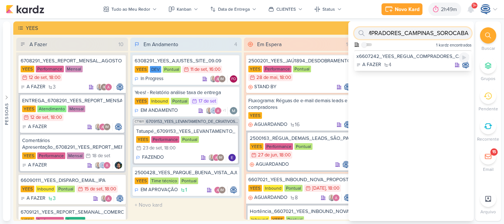
type input "x6607242_YEES_REGUA_COMPRADORES_CAMPINAS_SOROCABA"
click at [402, 56] on div "x6607242_YEES_REGUA_COMPRADORES_CAMPINAS_SOROCABA" at bounding box center [412, 56] width 113 height 7
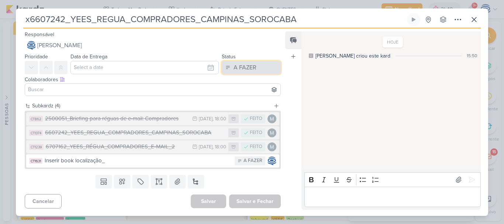
click at [250, 66] on div "A FAZER" at bounding box center [245, 67] width 23 height 9
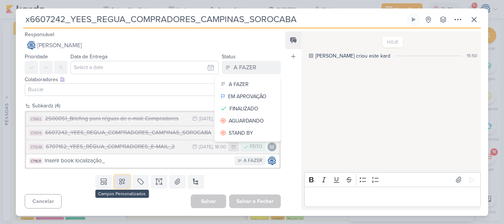
click at [122, 183] on icon at bounding box center [121, 181] width 7 height 7
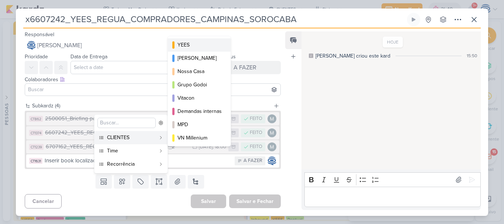
click at [198, 42] on div "YEES" at bounding box center [199, 45] width 44 height 8
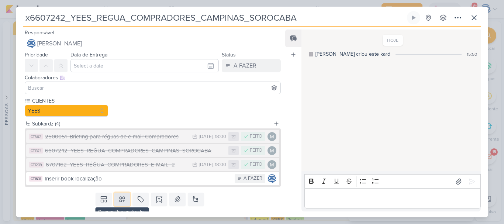
click at [120, 198] on icon at bounding box center [122, 199] width 5 height 5
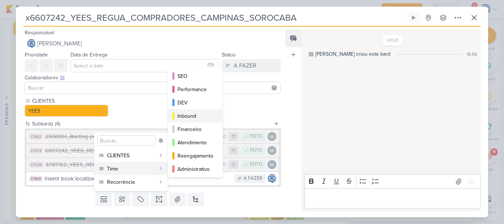
click at [190, 113] on div "Inbound" at bounding box center [195, 116] width 36 height 8
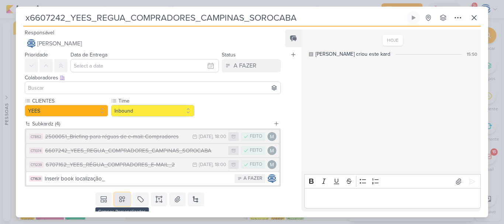
click at [125, 202] on button at bounding box center [122, 199] width 16 height 13
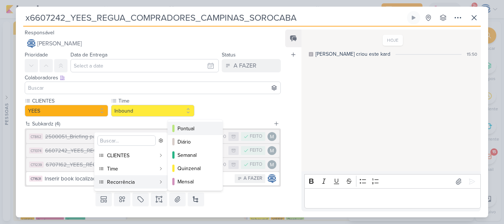
click at [195, 129] on div "Pontual" at bounding box center [195, 129] width 36 height 8
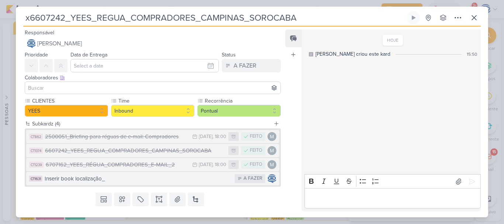
click at [106, 181] on div "Inserir book localização_" at bounding box center [138, 178] width 186 height 8
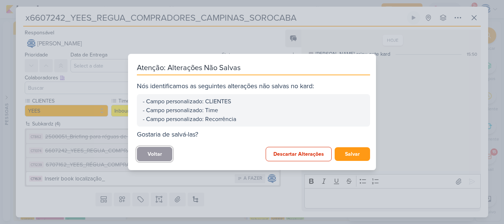
click at [162, 151] on button "Voltar" at bounding box center [154, 154] width 35 height 14
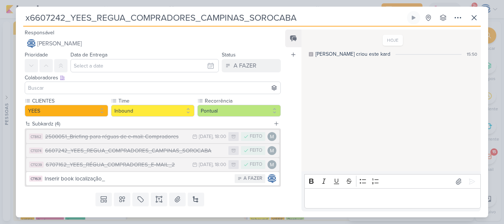
click at [29, 18] on input "x6607242_YEES_REGUA_COMPRADORES_CAMPINAS_SOROCABA" at bounding box center [214, 17] width 382 height 13
type input "6607242_YEES_REGUA_COMPRADORES_CAMPINAS_SOROCABA"
drag, startPoint x: 298, startPoint y: 15, endPoint x: 20, endPoint y: 20, distance: 277.8
click at [20, 20] on div "6607242_YEES_REGUA_COMPRADORES_CAMPINAS_SOROCABA Criado por mim nenhum grupo di…" at bounding box center [252, 114] width 472 height 206
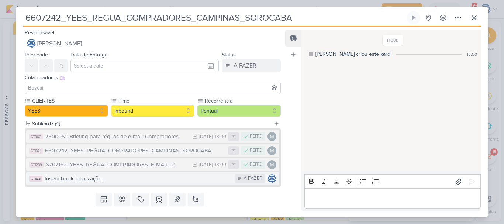
type input "6607242_YEES_REGUA_COMPRADORES_CAMPINAS_SOROCABA"
click at [99, 178] on div "Inserir book localização_" at bounding box center [138, 178] width 186 height 8
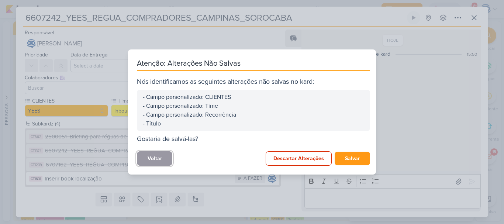
click at [159, 160] on button "Voltar" at bounding box center [154, 158] width 35 height 14
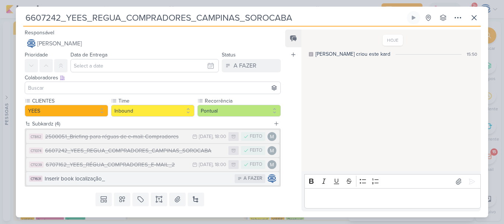
click at [110, 181] on div "Inserir book localização_" at bounding box center [138, 178] width 186 height 8
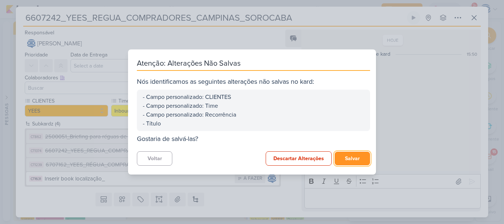
click at [345, 156] on button "Salvar" at bounding box center [352, 159] width 35 height 14
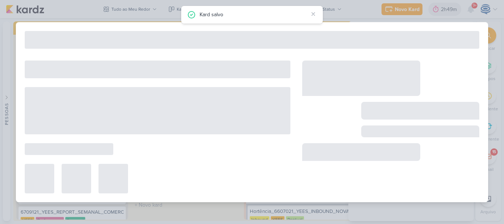
type input "Inserir book localização_"
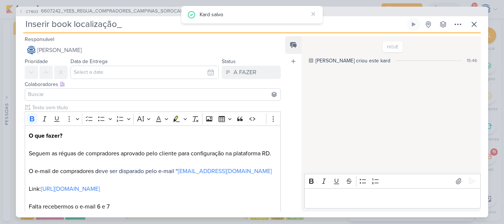
drag, startPoint x: 125, startPoint y: 26, endPoint x: 0, endPoint y: 17, distance: 125.4
click at [0, 17] on div "CT1633 6607242_YEES_REGUA_COMPRADORES_CAMPINAS_SOROCABA Inserir book localizaçã…" at bounding box center [252, 112] width 504 height 224
type input "E"
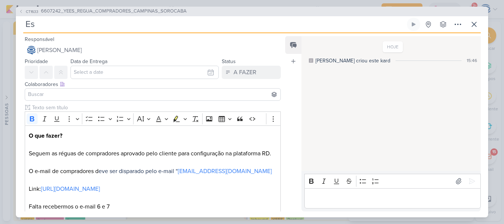
type input "Ess"
type input "Essência Cam"
type input "Essência Campol"
type input "Essência Campolim"
type input "Essência Campolim_"
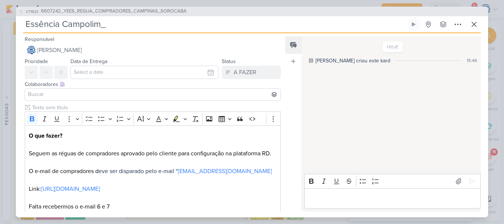
paste input "6607242_YEES_REGUA_COMPRADORES_CAMPINAS_SOROCABA"
type input "Essência Campolim_6607242_YEES_REGUA_COMPRADORES_CAMPINAS_SOROCABA"
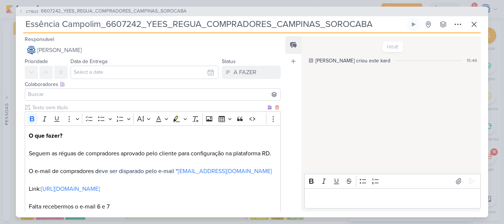
type input "Essência Campolim_6607242_YEES_REGUA_COMPRADORES_CAMPINAS_SOROCABA"
click at [51, 154] on p "O que fazer? Seguem as réguas de compradores aprovado pelo cliente para configu…" at bounding box center [153, 171] width 248 height 80
click at [141, 154] on p "O que fazer? Segue as réguas de compradores aprovado pelo cliente para configur…" at bounding box center [153, 171] width 248 height 80
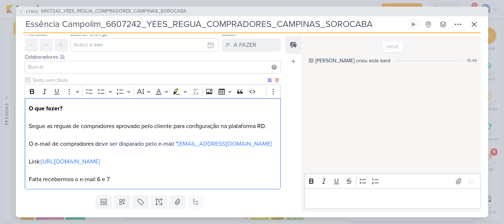
scroll to position [41, 0]
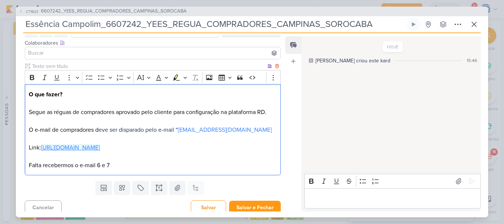
click at [100, 149] on link "https://drive.google.com/drive/folders/1rbPgGq1mvpEPItkcagO1KhSLNxFgGVMB" at bounding box center [70, 147] width 59 height 7
click at [238, 163] on p "O que fazer? Segue as réguas de compradores aprovado pelo cliente para configur…" at bounding box center [153, 130] width 248 height 80
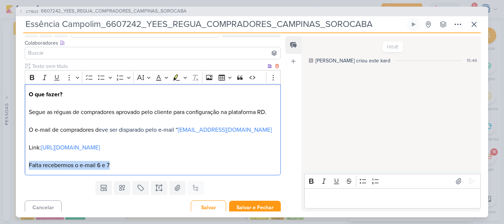
drag, startPoint x: 147, startPoint y: 168, endPoint x: 27, endPoint y: 163, distance: 120.0
click at [27, 163] on div "O que fazer? Segue as réguas de compradores aprovado pelo cliente para configur…" at bounding box center [153, 129] width 256 height 91
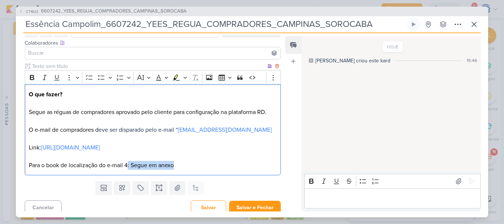
drag, startPoint x: 187, startPoint y: 166, endPoint x: 128, endPoint y: 167, distance: 59.4
click at [128, 167] on p "O que fazer? Segue as réguas de compradores aprovado pelo cliente para configur…" at bounding box center [153, 130] width 248 height 80
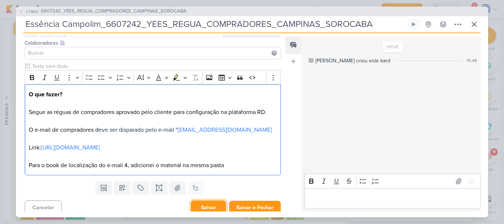
click at [203, 202] on button "Salvar" at bounding box center [208, 207] width 35 height 14
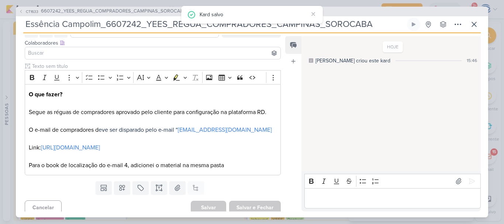
click at [116, 55] on input at bounding box center [153, 53] width 252 height 9
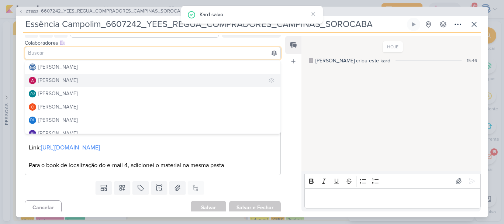
click at [83, 81] on button "[PERSON_NAME]" at bounding box center [152, 80] width 255 height 13
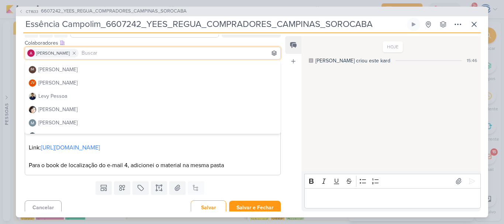
scroll to position [118, 0]
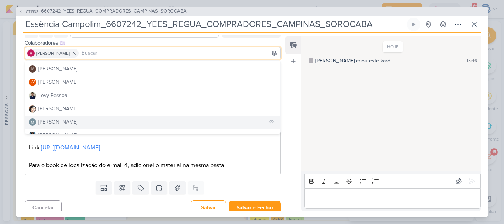
click at [77, 123] on button "Mariana Amorim" at bounding box center [152, 121] width 255 height 13
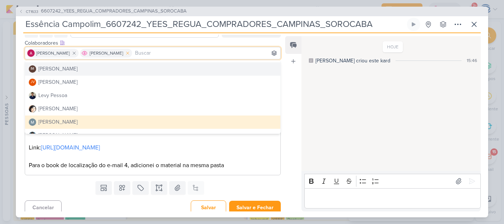
click at [128, 52] on icon at bounding box center [127, 53] width 5 height 5
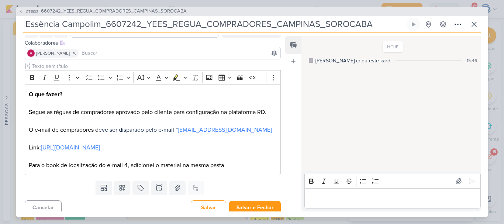
click at [101, 53] on input at bounding box center [179, 53] width 199 height 9
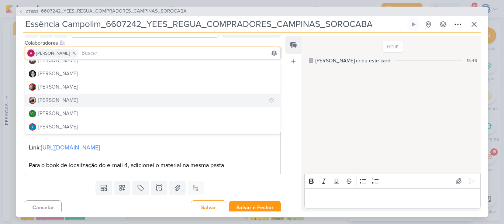
scroll to position [100, 0]
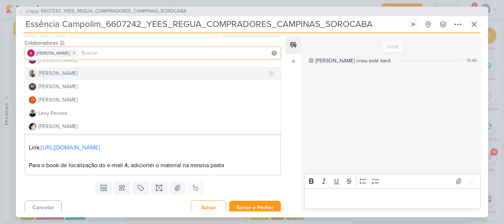
click at [79, 73] on button "[PERSON_NAME]" at bounding box center [152, 73] width 255 height 13
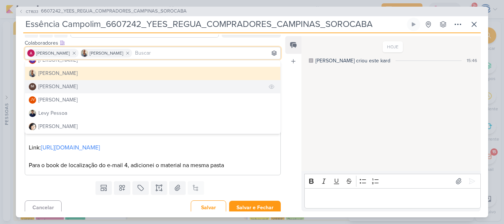
click at [77, 89] on div "[PERSON_NAME]" at bounding box center [57, 87] width 39 height 8
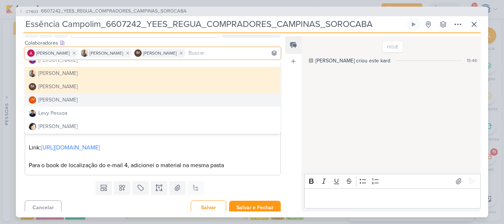
click at [250, 162] on p "O que fazer? Segue as réguas de compradores aprovado pelo cliente para configur…" at bounding box center [153, 130] width 248 height 80
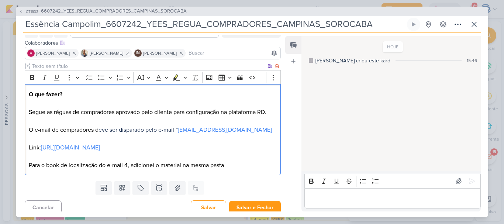
scroll to position [46, 0]
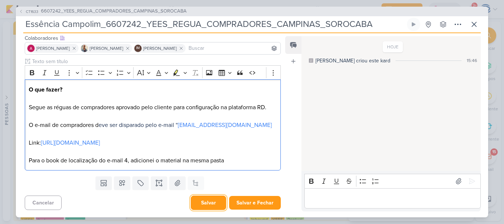
click at [208, 203] on button "Salvar" at bounding box center [208, 203] width 35 height 14
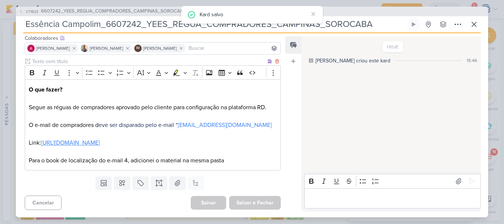
click at [100, 141] on link "https://drive.google.com/drive/folders/1rbPgGq1mvpEPItkcagO1KhSLNxFgGVMB" at bounding box center [70, 142] width 59 height 7
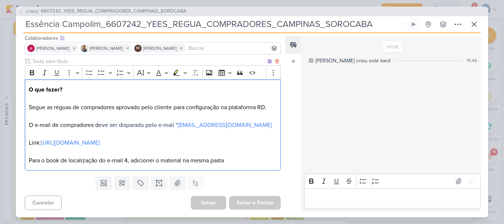
click at [242, 158] on p "O que fazer? Segue as réguas de compradores aprovado pelo cliente para configur…" at bounding box center [153, 125] width 248 height 80
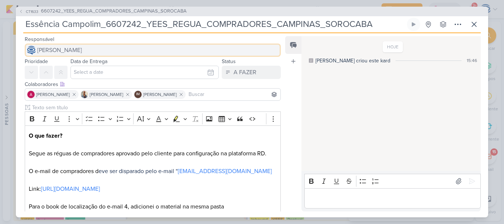
click at [82, 49] on span "[PERSON_NAME]" at bounding box center [59, 50] width 45 height 9
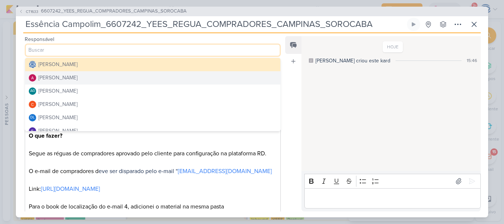
click at [77, 78] on div "[PERSON_NAME]" at bounding box center [57, 78] width 39 height 8
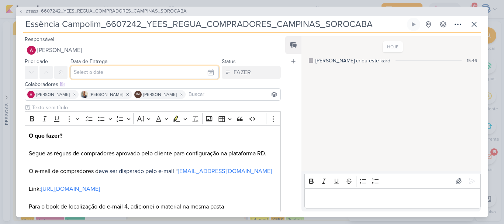
click at [87, 73] on input "text" at bounding box center [144, 72] width 148 height 13
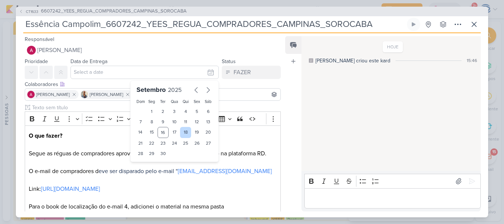
click at [180, 131] on div "18" at bounding box center [185, 132] width 11 height 11
type input "18 de setembro de 2025 às 23:59"
click at [147, 166] on select "00 01 02 03 04 05 06 07 08 09 10 11 12 13 14 15 16 17 18 19 20 21 22 23" at bounding box center [152, 166] width 10 height 9
select select "18"
click at [147, 162] on select "00 01 02 03 04 05 06 07 08 09 10 11 12 13 14 15 16 17 18 19 20 21 22 23" at bounding box center [152, 166] width 10 height 9
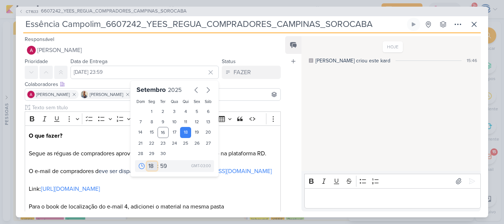
type input "18 de setembro de 2025 às 18:59"
click at [165, 167] on select "00 05 10 15 20 25 30 35 40 45 50 55 59" at bounding box center [164, 166] width 10 height 9
select select "0"
click at [159, 162] on select "00 05 10 15 20 25 30 35 40 45 50 55 59" at bounding box center [164, 166] width 10 height 9
type input "18 de setembro de 2025 às 18:00"
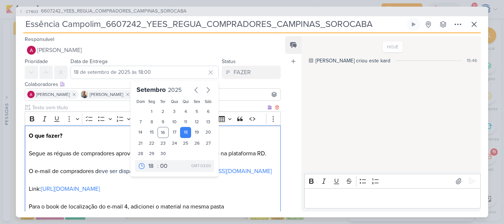
click at [244, 165] on p "O que fazer? Segue as réguas de compradores aprovado pelo cliente para configur…" at bounding box center [153, 171] width 248 height 80
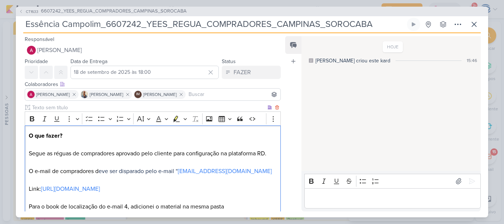
scroll to position [46, 0]
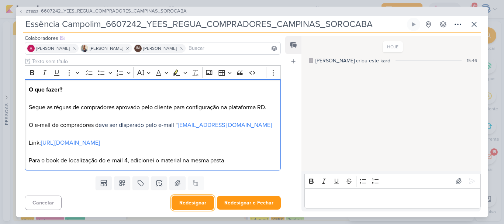
click at [199, 202] on button "Redesignar" at bounding box center [193, 203] width 42 height 14
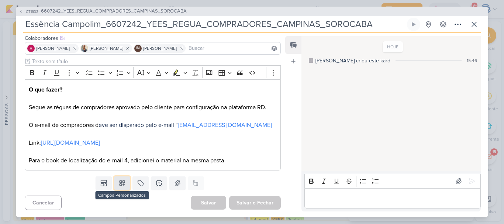
click at [123, 187] on button at bounding box center [122, 182] width 16 height 13
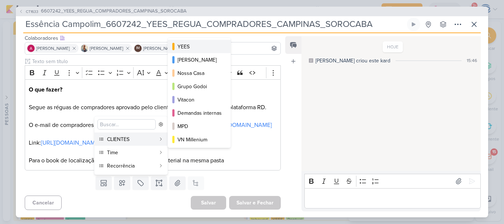
click at [187, 45] on div "YEES" at bounding box center [199, 47] width 44 height 8
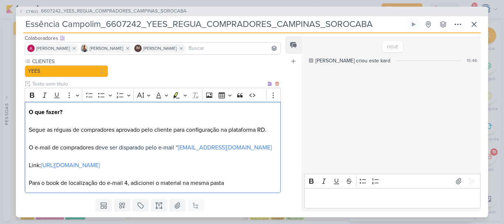
click at [120, 187] on p "O que fazer? Segue as réguas de compradores aprovado pelo cliente para configur…" at bounding box center [153, 148] width 248 height 80
click at [120, 201] on button at bounding box center [122, 205] width 16 height 13
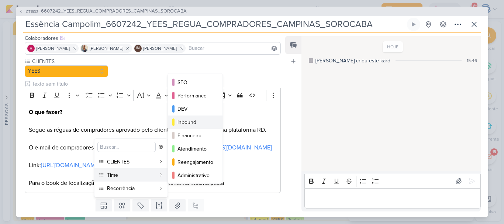
click at [194, 120] on div "Inbound" at bounding box center [195, 122] width 36 height 8
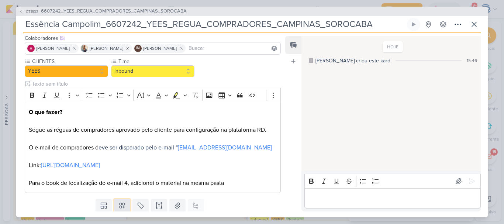
click at [118, 206] on icon at bounding box center [121, 205] width 7 height 7
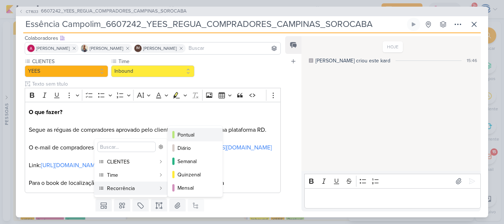
click at [198, 132] on div "Pontual" at bounding box center [195, 135] width 36 height 8
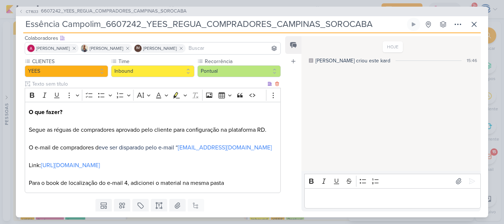
scroll to position [69, 0]
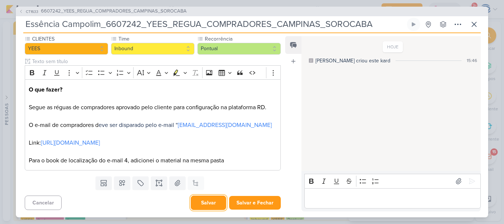
click at [204, 205] on button "Salvar" at bounding box center [208, 203] width 35 height 14
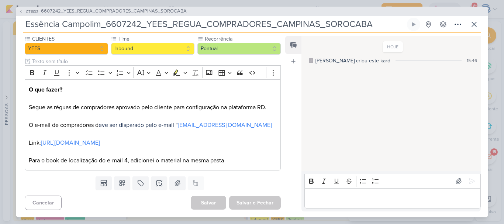
drag, startPoint x: 371, startPoint y: 24, endPoint x: 107, endPoint y: 24, distance: 263.4
click at [107, 24] on input "Essência Campolim_6607242_YEES_REGUA_COMPRADORES_CAMPINAS_SOROCABA" at bounding box center [214, 24] width 382 height 13
click at [90, 8] on span "6607242_YEES_REGUA_COMPRADORES_CAMPINAS_SOROCABA" at bounding box center [114, 11] width 146 height 7
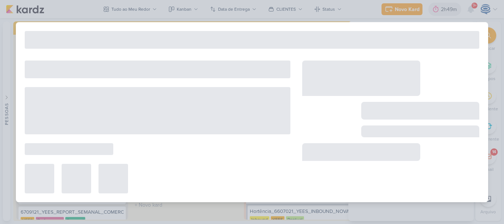
type input "6607242_YEES_REGUA_COMPRADORES_CAMPINAS_SOROCABA"
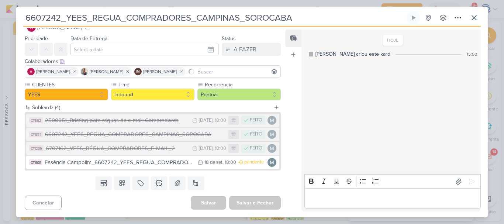
scroll to position [0, 0]
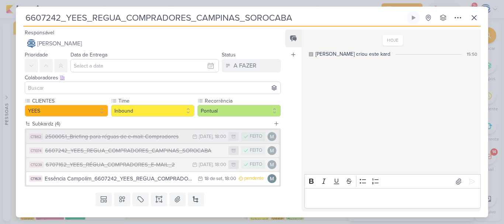
click at [110, 139] on div "2500051_Briefing para réguas de e-mail: Compradores" at bounding box center [116, 136] width 143 height 8
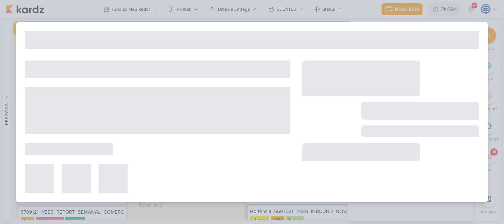
type input "2500051_Briefing para réguas de e-mail: Compradores"
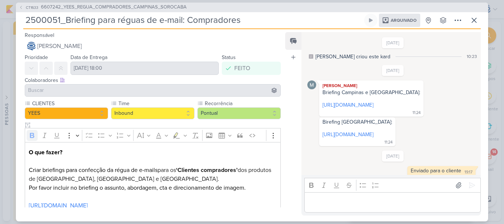
scroll to position [16, 0]
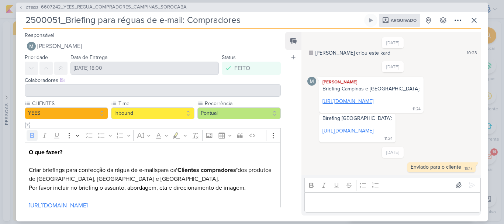
click at [334, 98] on link "https://docs.google.com/document/d/1lY-aE3sulxT4L_4mW4gPC-ucP4Mmukfy/edit" at bounding box center [347, 101] width 51 height 6
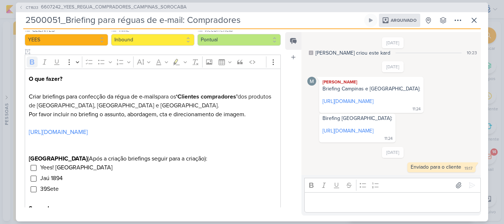
scroll to position [220, 0]
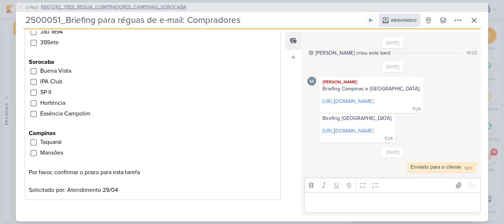
click at [90, 8] on span "6607242_YEES_REGUA_COMPRADORES_CAMPINAS_SOROCABA" at bounding box center [114, 7] width 146 height 7
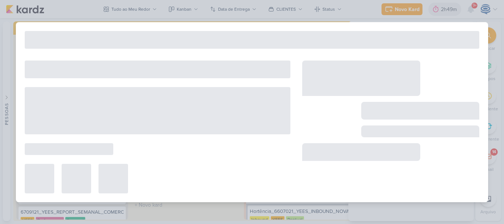
type input "6607242_YEES_REGUA_COMPRADORES_CAMPINAS_SOROCABA"
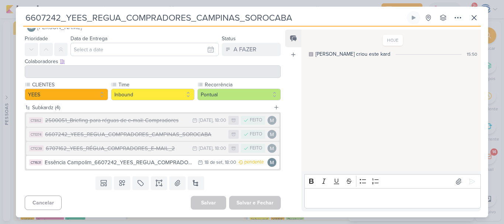
scroll to position [0, 0]
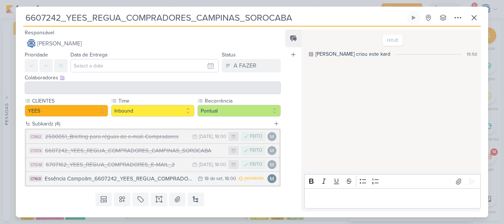
click at [140, 180] on div "Essência Campolim_6607242_YEES_REGUA_COMPRADORES_CAMPINAS_SOROCABA" at bounding box center [119, 178] width 149 height 8
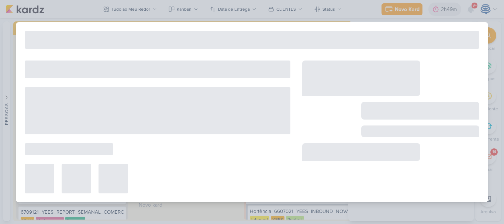
type input "Essência Campolim_6607242_YEES_REGUA_COMPRADORES_CAMPINAS_SOROCABA"
type input "18 de setembro de 2025 às 18:00"
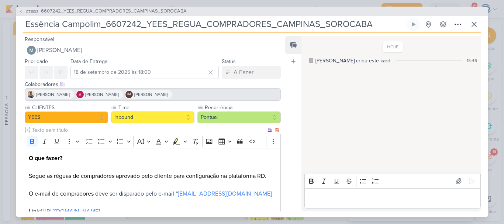
scroll to position [69, 0]
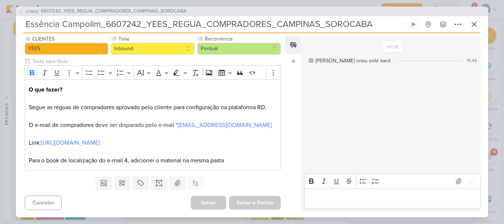
click at [317, 194] on p "Editor editing area: main" at bounding box center [392, 198] width 169 height 9
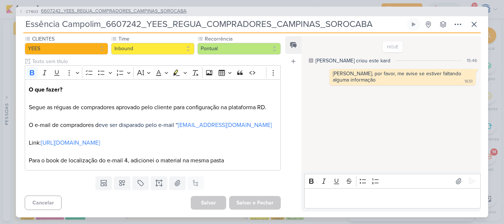
click at [82, 13] on span "6607242_YEES_REGUA_COMPRADORES_CAMPINAS_SOROCABA" at bounding box center [114, 11] width 146 height 7
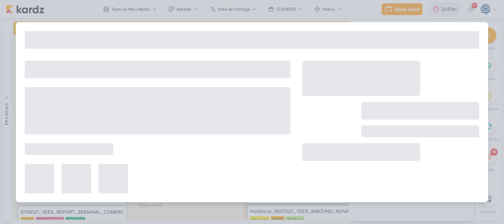
type input "6607242_YEES_REGUA_COMPRADORES_CAMPINAS_SOROCABA"
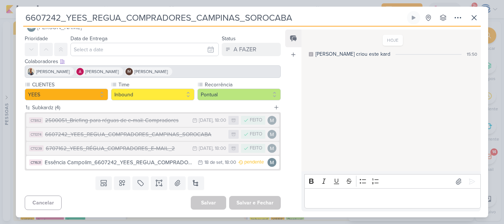
scroll to position [0, 0]
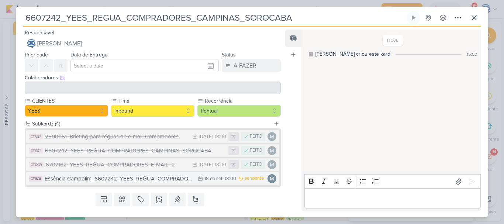
click at [129, 178] on div "Essência Campolim_6607242_YEES_REGUA_COMPRADORES_CAMPINAS_SOROCABA" at bounding box center [119, 178] width 149 height 8
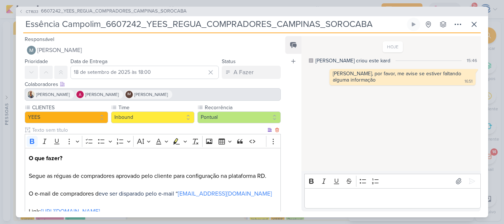
scroll to position [69, 0]
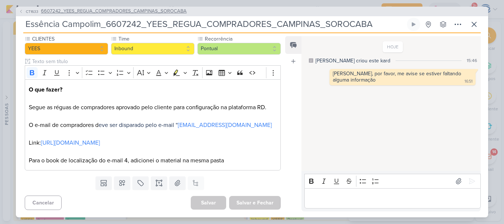
click at [88, 11] on span "6607242_YEES_REGUA_COMPRADORES_CAMPINAS_SOROCABA" at bounding box center [114, 11] width 146 height 7
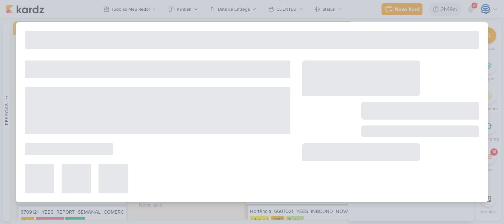
type input "6607242_YEES_REGUA_COMPRADORES_CAMPINAS_SOROCABA"
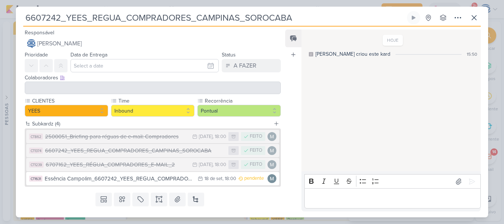
scroll to position [16, 0]
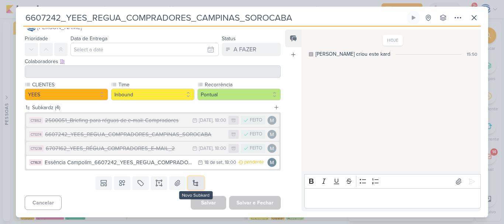
click at [195, 179] on button at bounding box center [196, 182] width 16 height 13
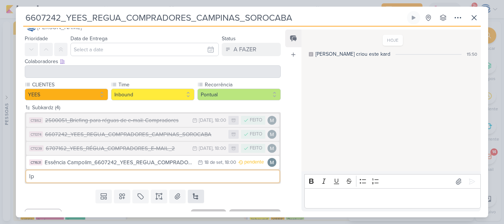
type input "l"
type input "L"
type input "."
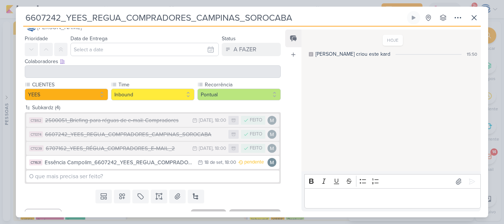
click at [211, 198] on div "Templates Campos Personalizados Marcadores Caixa De Texto Anexo Novo Subkard" at bounding box center [150, 196] width 268 height 19
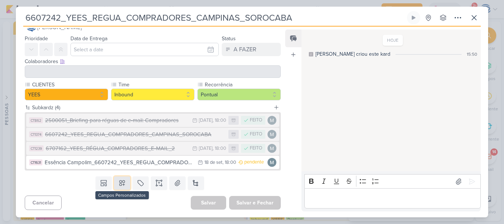
click at [120, 183] on icon at bounding box center [121, 182] width 7 height 7
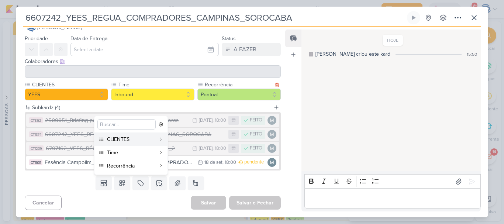
click at [241, 83] on label "Recorrência" at bounding box center [238, 85] width 69 height 8
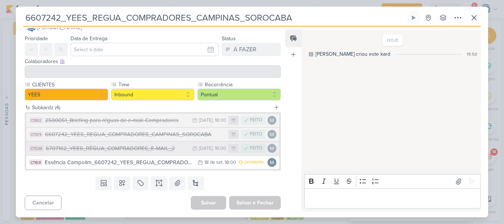
scroll to position [0, 0]
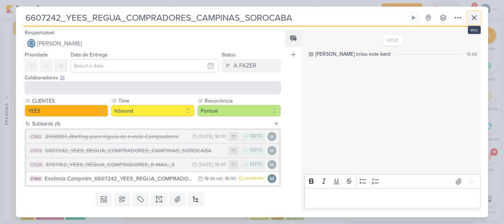
click at [477, 18] on icon at bounding box center [474, 17] width 9 height 9
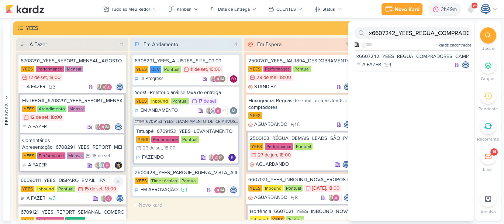
scroll to position [37, 0]
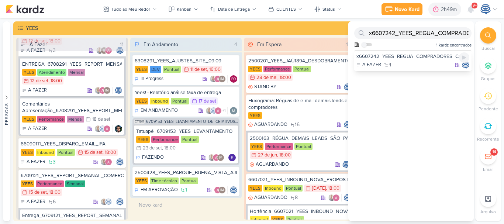
click at [412, 64] on div "A FAZER 4" at bounding box center [412, 64] width 113 height 7
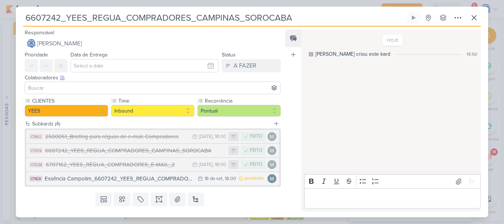
click at [128, 181] on div "Essência Campolim_6607242_YEES_REGUA_COMPRADORES_CAMPINAS_SOROCABA" at bounding box center [119, 178] width 149 height 8
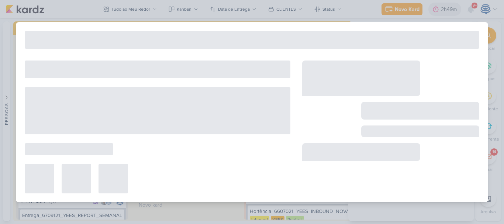
type input "Essência Campolim_6607242_YEES_REGUA_COMPRADORES_CAMPINAS_SOROCABA"
type input "18 de setembro de 2025 às 18:00"
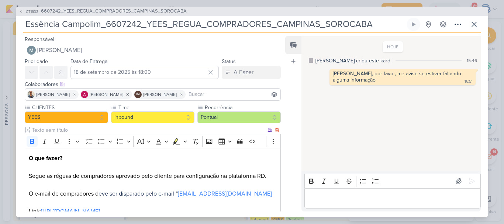
scroll to position [69, 0]
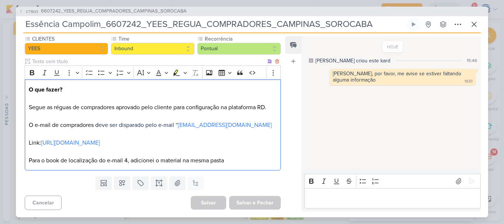
click at [229, 160] on p "O que fazer? Segue as réguas de compradores aprovado pelo cliente para configur…" at bounding box center [153, 125] width 248 height 80
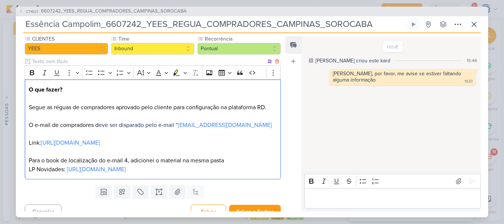
scroll to position [86, 0]
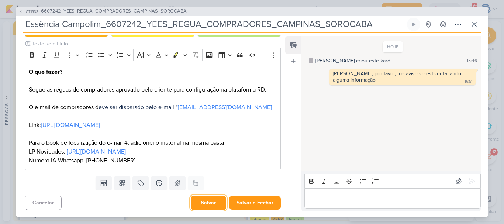
click at [199, 205] on button "Salvar" at bounding box center [208, 203] width 35 height 14
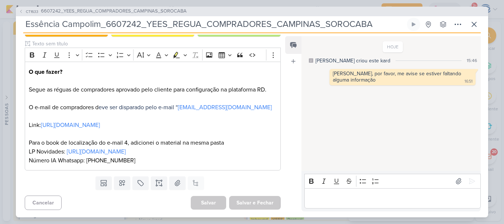
scroll to position [0, 0]
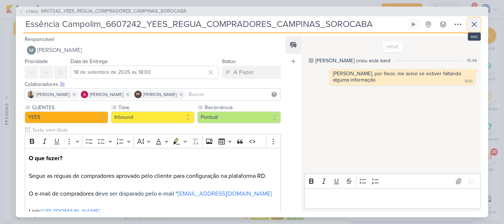
click at [474, 25] on icon at bounding box center [474, 24] width 9 height 9
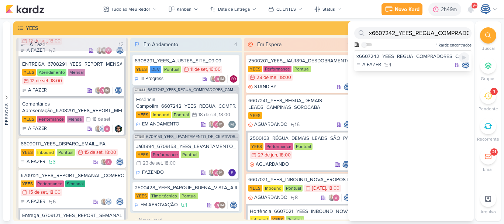
click at [376, 56] on div "x6607242_YEES_REGUA_COMPRADORES_CAMPINAS_SOROCABA" at bounding box center [412, 56] width 113 height 7
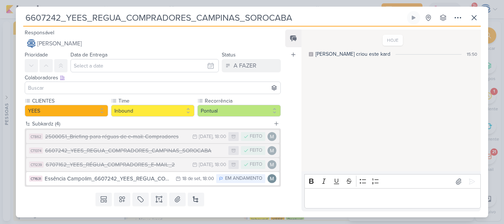
drag, startPoint x: 296, startPoint y: 17, endPoint x: 18, endPoint y: 20, distance: 278.2
click at [18, 20] on div "6607242_YEES_REGUA_COMPRADORES_CAMPINAS_SOROCABA Criado por mim nenhum grupo di…" at bounding box center [252, 114] width 472 height 206
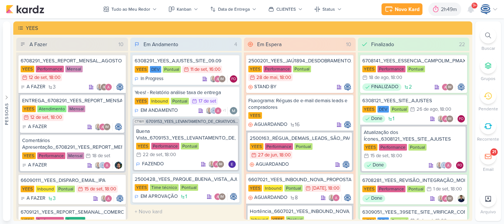
click at [487, 34] on icon at bounding box center [488, 35] width 6 height 6
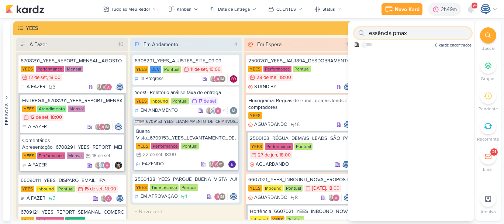
click at [412, 34] on input "essência pmax" at bounding box center [412, 33] width 117 height 12
click at [392, 33] on input "essência pmax" at bounding box center [412, 33] width 117 height 12
drag, startPoint x: 410, startPoint y: 33, endPoint x: 398, endPoint y: 32, distance: 11.8
click at [398, 32] on input "essência pmax" at bounding box center [412, 33] width 117 height 12
click at [489, 38] on icon at bounding box center [488, 35] width 6 height 6
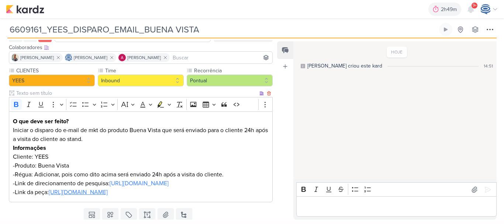
scroll to position [41, 0]
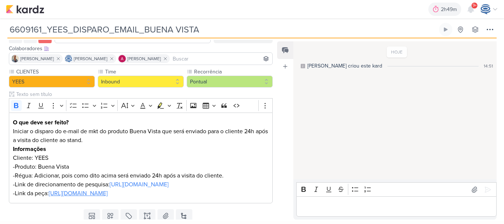
click at [212, 35] on input "6609161_YEES_DISPARO_EMAIL_BUENA VISTA" at bounding box center [222, 29] width 430 height 13
type input "6609161_YEES_DISPARO_EMAIL_BUENA VISTA_PESQUISA"
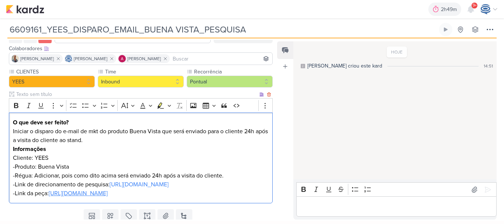
click at [127, 136] on p "Iniciar o disparo do e-mail de mkt do produto Buena Vista que será enviado para…" at bounding box center [141, 136] width 256 height 18
click at [104, 131] on p "Iniciar o disparo do e-mail de mkt do produto Buena Vista que será enviado para…" at bounding box center [141, 136] width 256 height 18
click at [144, 139] on p "Iniciar o disparo do e-mail de mkt de pesquisa do produto Buena Vista que será …" at bounding box center [141, 136] width 256 height 18
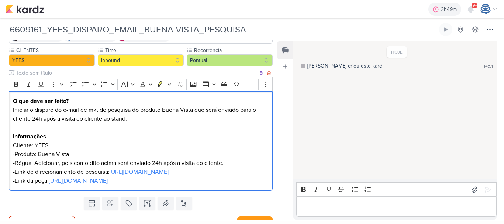
scroll to position [83, 0]
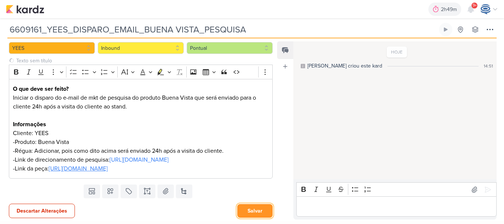
click at [258, 215] on button "Salvar" at bounding box center [254, 211] width 35 height 14
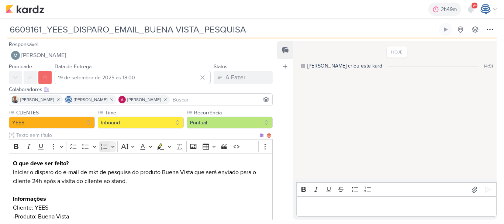
scroll to position [83, 0]
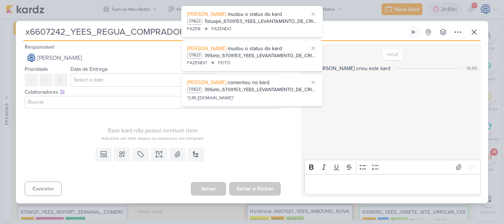
click at [84, 126] on div "Esse kard não possui nenhum item" at bounding box center [153, 130] width 256 height 9
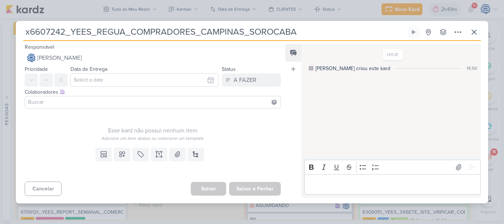
drag, startPoint x: 314, startPoint y: 34, endPoint x: 26, endPoint y: 31, distance: 288.5
click at [26, 31] on input "x6607242_YEES_REGUA_COMPRADORES_CAMPINAS_SOROCABA" at bounding box center [214, 31] width 382 height 13
click at [473, 37] on button at bounding box center [473, 31] width 13 height 13
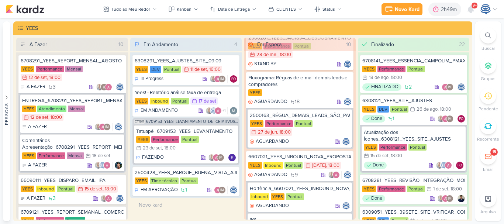
click at [481, 37] on div at bounding box center [488, 35] width 16 height 16
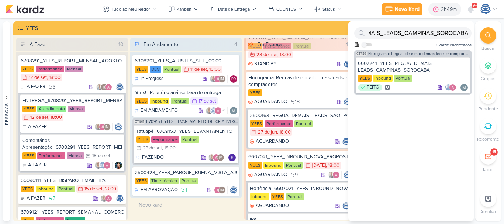
scroll to position [0, 0]
click at [485, 38] on div at bounding box center [488, 35] width 16 height 16
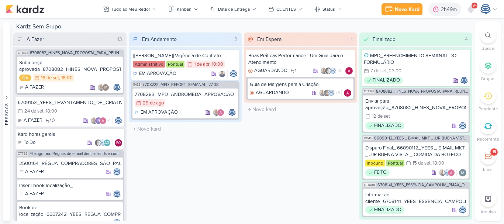
scroll to position [353, 0]
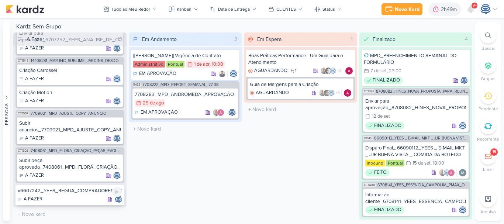
click at [75, 194] on div "x6607242_YEES_REGUA_COMPRADORES_CAMPINAS_SOROCABA" at bounding box center [70, 190] width 104 height 7
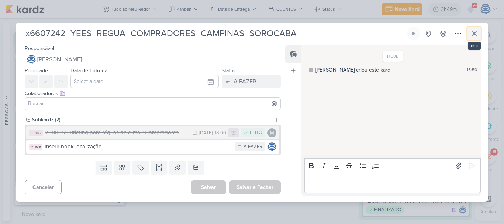
click at [474, 33] on icon at bounding box center [474, 33] width 4 height 4
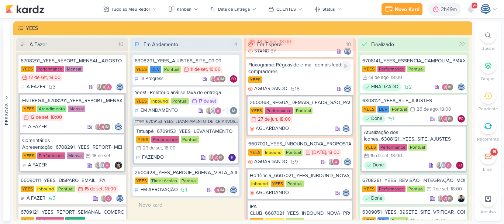
scroll to position [36, 0]
click at [310, 76] on div "YEES" at bounding box center [299, 79] width 103 height 7
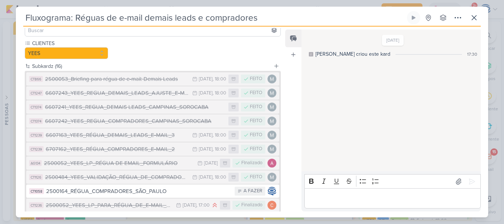
scroll to position [59, 0]
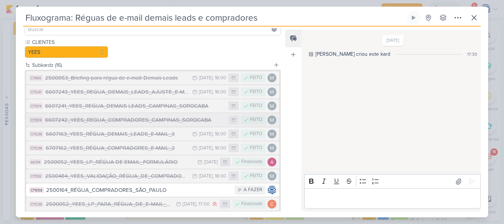
click at [128, 118] on div "6607242_YEES_REGUA_COMPRADORES_CAMPINAS_SOROCABA" at bounding box center [135, 120] width 180 height 8
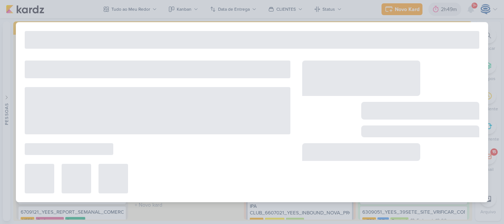
type input "6607242_YEES_REGUA_COMPRADORES_CAMPINAS_SOROCABA"
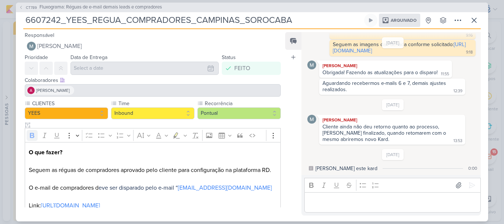
scroll to position [42, 0]
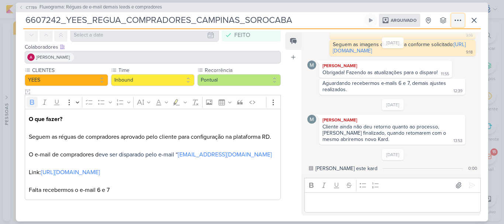
click at [458, 21] on icon at bounding box center [457, 20] width 9 height 9
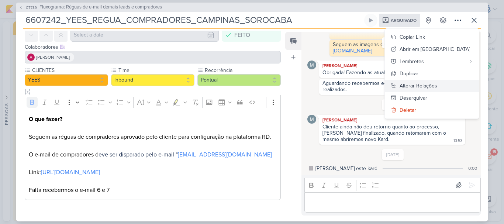
click at [437, 87] on div "Alterar Relações" at bounding box center [419, 86] width 38 height 8
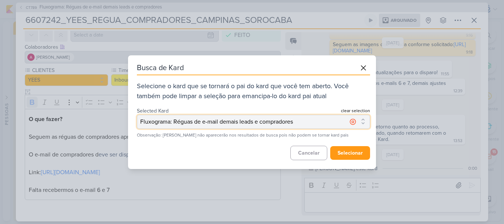
click at [309, 122] on button "Fluxograma: Réguas de e-mail demais leads e compradores" at bounding box center [253, 122] width 233 height 14
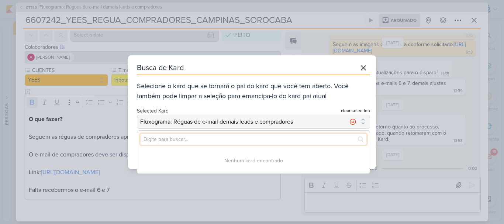
paste input "6607241_YEES_REGUA_DEMAIS_LEADS_CAMPINAS_SOROCABA"
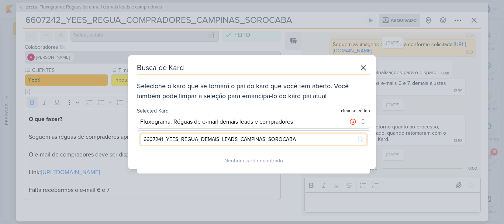
type input "6607241_YEES_REGUA_DEMAIS_LEADS_CAMPINAS_SOROCABA"
drag, startPoint x: 312, startPoint y: 139, endPoint x: 141, endPoint y: 143, distance: 170.9
click at [141, 143] on input "6607241_YEES_REGUA_DEMAIS_LEADS_CAMPINAS_SOROCABA" at bounding box center [253, 139] width 226 height 11
paste input "x6607242_YEES_REGUA_COMPRADORES_CAMPINAS_SOROCABA"
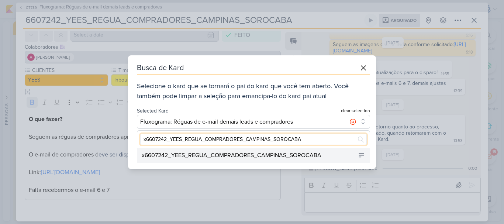
type input "x6607242_YEES_REGUA_COMPRADORES_CAMPINAS_SOROCABA"
click at [289, 157] on div "x6607242_YEES_REGUA_COMPRADORES_CAMPINAS_SOROCABA" at bounding box center [232, 155] width 180 height 9
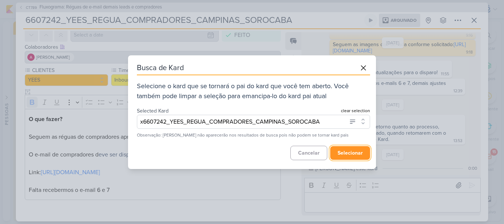
click at [336, 151] on button "selecionar" at bounding box center [350, 153] width 40 height 14
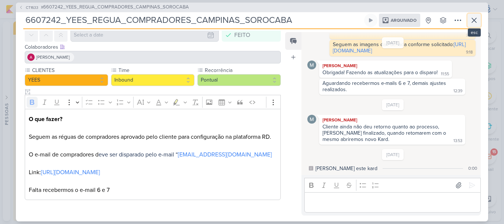
click at [473, 17] on icon at bounding box center [474, 20] width 9 height 9
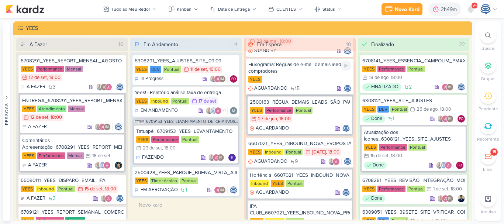
click at [290, 74] on div "Fluxograma: Réguas de e-mail demais leads e compradores" at bounding box center [299, 67] width 103 height 13
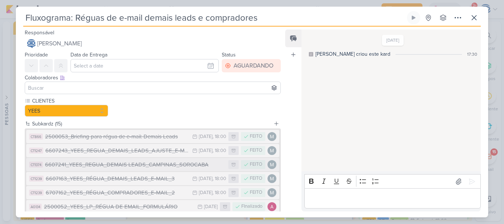
scroll to position [32, 0]
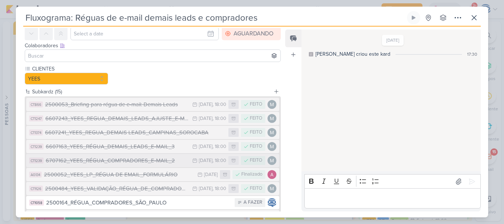
click at [141, 160] on div "6707162_YEES_RÉGUA_COMPRADORES_E-MAIL_2" at bounding box center [117, 160] width 143 height 8
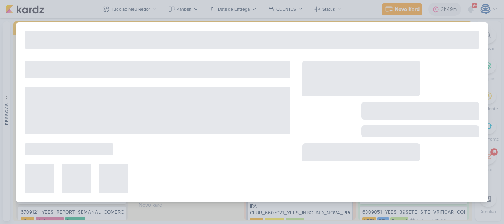
type input "6707162_YEES_RÉGUA_COMPRADORES_E-MAIL_2"
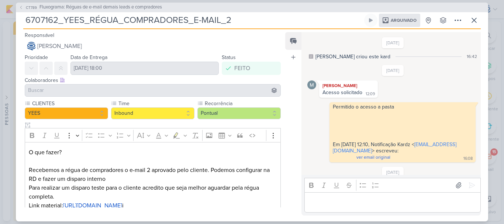
scroll to position [148, 0]
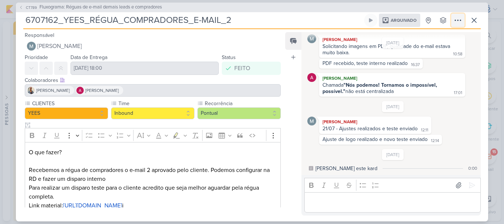
click at [457, 22] on icon at bounding box center [457, 20] width 9 height 9
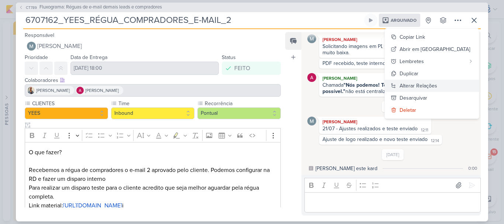
click at [435, 88] on div "Alterar Relações" at bounding box center [419, 86] width 38 height 8
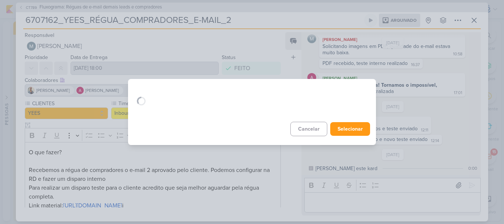
click at [435, 88] on div "Busca de Kard Selecione o kard que se tornará o pai do kard que você tem aberto…" at bounding box center [252, 112] width 504 height 224
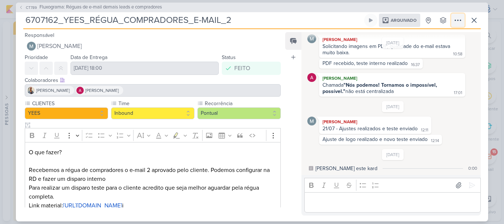
click at [453, 20] on icon at bounding box center [457, 20] width 9 height 9
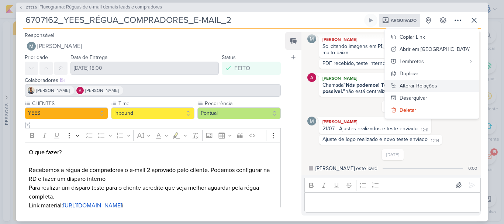
click at [437, 84] on div "Alterar Relações" at bounding box center [419, 86] width 38 height 8
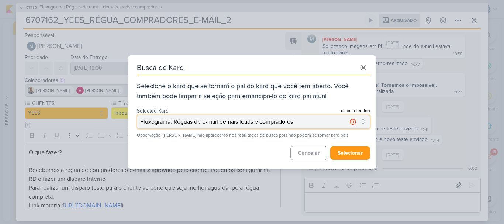
click at [335, 120] on button "Fluxograma: Réguas de e-mail demais leads e compradores" at bounding box center [253, 122] width 233 height 14
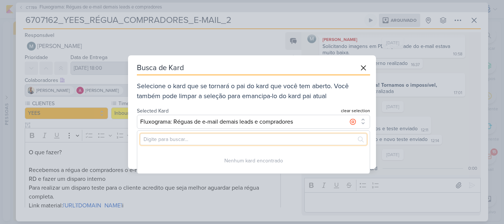
click at [269, 139] on input "text" at bounding box center [253, 139] width 226 height 11
paste input "x6607242_YEES_REGUA_COMPRADORES_CAMPINAS_SOROCABA"
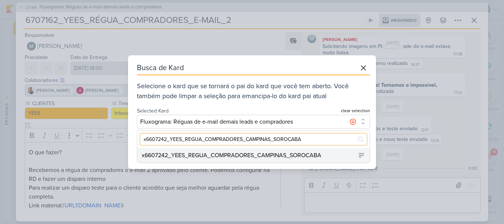
type input "x6607242_YEES_REGUA_COMPRADORES_CAMPINAS_SOROCABA"
click at [306, 154] on div "x6607242_YEES_REGUA_COMPRADORES_CAMPINAS_SOROCABA" at bounding box center [232, 155] width 180 height 9
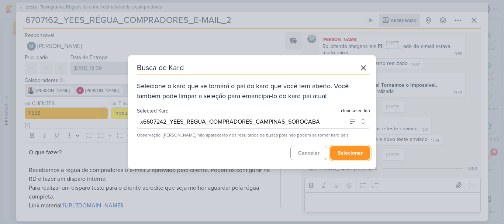
click at [347, 153] on button "selecionar" at bounding box center [350, 153] width 40 height 14
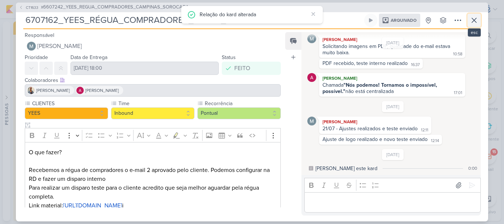
click at [476, 21] on icon at bounding box center [474, 20] width 9 height 9
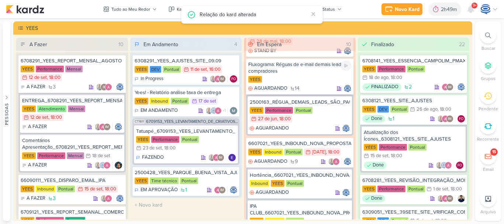
click at [309, 80] on div "YEES" at bounding box center [299, 79] width 103 height 7
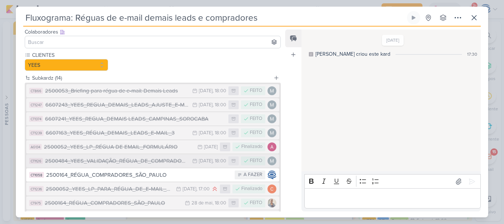
scroll to position [46, 0]
click at [152, 152] on button "AG134 2500052_YEES_LP_RÉGUA DE EMAIL_FORMULÁRIO 15/7 15 de jul FInalizado" at bounding box center [152, 146] width 253 height 13
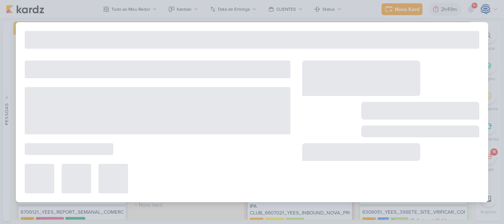
type input "2500052_YEES_LP_RÉGUA DE EMAIL_FORMULÁRIO"
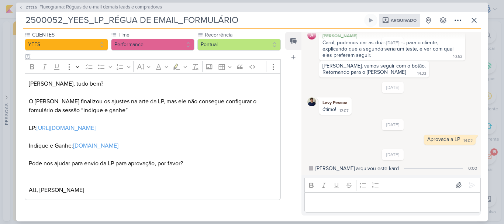
scroll to position [0, 0]
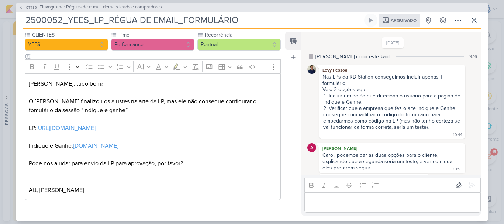
click at [140, 6] on span "Fluxograma: Réguas de e-mail demais leads e compradores" at bounding box center [100, 7] width 122 height 7
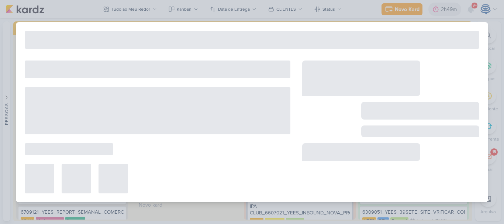
type input "Fluxograma: Réguas de e-mail demais leads e compradores"
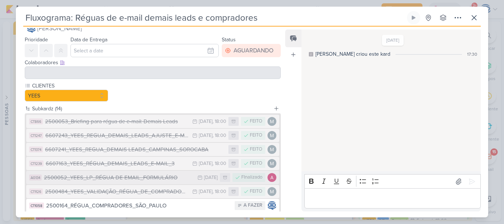
scroll to position [55, 0]
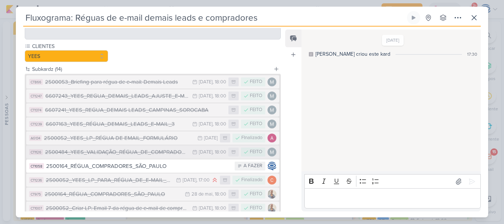
click at [135, 152] on div "2500484_YEES_VALIDAÇÃO_RÉGUA_DE_COMPRADORES_E_DEMAIS_LEADS" at bounding box center [116, 152] width 143 height 8
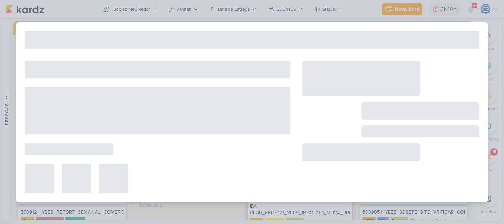
type input "2500484_YEES_VALIDAÇÃO_RÉGUA_DE_COMPRADORES_E_DEMAIS_LEADS"
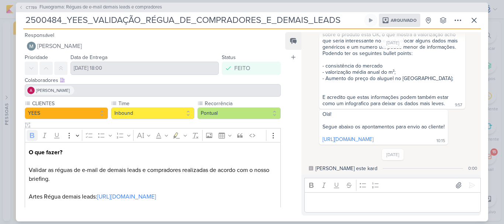
scroll to position [86, 0]
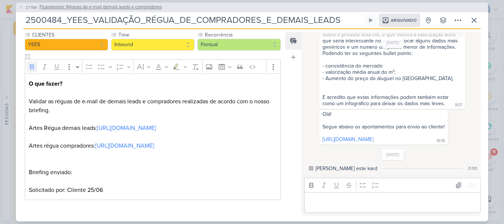
click at [116, 7] on span "Fluxograma: Réguas de e-mail demais leads e compradores" at bounding box center [100, 7] width 122 height 7
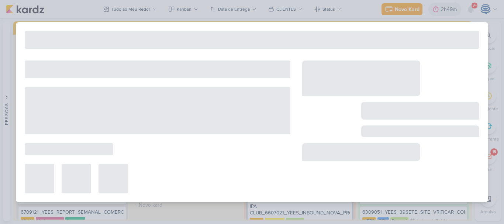
type input "Fluxograma: Réguas de e-mail demais leads e compradores"
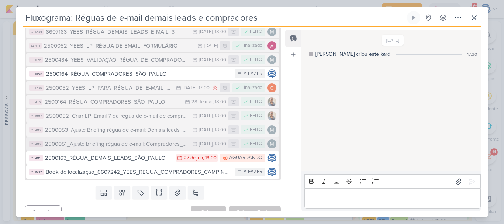
scroll to position [149, 0]
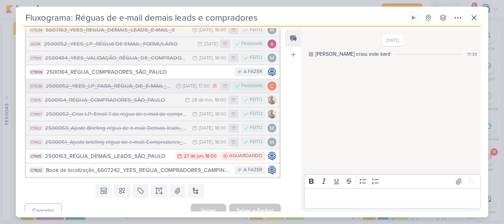
click at [137, 87] on div "2500052_YEES_LP_PARA_RÉGUA_DE_E-MAIL_COMPRADORES_V2" at bounding box center [109, 86] width 127 height 8
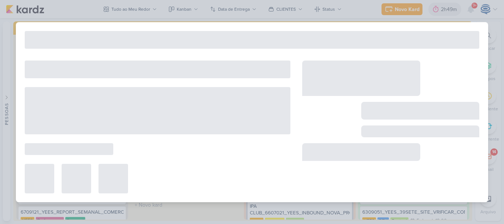
type input "2500052_YEES_LP_PARA_RÉGUA_DE_E-MAIL_COMPRADORES_V2"
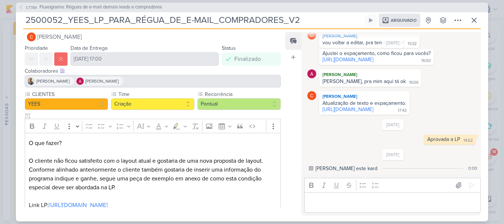
scroll to position [94, 0]
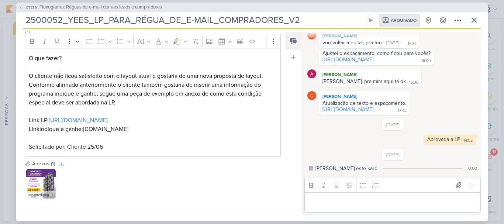
drag, startPoint x: 263, startPoint y: 120, endPoint x: 28, endPoint y: 120, distance: 235.7
drag, startPoint x: 28, startPoint y: 120, endPoint x: 204, endPoint y: 144, distance: 178.3
click at [204, 144] on p "O que fazer? O cliente não ficou satisfeito com o layout atual e gostaria de um…" at bounding box center [153, 102] width 248 height 97
drag, startPoint x: 49, startPoint y: 118, endPoint x: 259, endPoint y: 120, distance: 210.3
click at [259, 120] on p "O que fazer? O cliente não ficou satisfeito com o layout atual e gostaria de um…" at bounding box center [153, 102] width 248 height 97
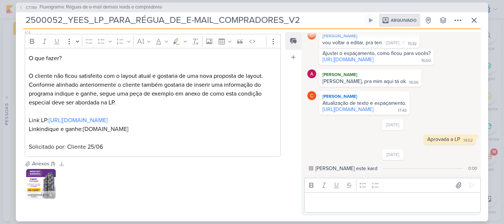
copy p "https://marketing.yeesinc.com.br/lp-regua-compradores-oportunidades-sorocaba"
click at [109, 8] on span "Fluxograma: Réguas de e-mail demais leads e compradores" at bounding box center [100, 7] width 122 height 7
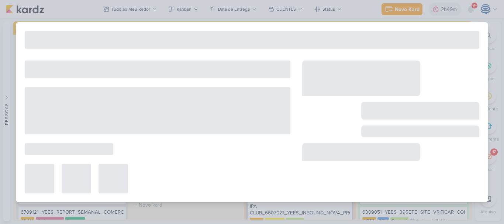
type input "Fluxograma: Réguas de e-mail demais leads e compradores"
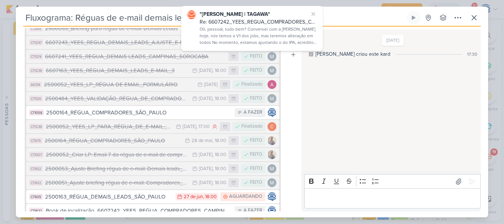
scroll to position [108, 0]
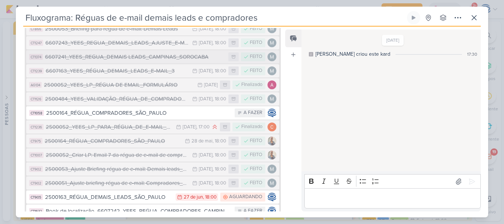
click at [127, 58] on div "6607241_YEES_REGUA_DEMAIS LEADS_CAMPINAS_SOROCABA" at bounding box center [135, 57] width 180 height 8
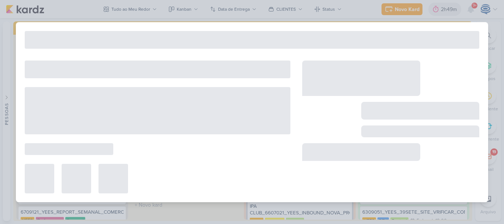
type input "6607241_YEES_REGUA_DEMAIS LEADS_CAMPINAS_SOROCABA"
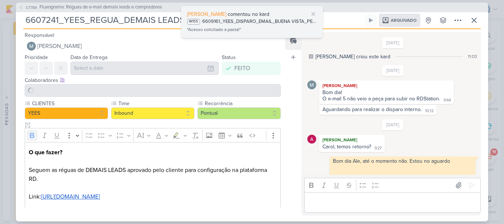
scroll to position [159, 0]
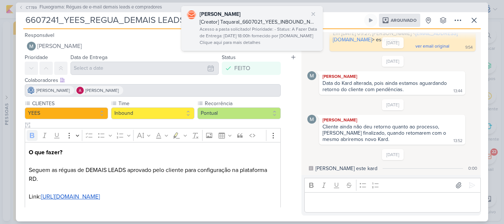
click at [240, 32] on div "Acesso a pasta solicitado! Prioridade: - Status: A Fazer Data de Entrega: 18 de…" at bounding box center [258, 36] width 117 height 21
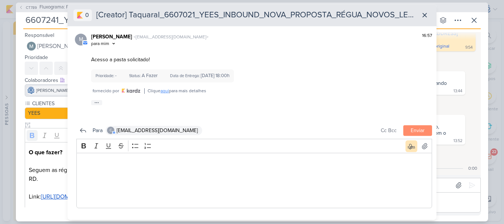
click at [165, 90] on link "aqui" at bounding box center [164, 90] width 8 height 5
click at [426, 14] on icon at bounding box center [425, 15] width 4 height 4
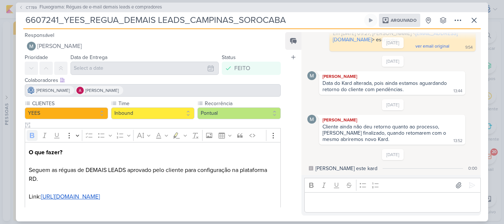
drag, startPoint x: 20, startPoint y: 20, endPoint x: 295, endPoint y: 14, distance: 274.9
click at [295, 12] on div "CT789 Fluxograma: Réguas de e-mail demais leads e compradores" at bounding box center [252, 8] width 472 height 10
click at [15, 25] on div "CT789 Fluxograma: Réguas de e-mail demais leads e compradores 6607241_YEES_REGU…" at bounding box center [252, 112] width 504 height 224
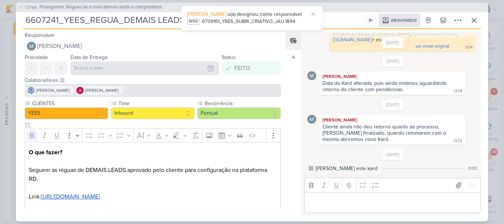
scroll to position [33, 0]
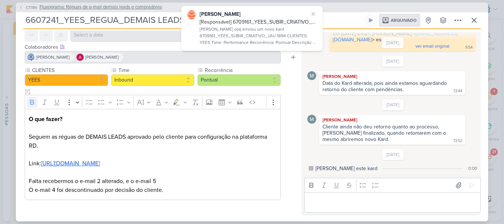
click at [162, 6] on span "Fluxograma: Réguas de e-mail demais leads e compradores" at bounding box center [100, 7] width 122 height 7
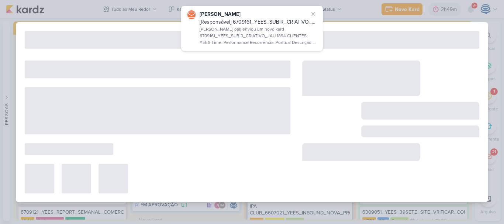
type input "Fluxograma: Réguas de e-mail demais leads e compradores"
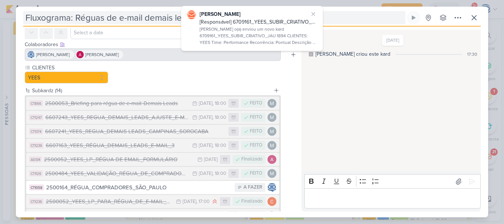
scroll to position [0, 0]
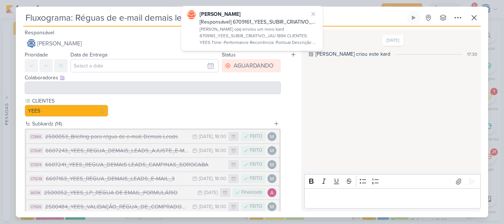
click at [151, 18] on input "Fluxograma: Réguas de e-mail demais leads e compradores" at bounding box center [214, 17] width 382 height 13
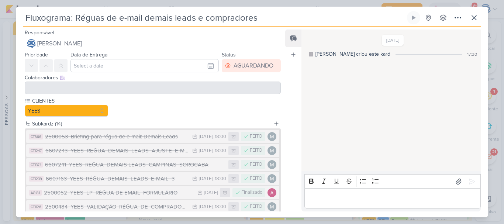
drag, startPoint x: 344, startPoint y: 19, endPoint x: 24, endPoint y: 25, distance: 319.9
click at [24, 25] on div "Fluxograma: Réguas de e-mail demais leads e compradores Criado por mim nenhum g…" at bounding box center [251, 18] width 457 height 15
paste input "6607241_YEES_REGUA_DEMAIS LEADS_CAMPINAS_SOROCABA"
type input "6607241_YEES_REGUA_DEMAIS LEADS_CAMPINAS_SOROCABA"
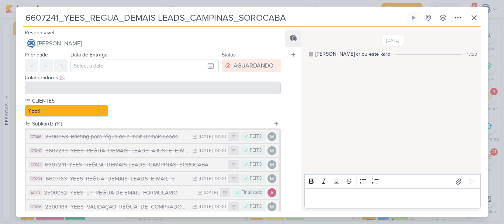
scroll to position [156, 0]
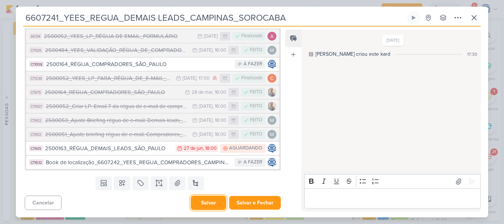
click at [204, 203] on button "Salvar" at bounding box center [208, 203] width 35 height 14
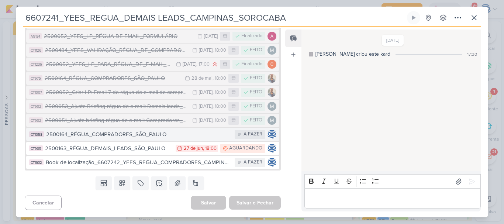
click at [132, 135] on div "2500164_RÉGUA_COMPRADORES_SÃO_PAULO" at bounding box center [138, 134] width 185 height 8
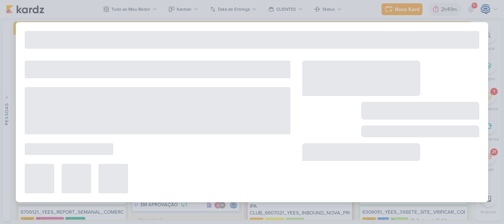
type input "2500164_RÉGUA_COMPRADORES_SÃO_PAULO"
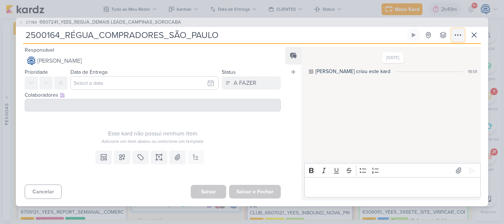
click at [458, 37] on icon at bounding box center [457, 35] width 9 height 9
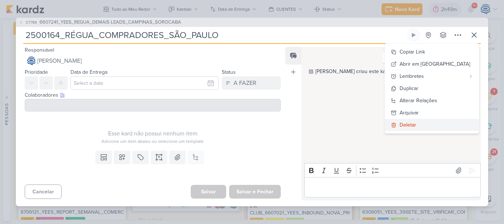
click at [446, 122] on button "Deletar" at bounding box center [432, 125] width 94 height 12
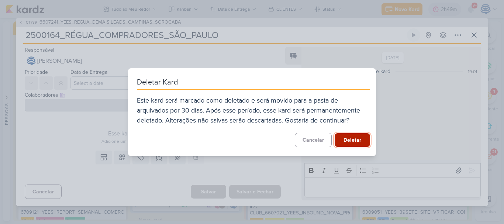
click at [347, 141] on button "Deletar" at bounding box center [352, 140] width 35 height 14
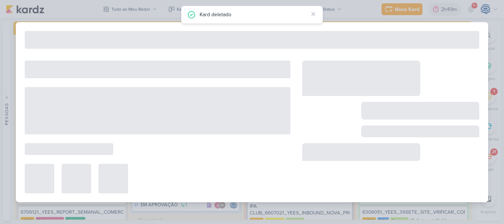
type input "6607241_YEES_REGUA_DEMAIS LEADS_CAMPINAS_SOROCABA"
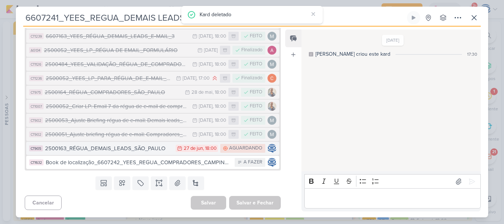
scroll to position [286, 0]
click at [138, 153] on button "CT905 2500163_RÉGUA_DEMAIS_LEADS_SÃO_PAULO 27/6 27 de jun , 18:00 AGUARDANDO" at bounding box center [152, 148] width 253 height 13
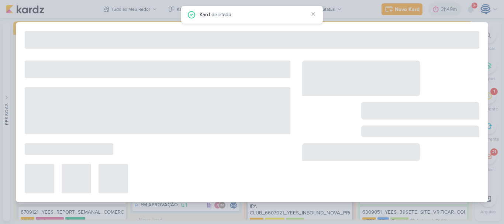
type input "2500163_RÉGUA_DEMAIS_LEADS_SÃO_PAULO"
type input "27 de junho de 2025 às 18:00"
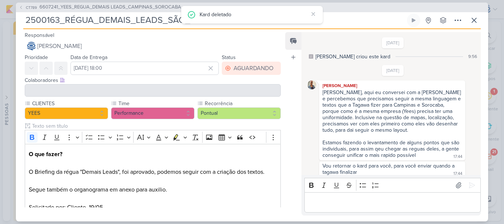
scroll to position [5, 0]
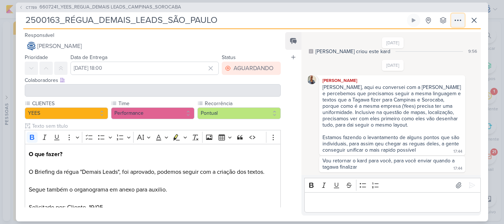
click at [458, 20] on icon at bounding box center [458, 20] width 6 height 1
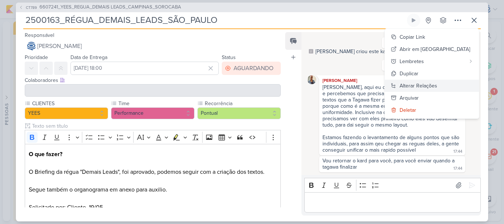
click at [433, 87] on div "Alterar Relações" at bounding box center [419, 86] width 38 height 8
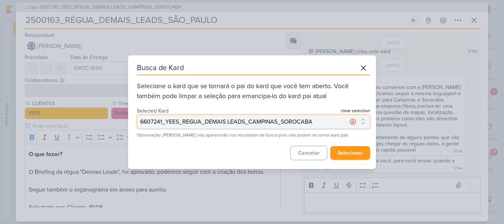
click at [317, 125] on button "6607241_YEES_REGUA_DEMAIS LEADS_CAMPINAS_SOROCABA" at bounding box center [253, 122] width 233 height 14
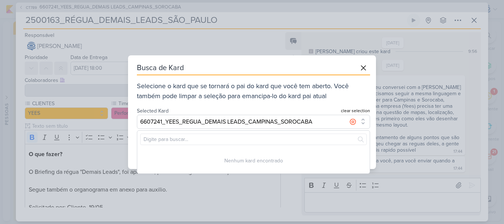
click at [337, 106] on div "Busca de Kard Selecione o kard que se tornará o pai do kard que você tem aberto…" at bounding box center [253, 99] width 233 height 77
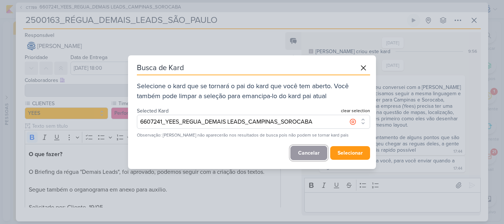
click at [310, 152] on button "cancelar" at bounding box center [308, 153] width 37 height 14
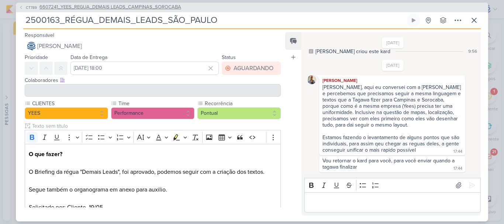
click at [143, 9] on span "6607241_YEES_REGUA_DEMAIS LEADS_CAMPINAS_SOROCABA" at bounding box center [110, 7] width 142 height 7
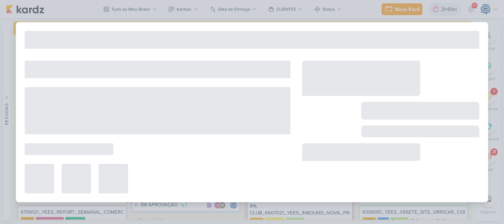
type input "6607241_YEES_REGUA_DEMAIS LEADS_CAMPINAS_SOROCABA"
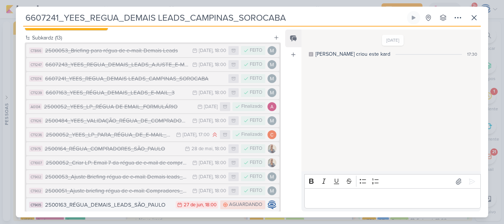
scroll to position [86, 0]
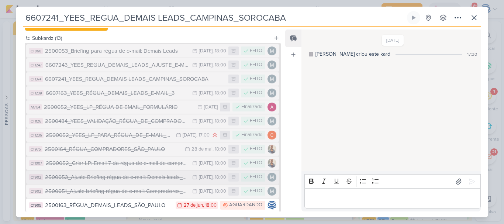
drag, startPoint x: 115, startPoint y: 176, endPoint x: 98, endPoint y: 174, distance: 16.3
click at [98, 174] on div "2500053_Ajuste Briefing régua de e-mail: Demais leads_v2" at bounding box center [116, 177] width 143 height 8
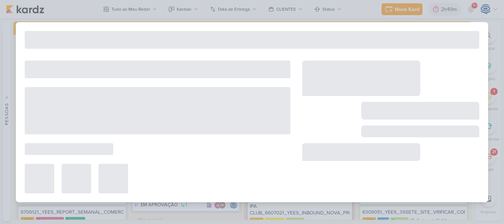
type input "2500053_Ajuste Briefing régua de e-mail: Demais leads_v2"
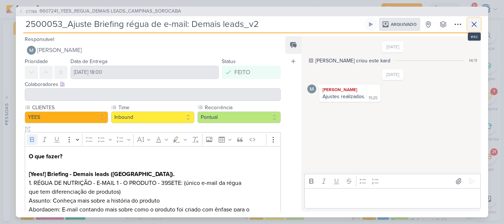
click at [472, 25] on icon at bounding box center [474, 24] width 9 height 9
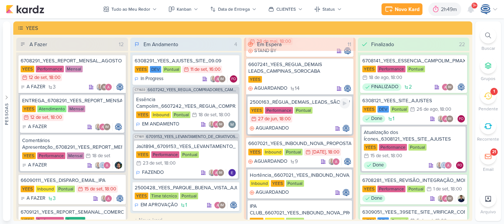
click at [322, 107] on div "2500163_RÉGUA_DEMAIS_LEADS_SÃO_PAULO YEES Performance Pontual 27/6 27 de jun , …" at bounding box center [300, 115] width 104 height 38
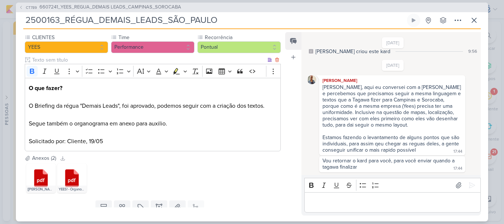
scroll to position [94, 0]
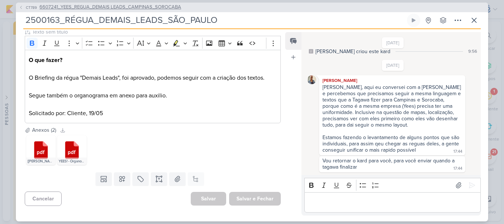
click at [115, 6] on span "6607241_YEES_REGUA_DEMAIS LEADS_CAMPINAS_SOROCABA" at bounding box center [110, 7] width 142 height 7
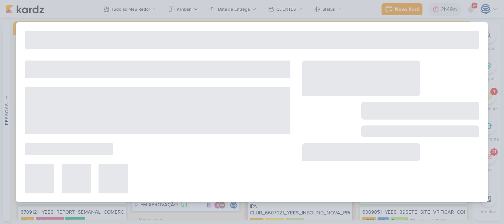
type input "6607241_YEES_REGUA_DEMAIS LEADS_CAMPINAS_SOROCABA"
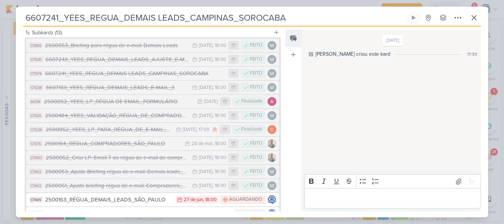
scroll to position [92, 0]
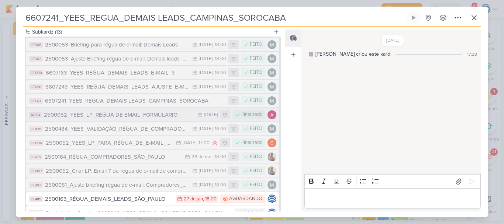
click at [158, 118] on div "2500052_YEES_LP_RÉGUA DE EMAIL_FORMULÁRIO" at bounding box center [119, 115] width 150 height 8
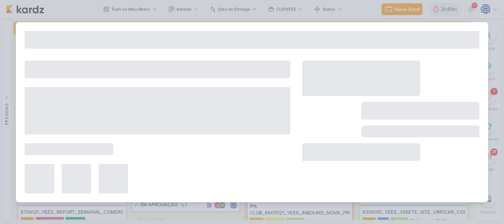
type input "2500052_YEES_LP_RÉGUA DE EMAIL_FORMULÁRIO"
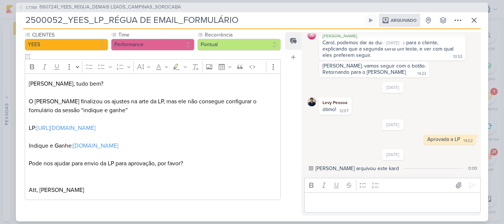
scroll to position [0, 0]
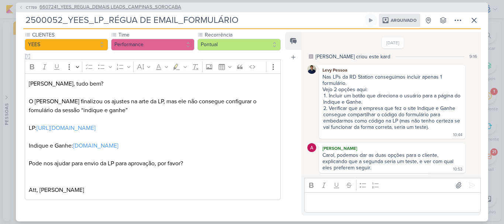
click at [169, 11] on span "6607241_YEES_REGUA_DEMAIS LEADS_CAMPINAS_SOROCABA" at bounding box center [110, 7] width 142 height 7
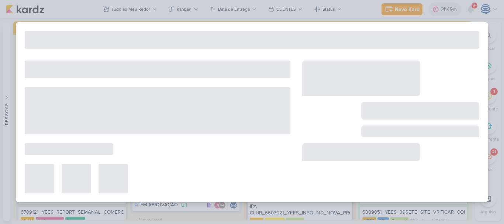
type input "6607241_YEES_REGUA_DEMAIS LEADS_CAMPINAS_SOROCABA"
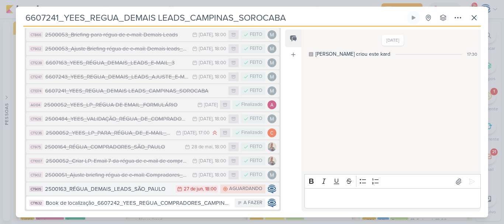
scroll to position [142, 0]
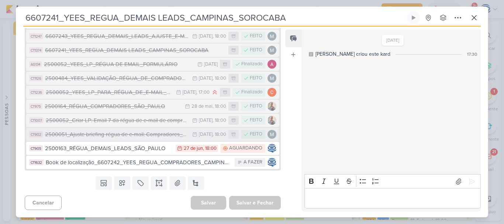
click at [125, 135] on div "2500051_Ajuste briefing régua de e-mail: Compradores_v2" at bounding box center [116, 134] width 143 height 8
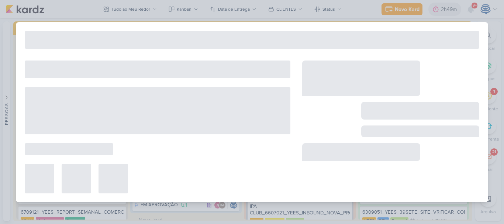
type input "2500051_Ajuste briefing régua de e-mail: Compradores_v2"
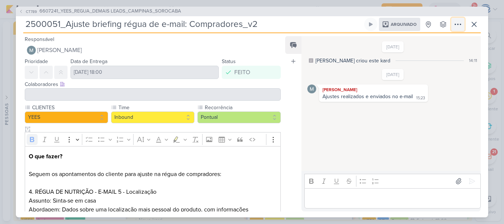
click at [458, 26] on icon at bounding box center [457, 24] width 9 height 9
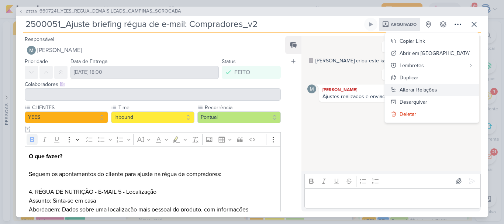
click at [437, 90] on div "Alterar Relações" at bounding box center [419, 90] width 38 height 8
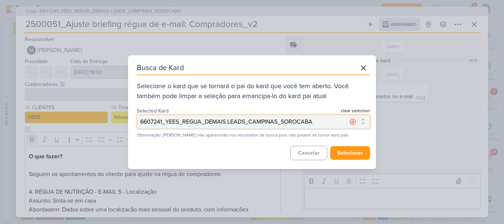
click at [320, 117] on button "6607241_YEES_REGUA_DEMAIS LEADS_CAMPINAS_SOROCABA" at bounding box center [253, 122] width 233 height 14
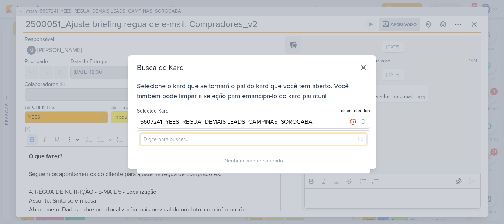
paste input "6607242_YEES_REGUA_COMPRADORES_CAMPINAS_SOROCABA"
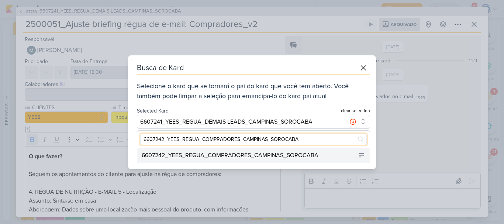
type input "6607242_YEES_REGUA_COMPRADORES_CAMPINAS_SOROCABA"
click at [281, 153] on div "6607242_YEES_REGUA_COMPRADORES_CAMPINAS_SOROCABA" at bounding box center [230, 155] width 177 height 9
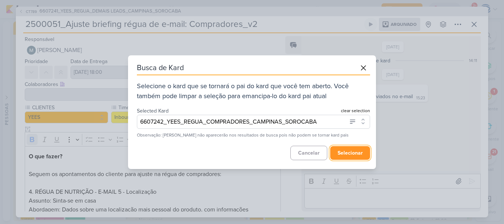
click at [355, 152] on button "selecionar" at bounding box center [350, 153] width 40 height 14
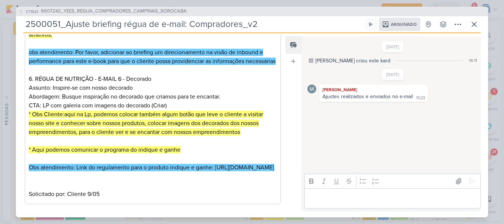
scroll to position [0, 0]
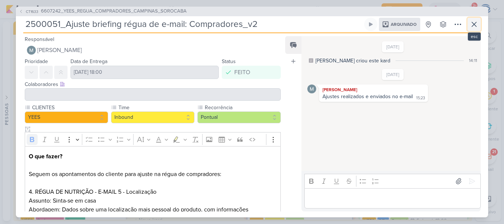
click at [470, 27] on icon at bounding box center [474, 24] width 9 height 9
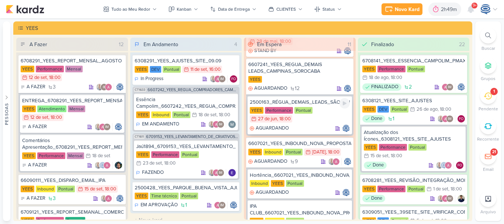
click at [317, 103] on div "2500163_RÉGUA_DEMAIS_LEADS_SÃO_PAULO" at bounding box center [300, 102] width 100 height 7
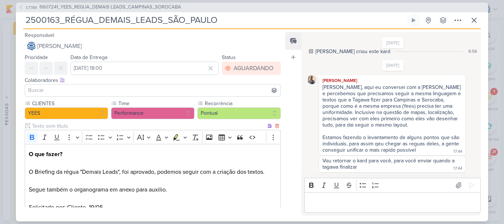
scroll to position [94, 0]
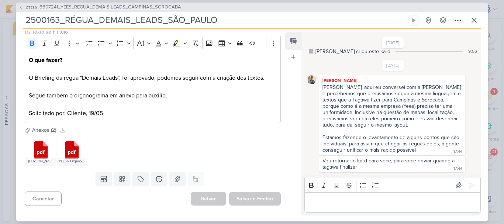
click at [124, 10] on span "6607241_YEES_REGUA_DEMAIS LEADS_CAMPINAS_SOROCABA" at bounding box center [110, 7] width 142 height 7
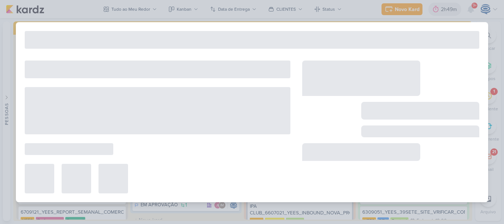
type input "6607241_YEES_REGUA_DEMAIS LEADS_CAMPINAS_SOROCABA"
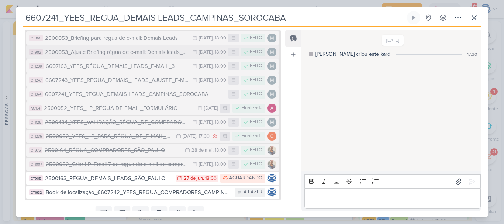
scroll to position [128, 0]
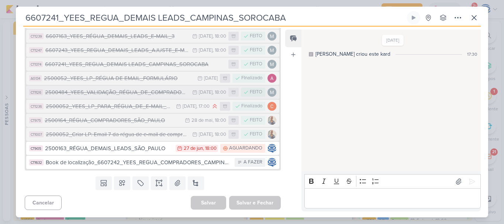
drag, startPoint x: 140, startPoint y: 90, endPoint x: 125, endPoint y: 92, distance: 15.2
click at [125, 92] on div "2500484_YEES_VALIDAÇÃO_RÉGUA_DE_COMPRADORES_E_DEMAIS_LEADS" at bounding box center [116, 92] width 143 height 8
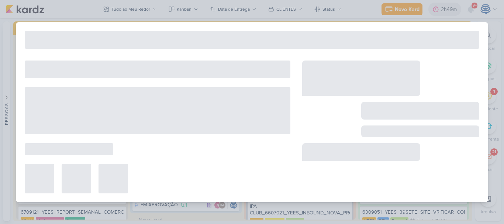
type input "2500484_YEES_VALIDAÇÃO_RÉGUA_DE_COMPRADORES_E_DEMAIS_LEADS"
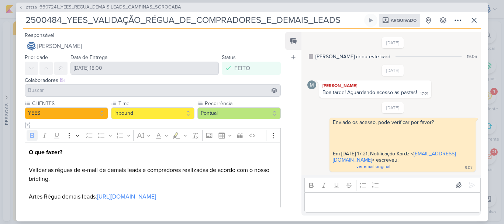
scroll to position [207, 0]
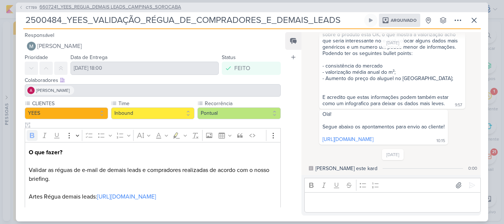
click at [131, 6] on span "6607241_YEES_REGUA_DEMAIS LEADS_CAMPINAS_SOROCABA" at bounding box center [110, 7] width 142 height 7
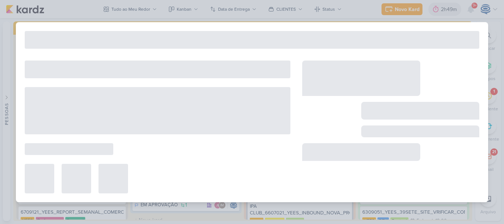
type input "6607241_YEES_REGUA_DEMAIS LEADS_CAMPINAS_SOROCABA"
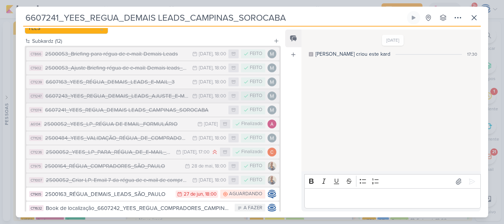
scroll to position [83, 0]
click at [156, 110] on div "6607241_YEES_REGUA_DEMAIS LEADS_CAMPINAS_SOROCABA" at bounding box center [135, 110] width 180 height 8
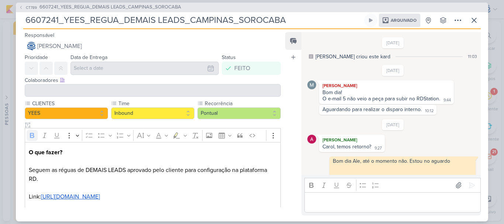
scroll to position [159, 0]
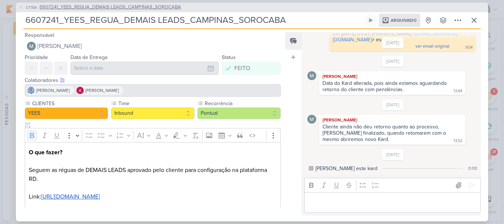
click at [111, 6] on span "6607241_YEES_REGUA_DEMAIS LEADS_CAMPINAS_SOROCABA" at bounding box center [110, 7] width 142 height 7
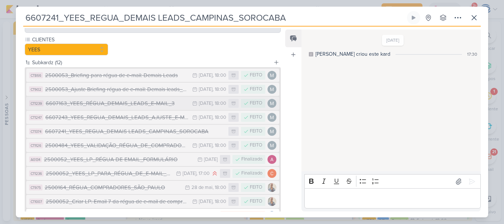
scroll to position [68, 0]
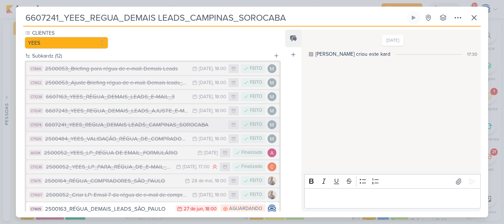
click at [148, 126] on div "6607241_YEES_REGUA_DEMAIS LEADS_CAMPINAS_SOROCABA" at bounding box center [135, 125] width 180 height 8
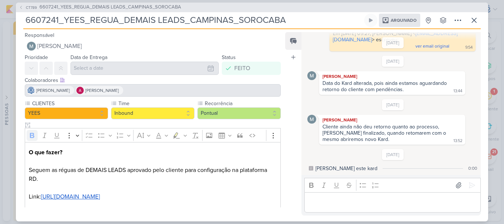
scroll to position [33, 0]
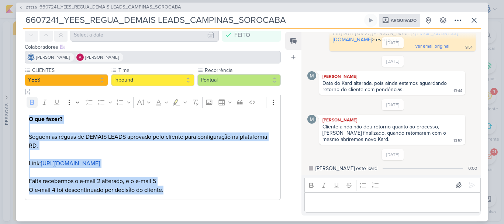
drag, startPoint x: 170, startPoint y: 188, endPoint x: 30, endPoint y: 120, distance: 155.1
click at [30, 120] on div "O que fazer? Seguem as réguas de DEMAIS LEADS aprovado pelo cliente para config…" at bounding box center [153, 154] width 256 height 91
copy div "O que fazer? Seguem as réguas de DEMAIS LEADS aprovado pelo cliente para config…"
click at [65, 4] on span "6607241_YEES_REGUA_DEMAIS LEADS_CAMPINAS_SOROCABA" at bounding box center [110, 7] width 142 height 7
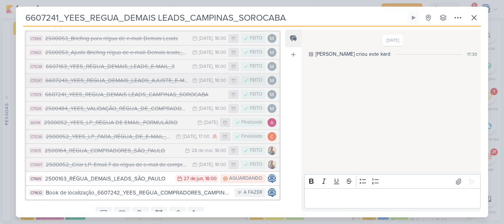
scroll to position [116, 0]
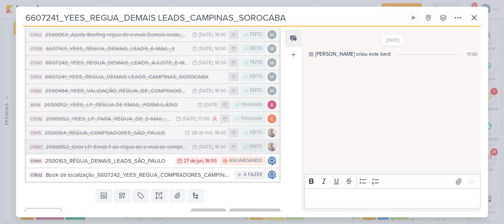
click at [145, 148] on div "2500052_Criar LP: Email 7 da régua de e-mail de compradores" at bounding box center [117, 147] width 143 height 8
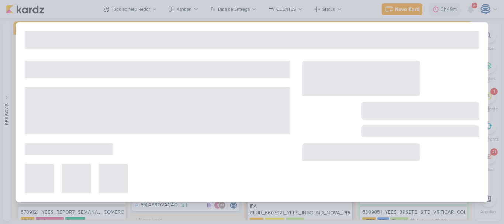
type input "2500052_Criar LP: Email 7 da régua de e-mail de compradores"
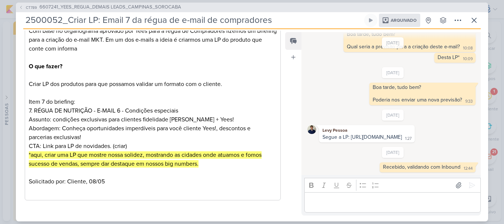
scroll to position [0, 0]
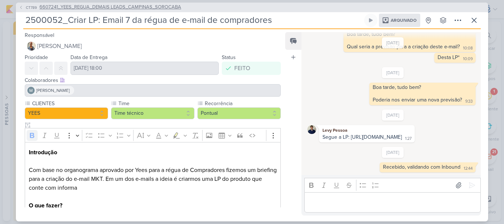
click at [130, 4] on span "6607241_YEES_REGUA_DEMAIS LEADS_CAMPINAS_SOROCABA" at bounding box center [110, 7] width 142 height 7
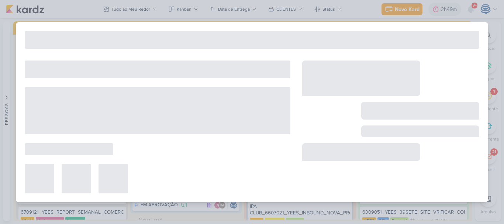
type input "6607241_YEES_REGUA_DEMAIS LEADS_CAMPINAS_SOROCABA"
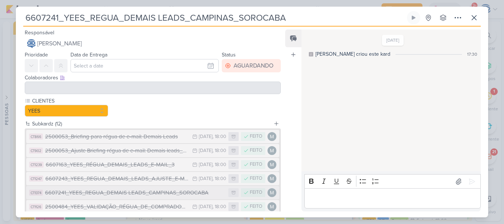
scroll to position [128, 0]
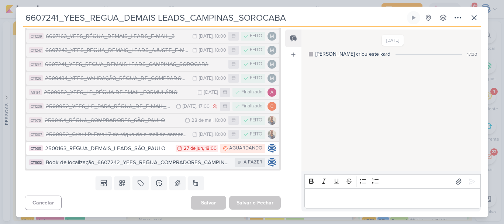
click at [145, 163] on div "Book de localização_6607242_YEES_REGUA_COMPRADORES_CAMPINAS_SOROCABA" at bounding box center [138, 162] width 185 height 8
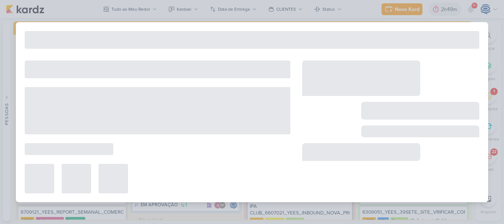
type input "Book de localização_6607242_YEES_REGUA_COMPRADORES_CAMPINAS_SOROCABA"
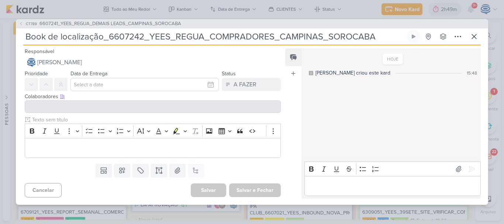
drag, startPoint x: 379, startPoint y: 40, endPoint x: 13, endPoint y: 51, distance: 366.1
click at [13, 51] on div "CT789 6607241_YEES_REGUA_DEMAIS LEADS_CAMPINAS_SOROCABA Book de localização_660…" at bounding box center [252, 112] width 504 height 224
paste input "O que fazer? Seguem as réguas de DEMAIS LEADS aprovado pelo cliente para config…"
type input "O que fazer? Seguem as réguas de DEMAIS LEADS aprovado pelo cliente para config…"
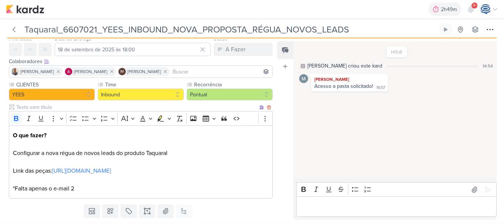
scroll to position [47, 0]
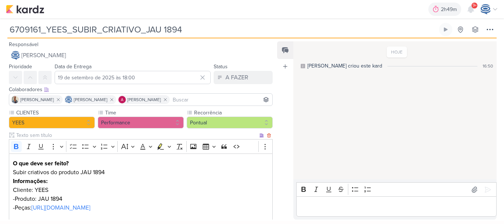
scroll to position [90, 0]
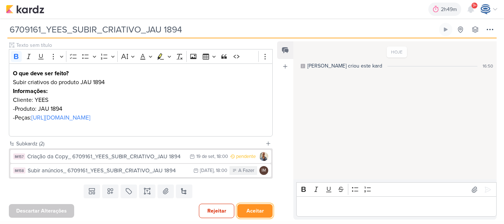
click at [248, 209] on button "Aceitar" at bounding box center [254, 211] width 35 height 14
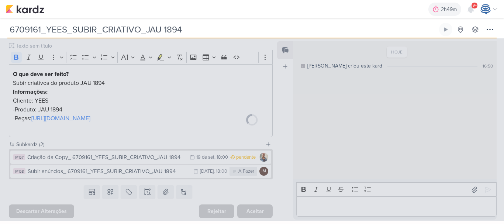
scroll to position [89, 0]
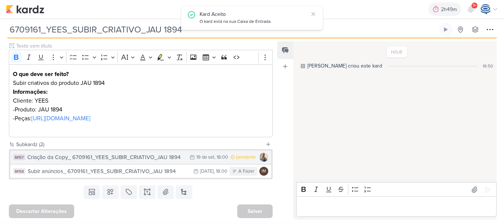
click at [149, 158] on div "Criação da Copy_ 6709161_YEES_SUBIR_CRIATIVO_JAU 1894" at bounding box center [106, 157] width 159 height 8
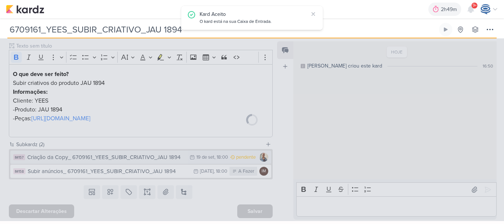
type input "Criação da Copy_ 6709161_YEES_SUBIR_CRIATIVO_JAU 1894"
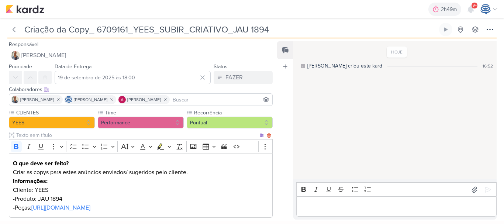
scroll to position [38, 0]
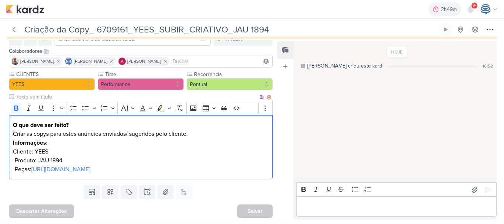
click at [197, 138] on p "Informações:" at bounding box center [141, 142] width 256 height 9
click at [196, 135] on p "Criar as copys para estes anúncios enviados/ sugeridos pelo cliente." at bounding box center [141, 133] width 256 height 9
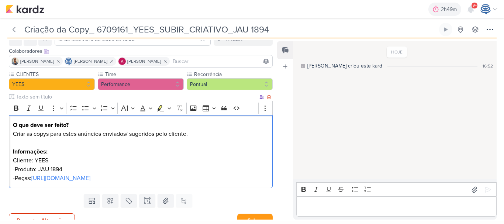
scroll to position [48, 0]
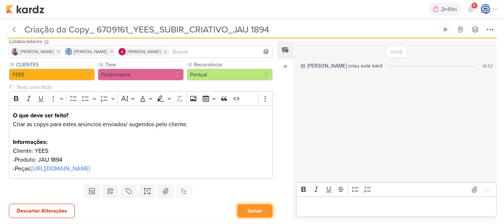
click at [254, 210] on button "Salvar" at bounding box center [254, 211] width 35 height 14
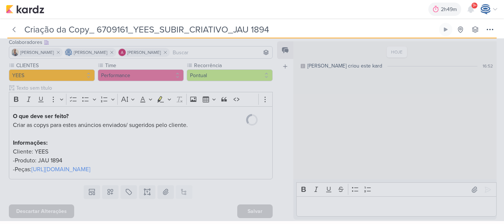
scroll to position [47, 0]
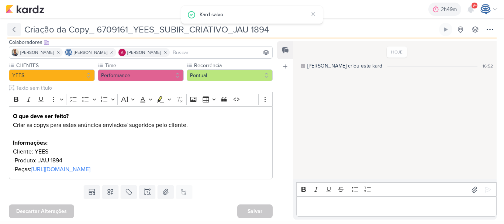
click at [14, 32] on icon at bounding box center [13, 29] width 7 height 7
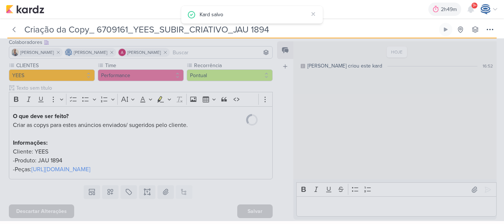
type input "6709161_YEES_SUBIR_CRIATIVO_JAU 1894"
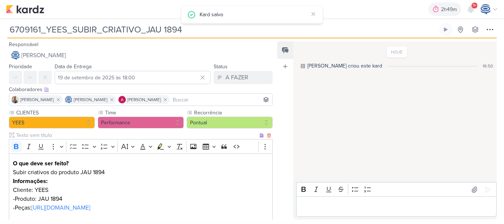
scroll to position [89, 0]
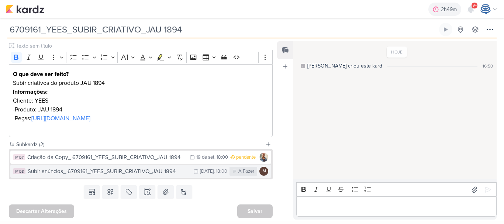
click at [137, 166] on button "IM158 Subir anúncios_ 6709161_YEES_SUBIR_CRIATIVO_JAU 1894 21/9 [DATE] 18:00 A …" at bounding box center [140, 171] width 261 height 13
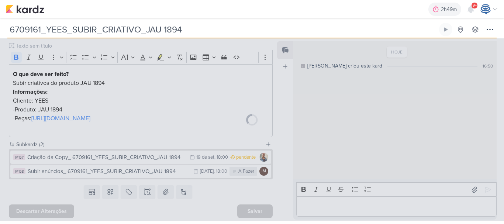
type input "Subir anúncios_ 6709161_YEES_SUBIR_CRIATIVO_JAU 1894"
type input "[DATE] 18:00"
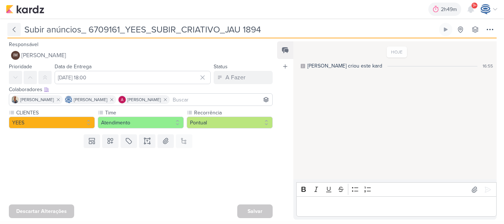
click at [15, 28] on icon at bounding box center [13, 29] width 7 height 7
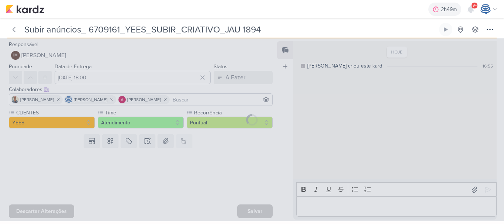
type input "6709161_YEES_SUBIR_CRIATIVO_JAU 1894"
type input "19 de setembro de 2025 às 18:00"
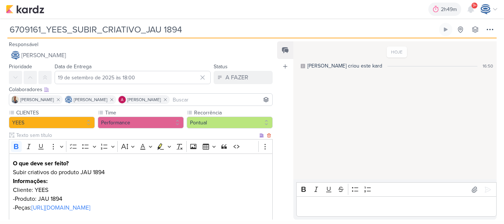
scroll to position [89, 0]
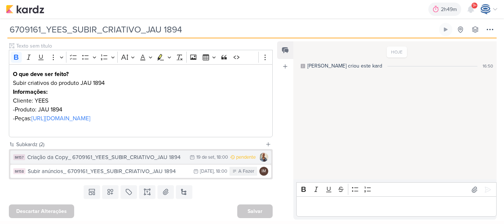
click at [141, 154] on div "Criação da Copy_ 6709161_YEES_SUBIR_CRIATIVO_JAU 1894" at bounding box center [106, 157] width 159 height 8
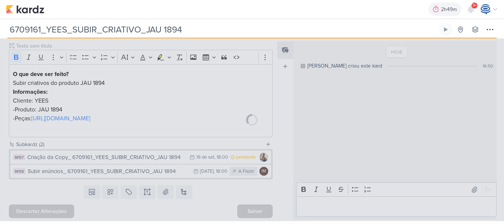
type input "Criação da Copy_ 6709161_YEES_SUBIR_CRIATIVO_JAU 1894"
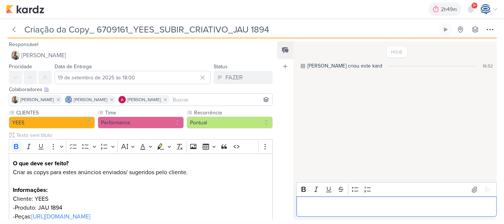
click at [371, 205] on p "Editor editing area: main" at bounding box center [396, 206] width 193 height 9
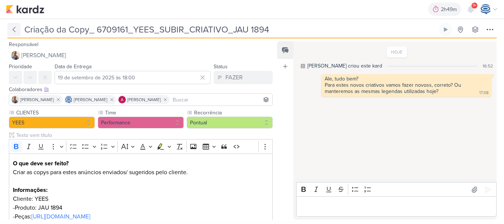
click at [10, 34] on button at bounding box center [13, 29] width 13 height 13
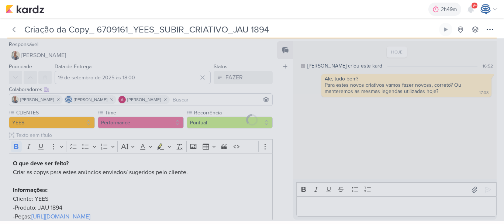
type input "6709161_YEES_SUBIR_CRIATIVO_JAU 1894"
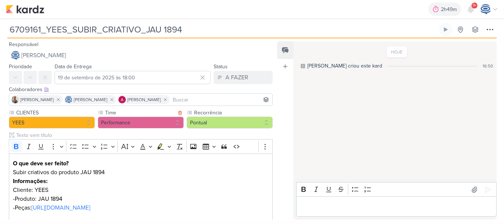
scroll to position [89, 0]
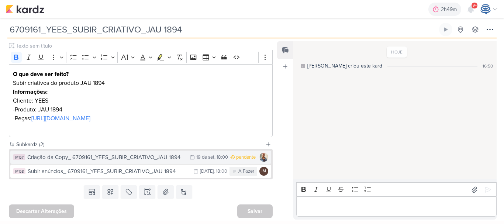
click at [130, 160] on div "Criação da Copy_ 6709161_YEES_SUBIR_CRIATIVO_JAU 1894" at bounding box center [106, 157] width 159 height 8
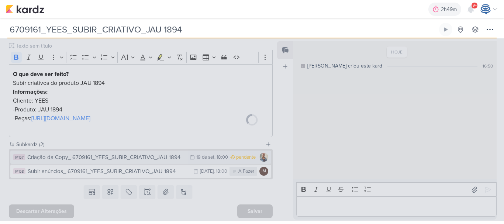
type input "Criação da Copy_ 6709161_YEES_SUBIR_CRIATIVO_JAU 1894"
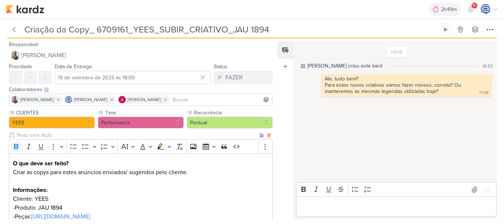
scroll to position [47, 0]
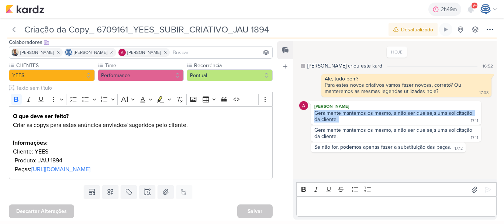
drag, startPoint x: 343, startPoint y: 120, endPoint x: 312, endPoint y: 115, distance: 31.1
click at [312, 115] on div "Geralmente mantemos os mesmo, a não ser que seja uma solicitação da cliente. 17…" at bounding box center [395, 116] width 167 height 13
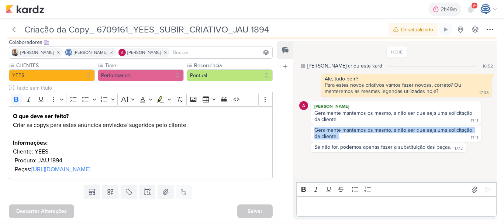
drag, startPoint x: 342, startPoint y: 136, endPoint x: 314, endPoint y: 131, distance: 28.1
click at [314, 131] on div "Geralmente mantemos os mesmo, a não ser que seja uma solicitação da cliente. 17…" at bounding box center [395, 133] width 167 height 13
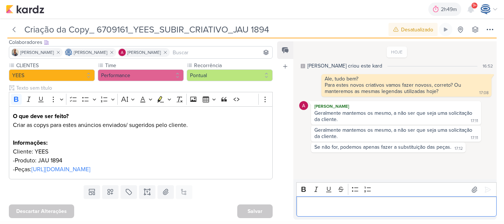
click at [372, 205] on p "Editor editing area: main" at bounding box center [396, 206] width 193 height 9
